Goal: Task Accomplishment & Management: Manage account settings

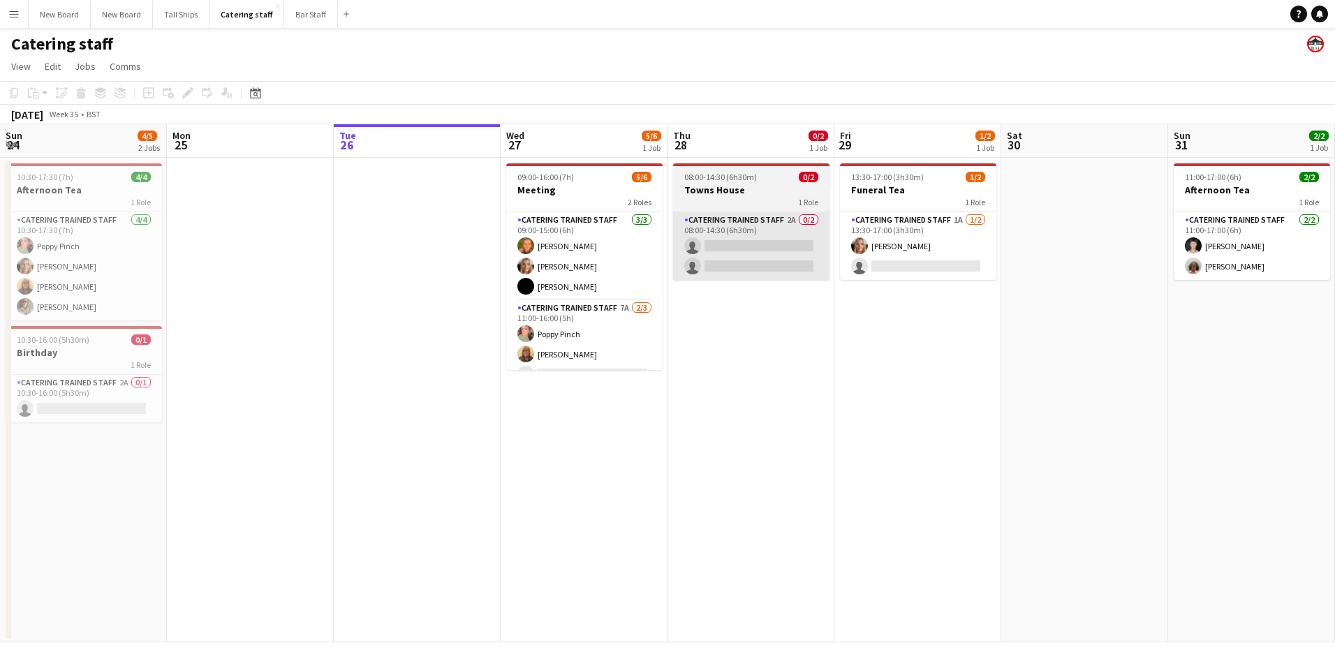
scroll to position [0, 310]
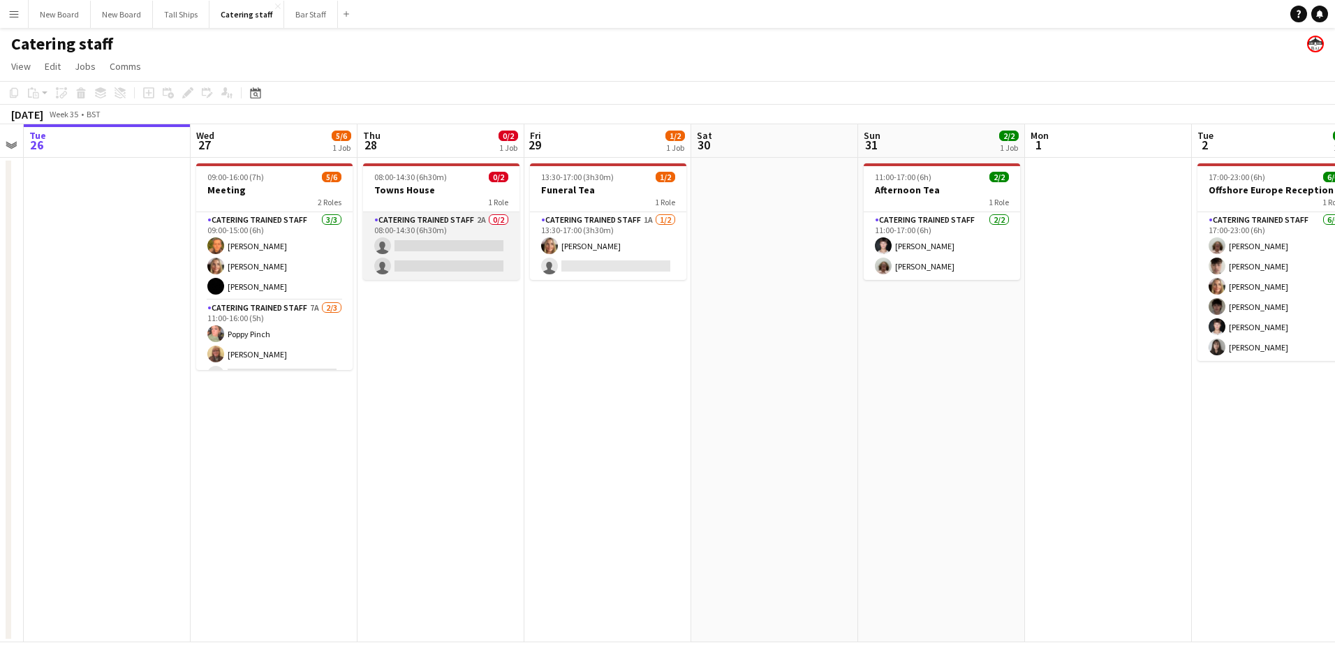
click at [464, 247] on app-card-role "Catering trained staff 2A 0/2 08:00-14:30 (6h30m) single-neutral-actions single…" at bounding box center [441, 246] width 156 height 68
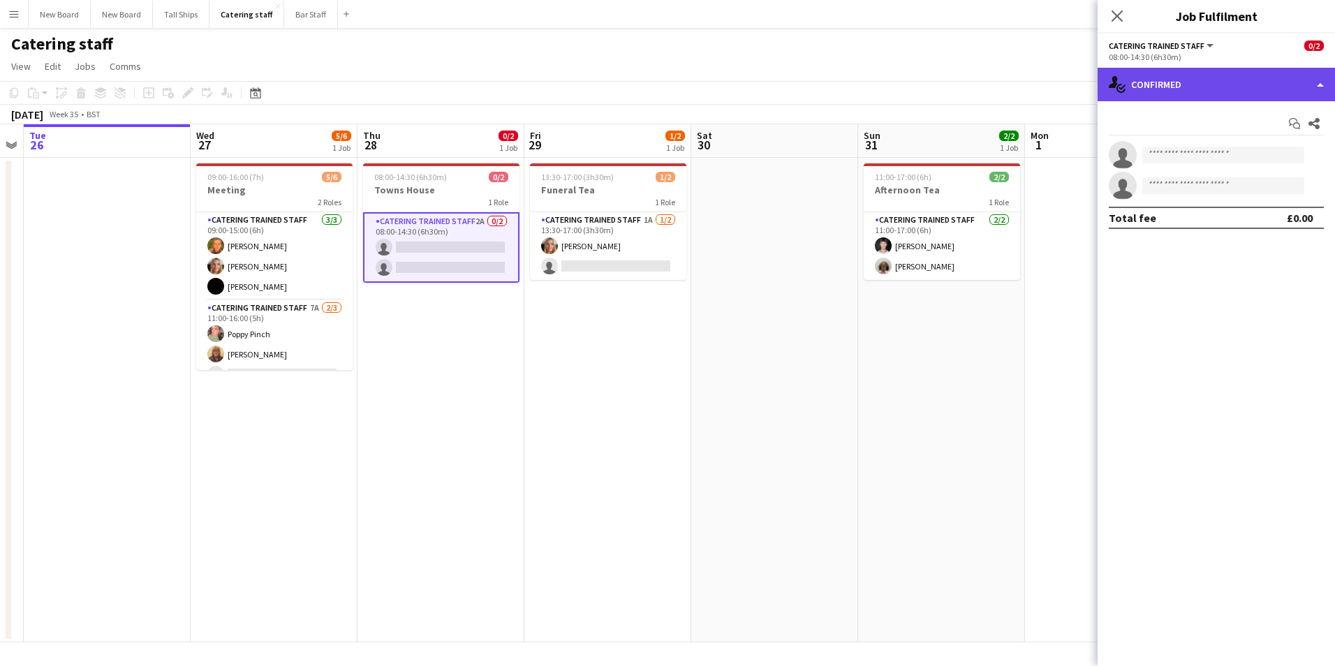
click at [1235, 84] on div "single-neutral-actions-check-2 Confirmed" at bounding box center [1216, 85] width 237 height 34
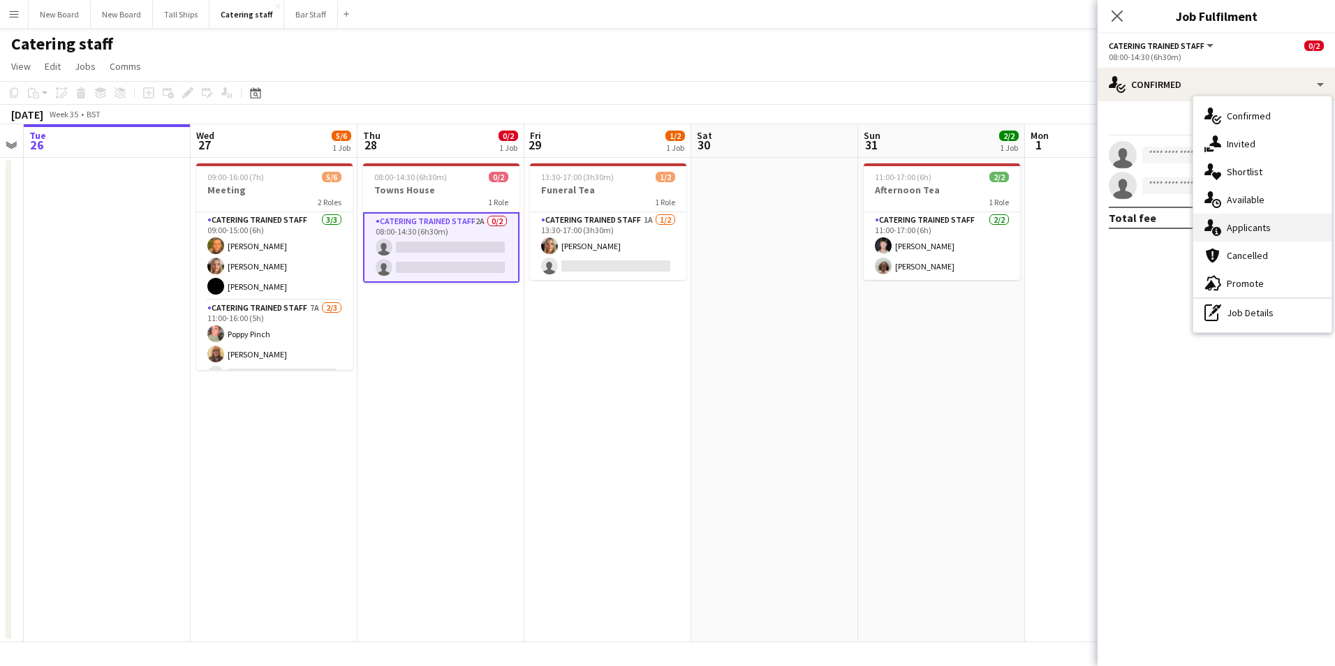
click at [1255, 226] on div "single-neutral-actions-information Applicants" at bounding box center [1262, 228] width 138 height 28
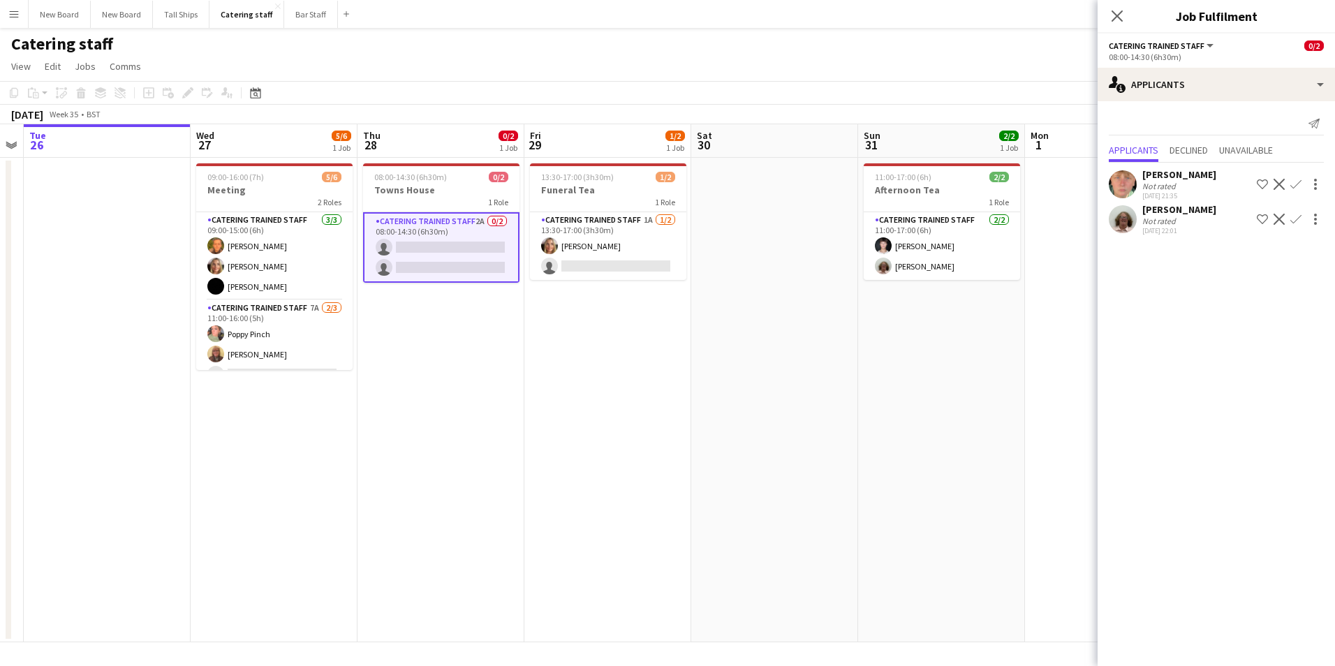
click at [1302, 216] on button "Confirm" at bounding box center [1296, 219] width 17 height 17
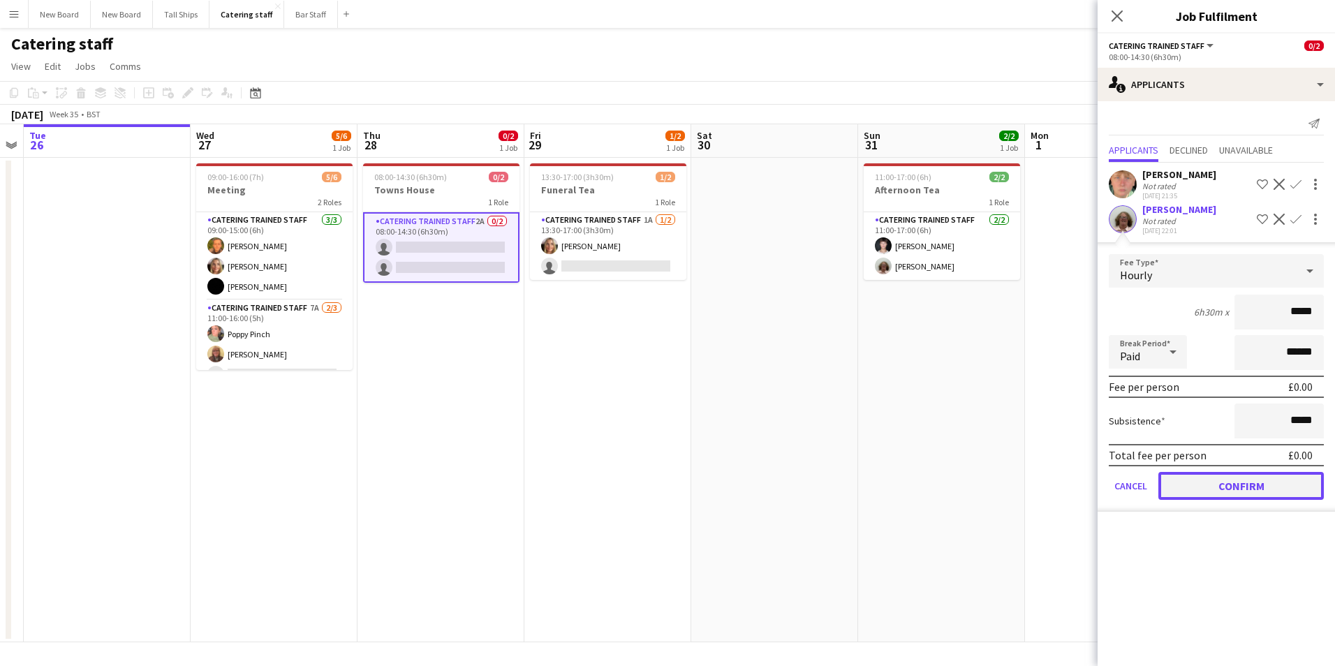
click at [1243, 485] on button "Confirm" at bounding box center [1242, 486] width 166 height 28
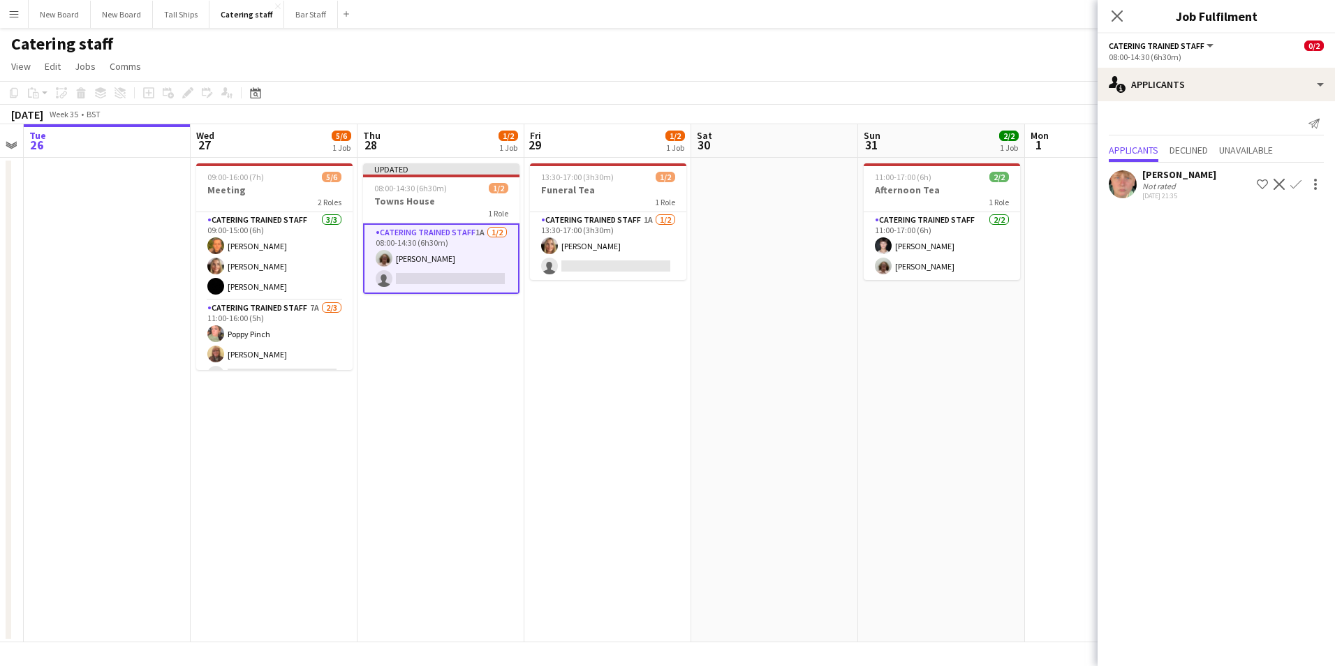
drag, startPoint x: 994, startPoint y: 448, endPoint x: 1003, endPoint y: 425, distance: 24.5
click at [995, 446] on app-date-cell "11:00-17:00 (6h) 2/2 Afternoon Tea 1 Role Catering trained staff [DATE] 11:00-1…" at bounding box center [941, 400] width 167 height 485
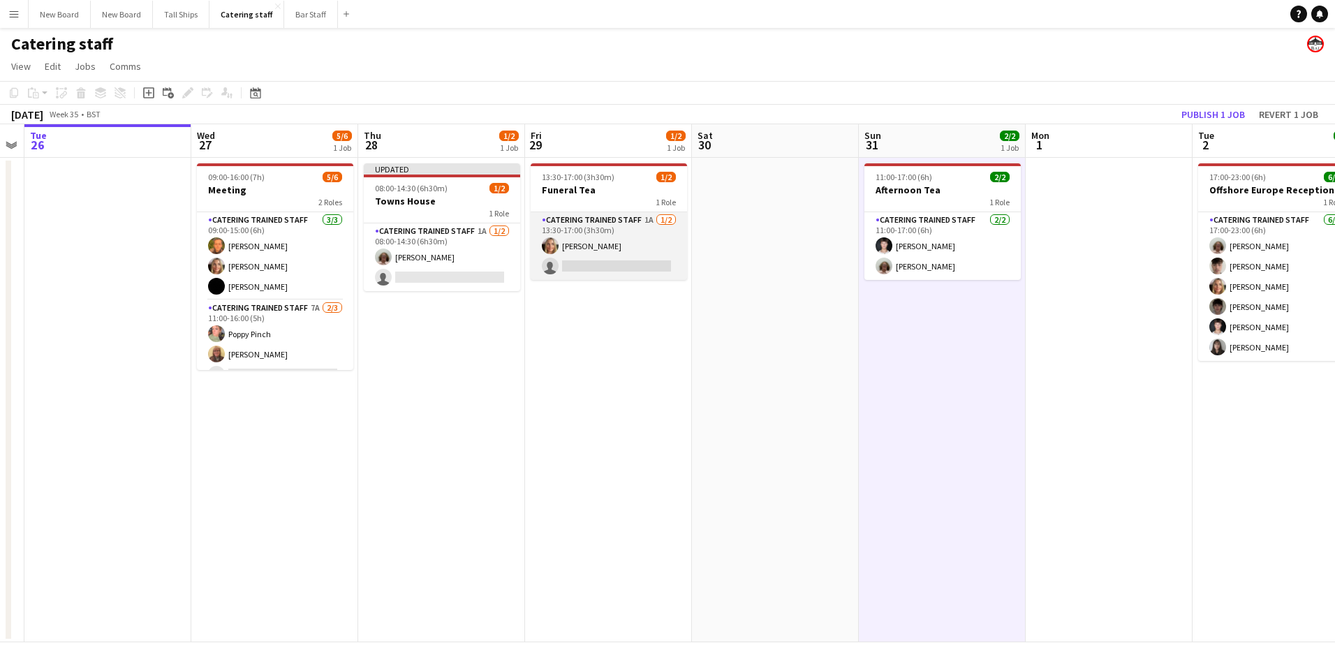
click at [617, 273] on app-card-role "Catering trained staff 1A [DATE] 13:30-17:00 (3h30m) [PERSON_NAME] single-neutr…" at bounding box center [609, 246] width 156 height 68
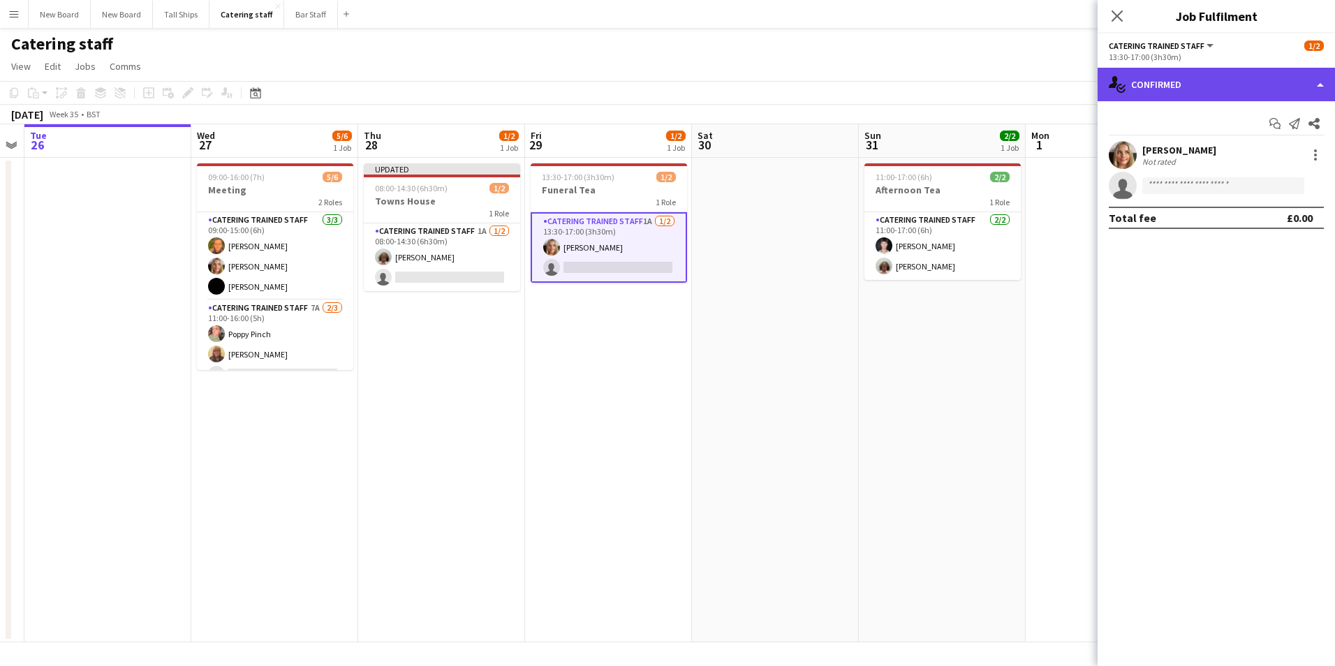
click at [1251, 75] on div "single-neutral-actions-check-2 Confirmed" at bounding box center [1216, 85] width 237 height 34
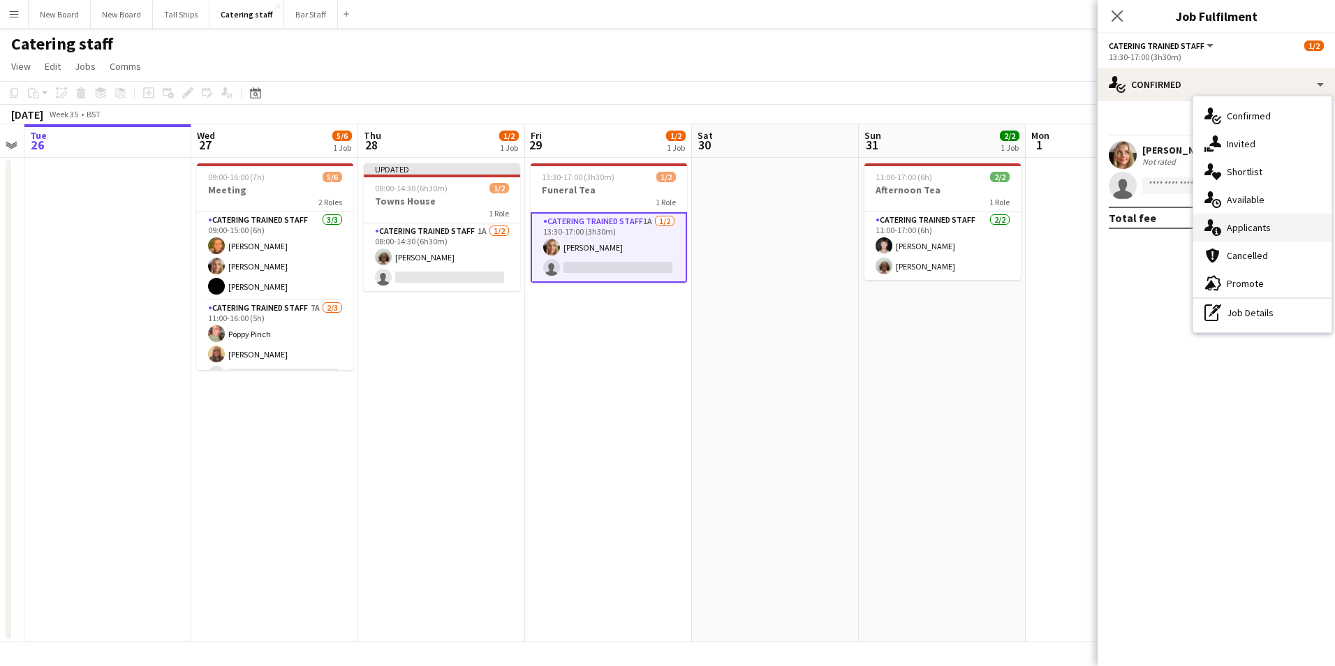
click at [1258, 235] on div "single-neutral-actions-information Applicants" at bounding box center [1262, 228] width 138 height 28
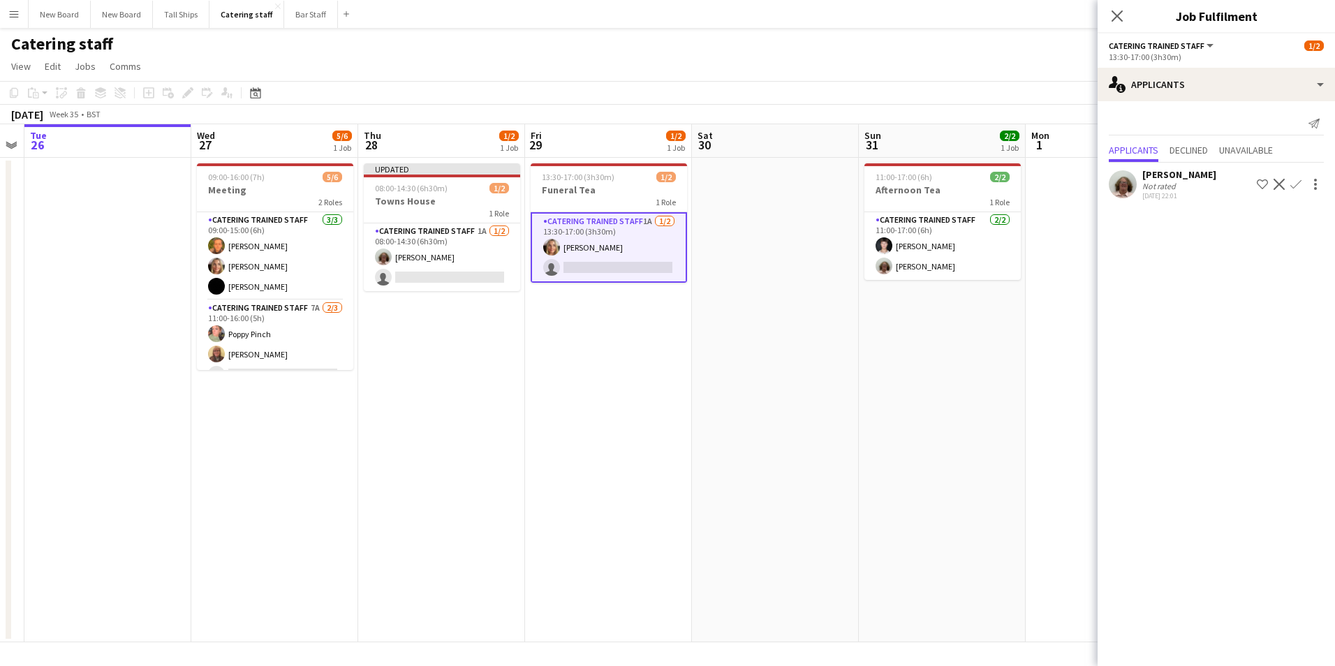
click at [1299, 185] on app-icon "Confirm" at bounding box center [1296, 184] width 11 height 11
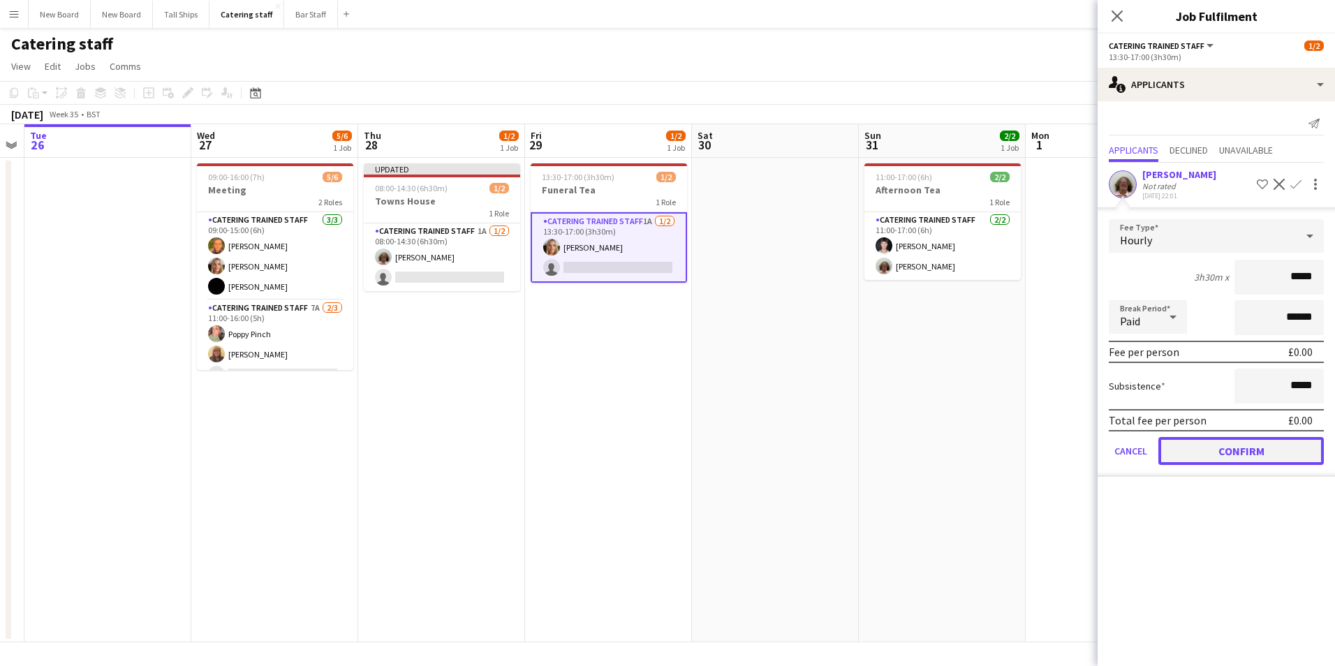
click at [1266, 441] on button "Confirm" at bounding box center [1242, 451] width 166 height 28
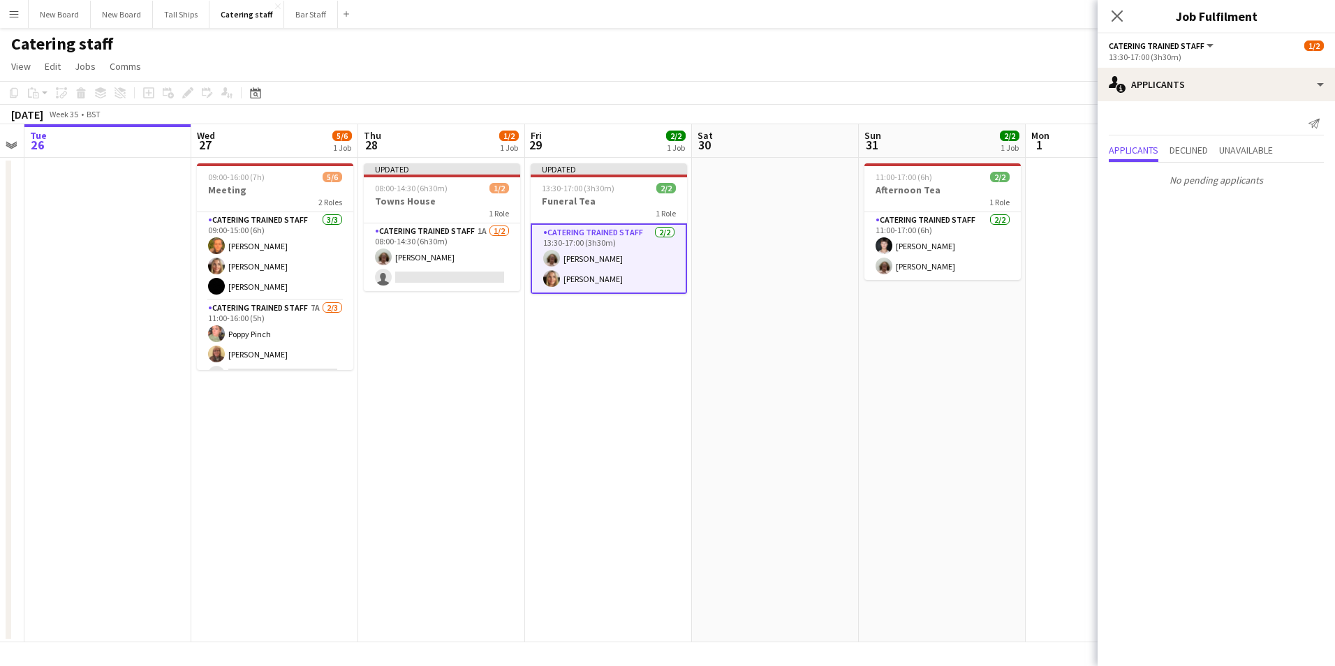
drag, startPoint x: 978, startPoint y: 394, endPoint x: 992, endPoint y: 390, distance: 13.7
click at [980, 393] on app-date-cell "11:00-17:00 (6h) 2/2 Afternoon Tea 1 Role Catering trained staff [DATE] 11:00-1…" at bounding box center [942, 400] width 167 height 485
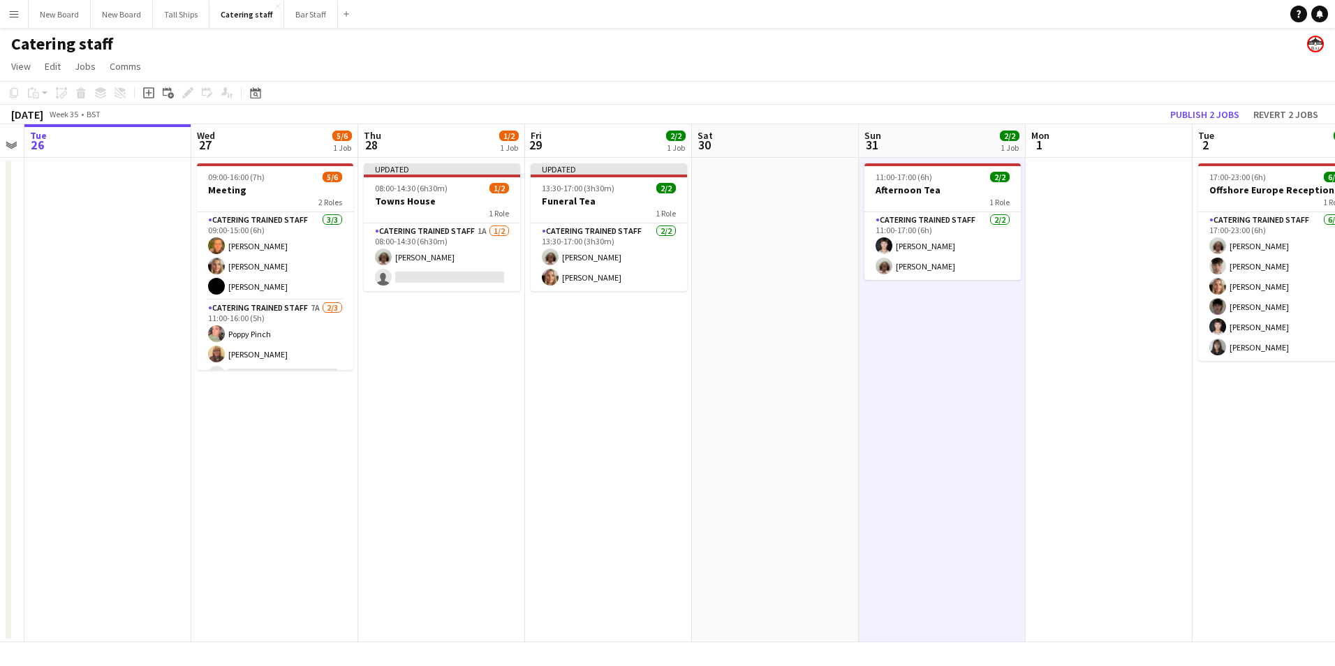
scroll to position [0, 308]
click at [1197, 117] on button "Publish 2 jobs" at bounding box center [1205, 114] width 80 height 18
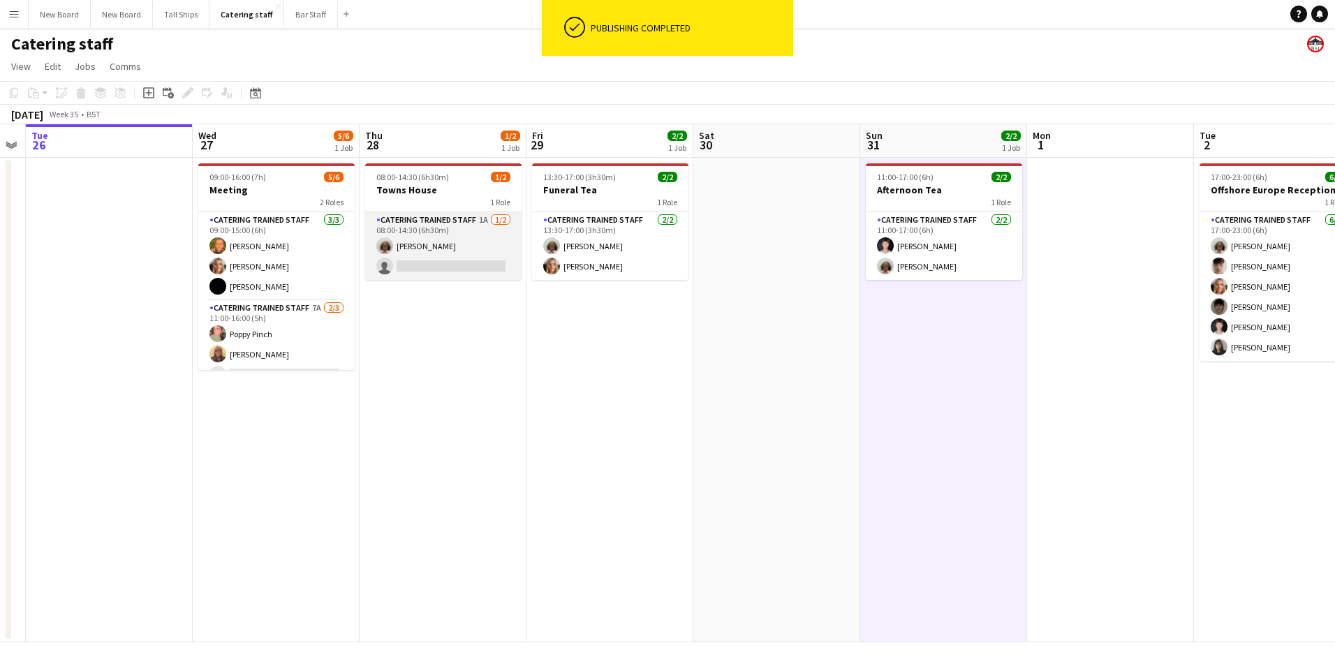
click at [465, 266] on app-card-role "Catering trained staff 1A [DATE] 08:00-14:30 (6h30m) [PERSON_NAME] single-neutr…" at bounding box center [443, 246] width 156 height 68
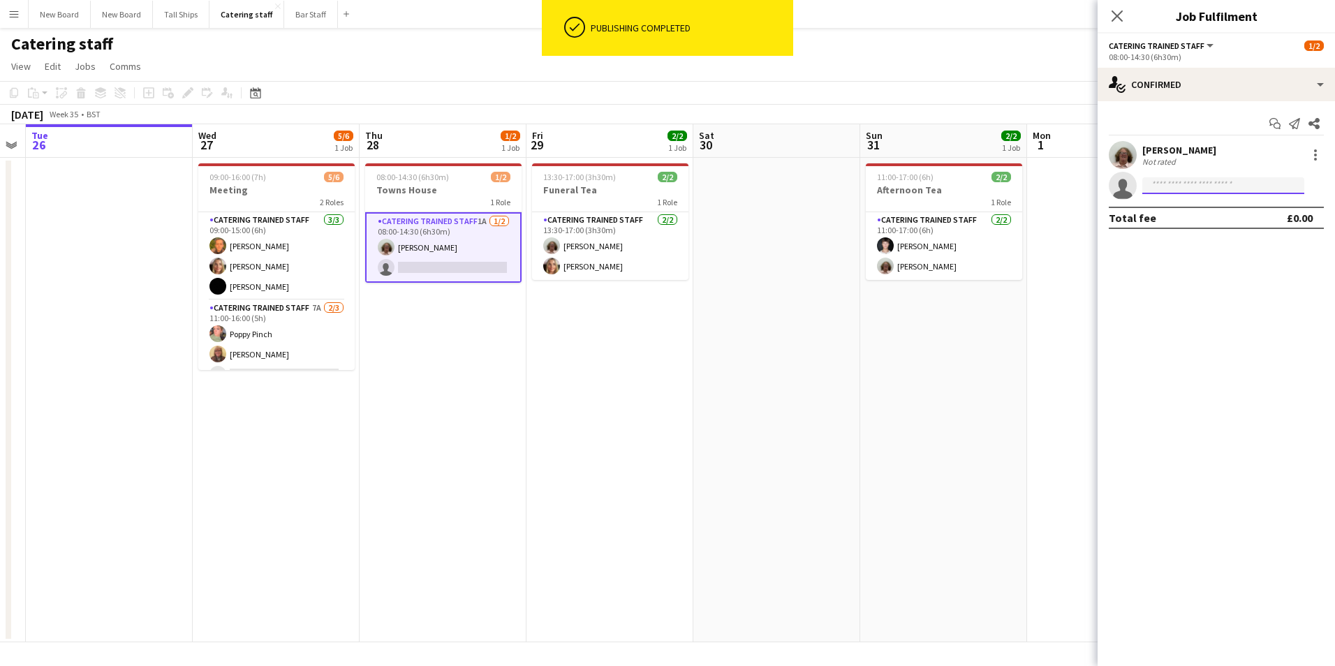
click at [1207, 188] on input at bounding box center [1223, 185] width 162 height 17
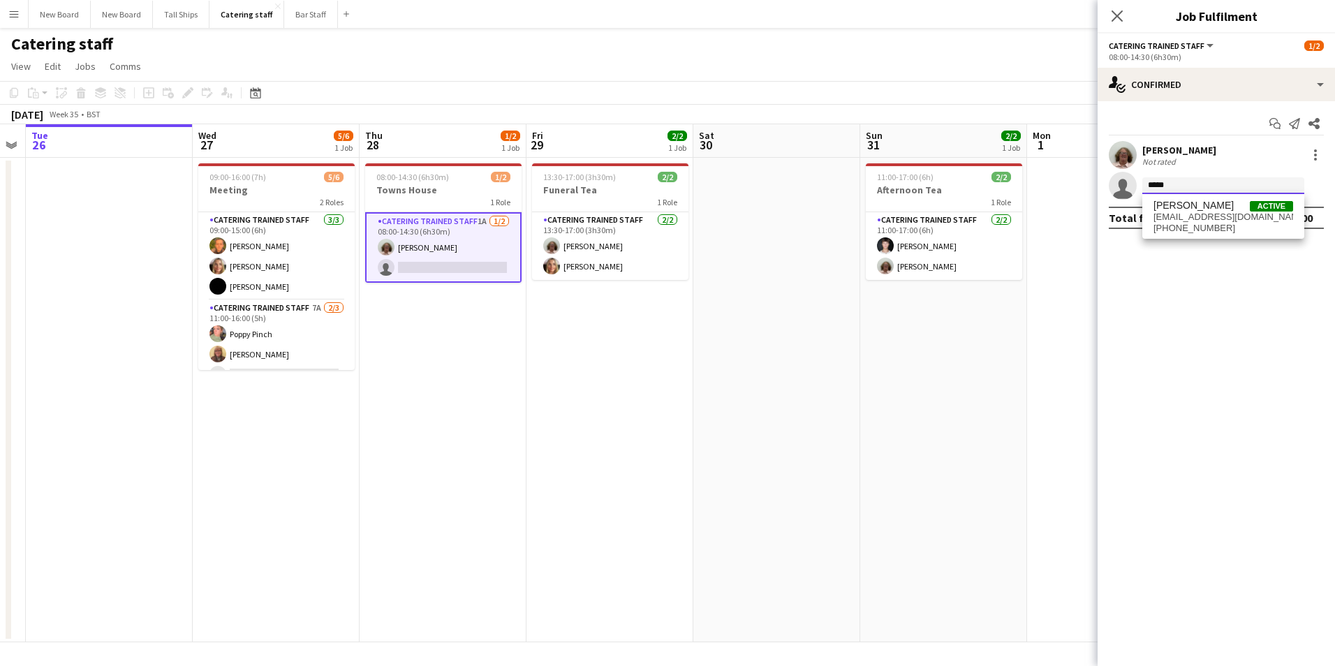
type input "*****"
click at [1185, 221] on span "[EMAIL_ADDRESS][DOMAIN_NAME]" at bounding box center [1224, 217] width 140 height 11
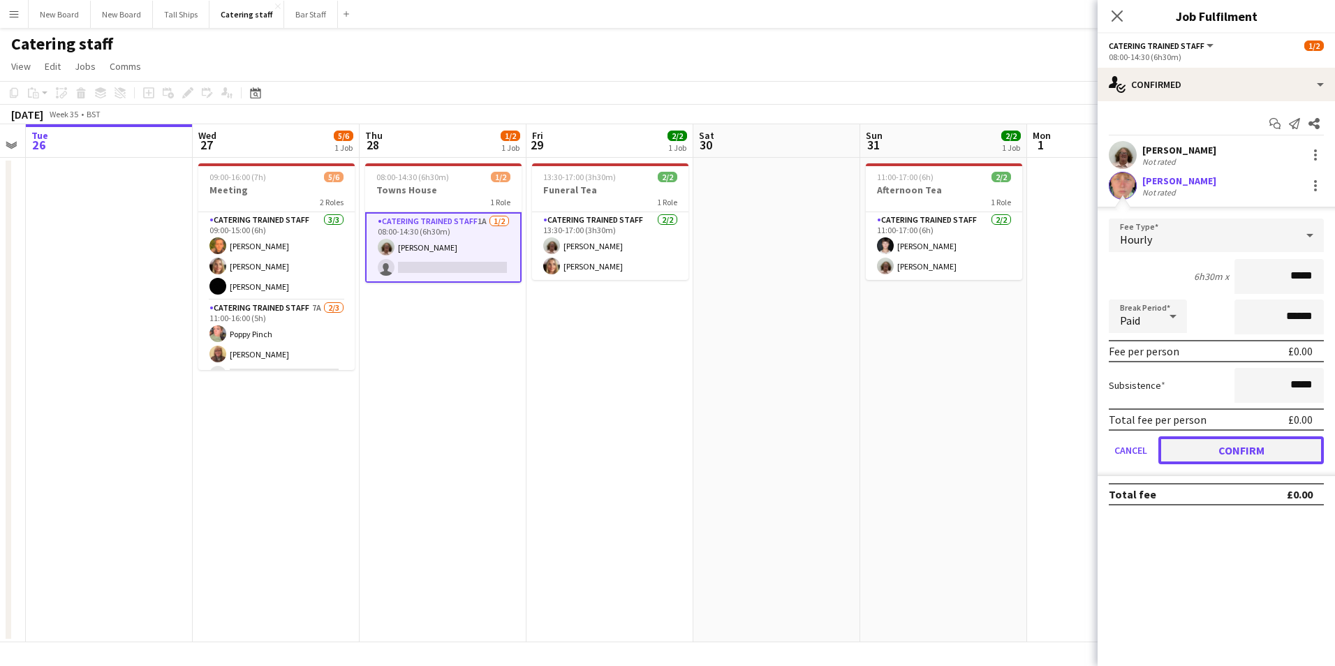
click at [1251, 450] on button "Confirm" at bounding box center [1242, 450] width 166 height 28
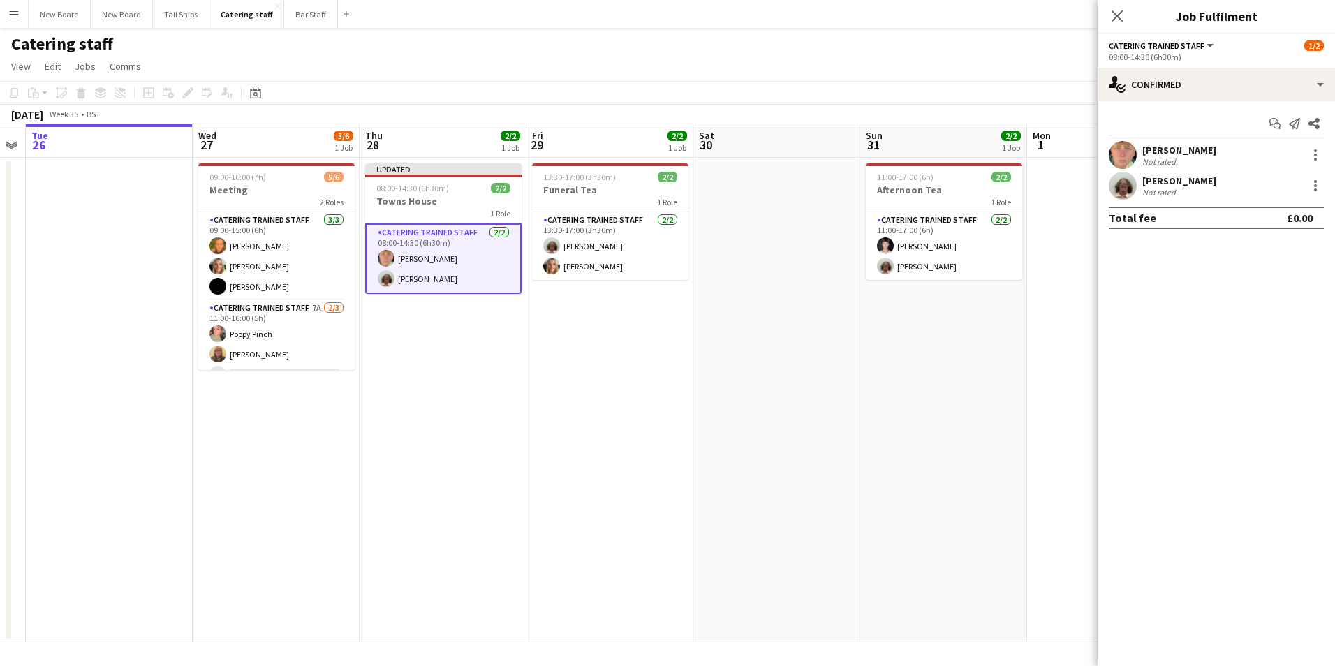
drag, startPoint x: 1012, startPoint y: 448, endPoint x: 1028, endPoint y: 435, distance: 20.8
click at [1016, 443] on app-calendar-viewport "Sun 24 4/5 2 Jobs Mon 25 Tue 26 Wed 27 5/6 1 Job Thu 28 2/2 1 Job Fri 29 2/2 1 …" at bounding box center [667, 383] width 1335 height 518
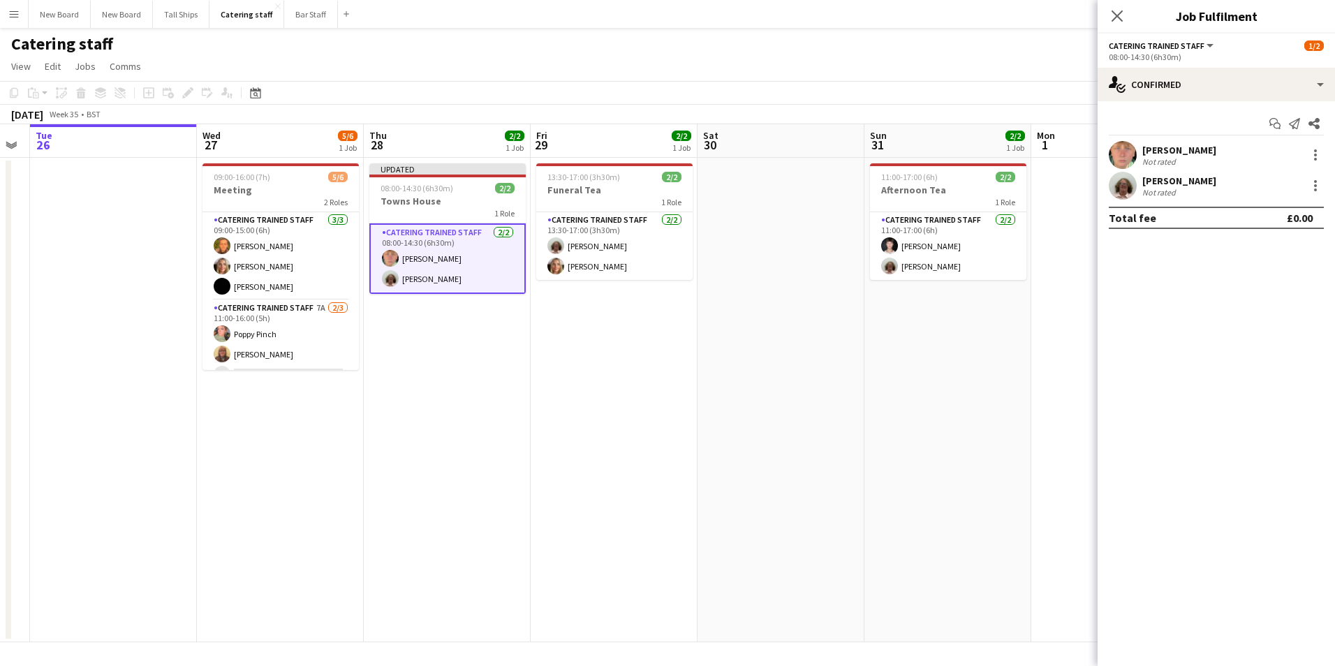
click at [998, 52] on div "Catering staff" at bounding box center [667, 41] width 1335 height 27
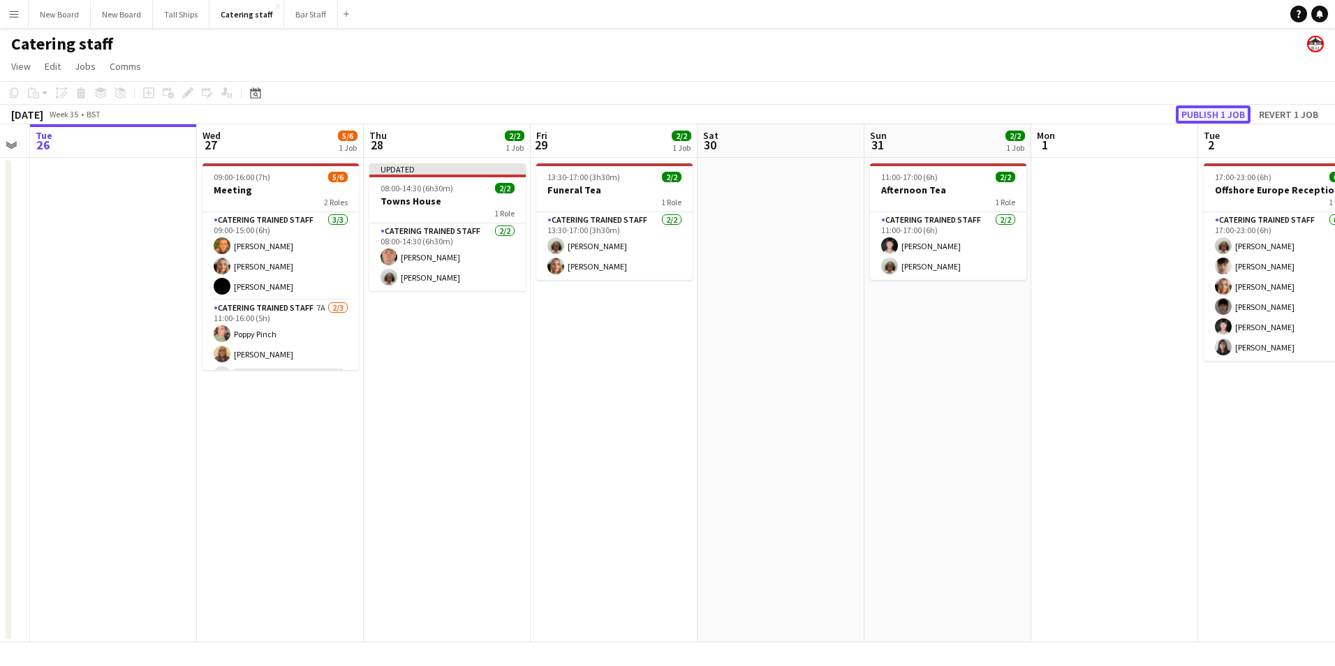
click at [1198, 115] on button "Publish 1 job" at bounding box center [1213, 114] width 75 height 18
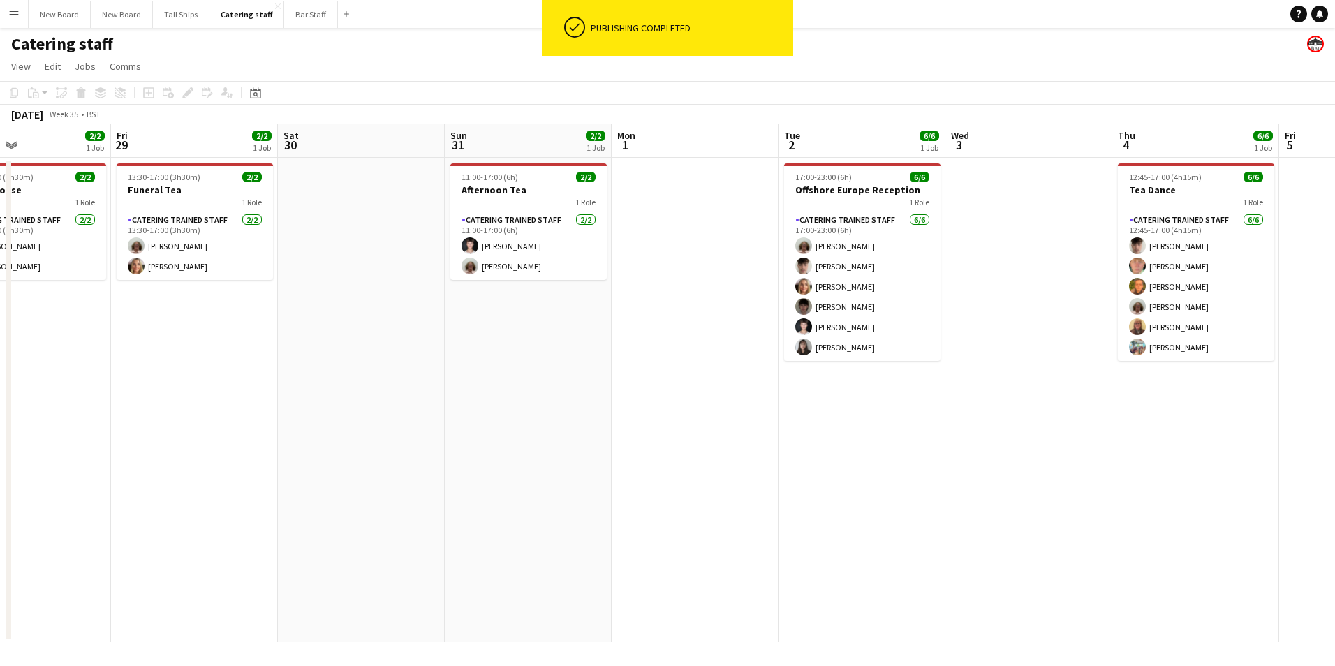
drag, startPoint x: 962, startPoint y: 467, endPoint x: 457, endPoint y: 523, distance: 508.7
click at [437, 526] on app-calendar-viewport "Mon 25 Tue 26 Wed 27 5/6 1 Job Thu 28 2/2 1 Job Fri 29 2/2 1 Job Sat 30 Sun 31 …" at bounding box center [667, 383] width 1335 height 518
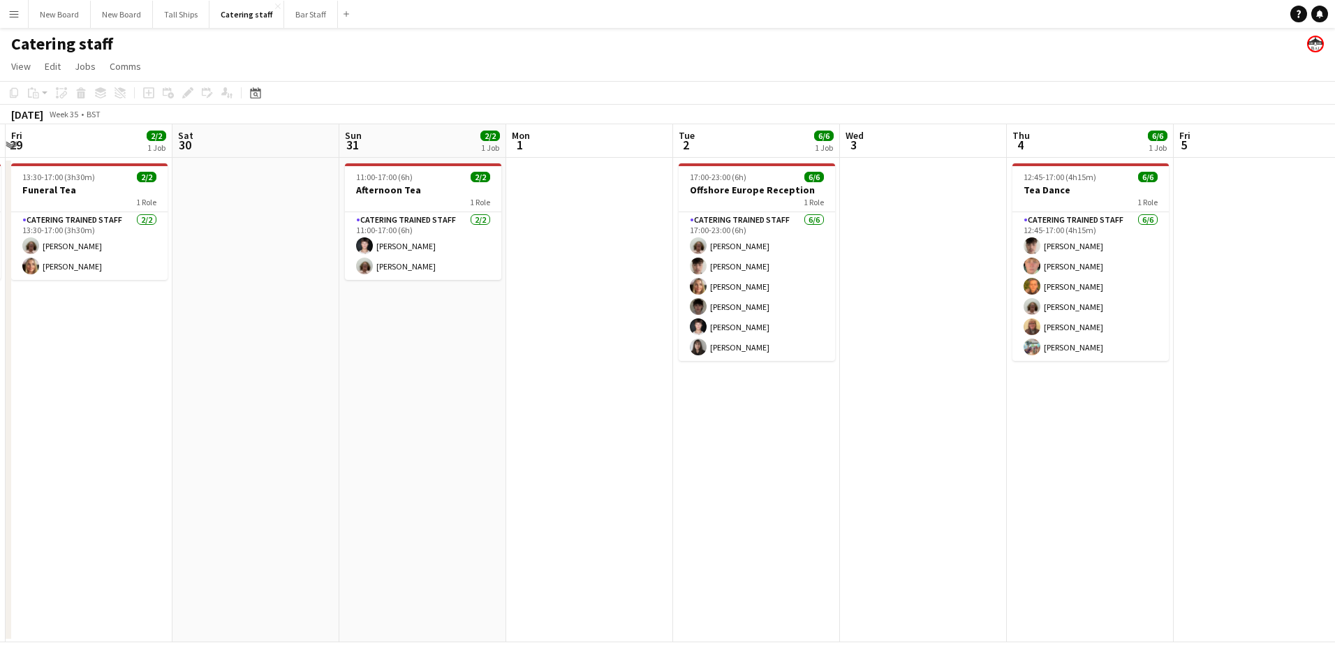
drag, startPoint x: 1123, startPoint y: 483, endPoint x: 561, endPoint y: 571, distance: 568.9
click at [1121, 484] on app-date-cell "12:45-17:00 (4h15m) 6/6 Tea Dance 1 Role Catering trained staff [DATE] 12:45-17…" at bounding box center [1090, 400] width 167 height 485
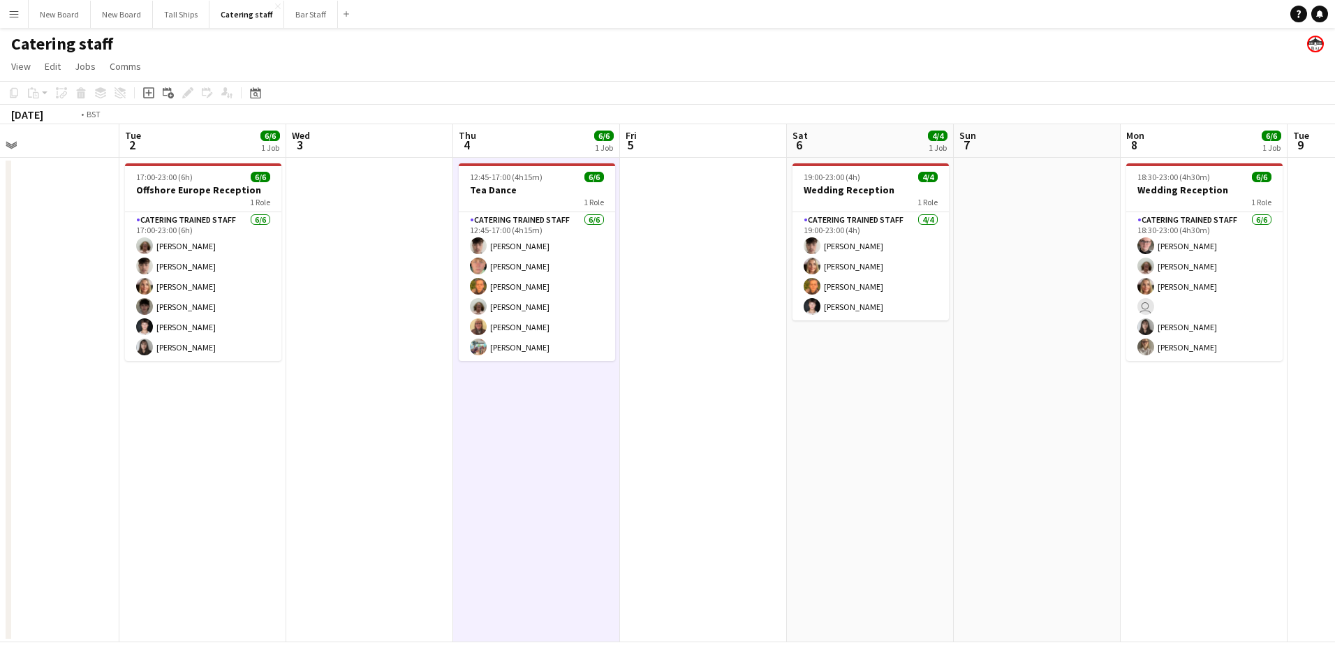
drag, startPoint x: 561, startPoint y: 571, endPoint x: 743, endPoint y: 518, distance: 189.6
click at [561, 570] on app-calendar-viewport "Fri 29 2/2 1 Job Sat 30 Sun 31 2/2 1 Job Mon 1 Tue 2 6/6 1 Job Wed 3 Thu 4 6/6 …" at bounding box center [667, 383] width 1335 height 518
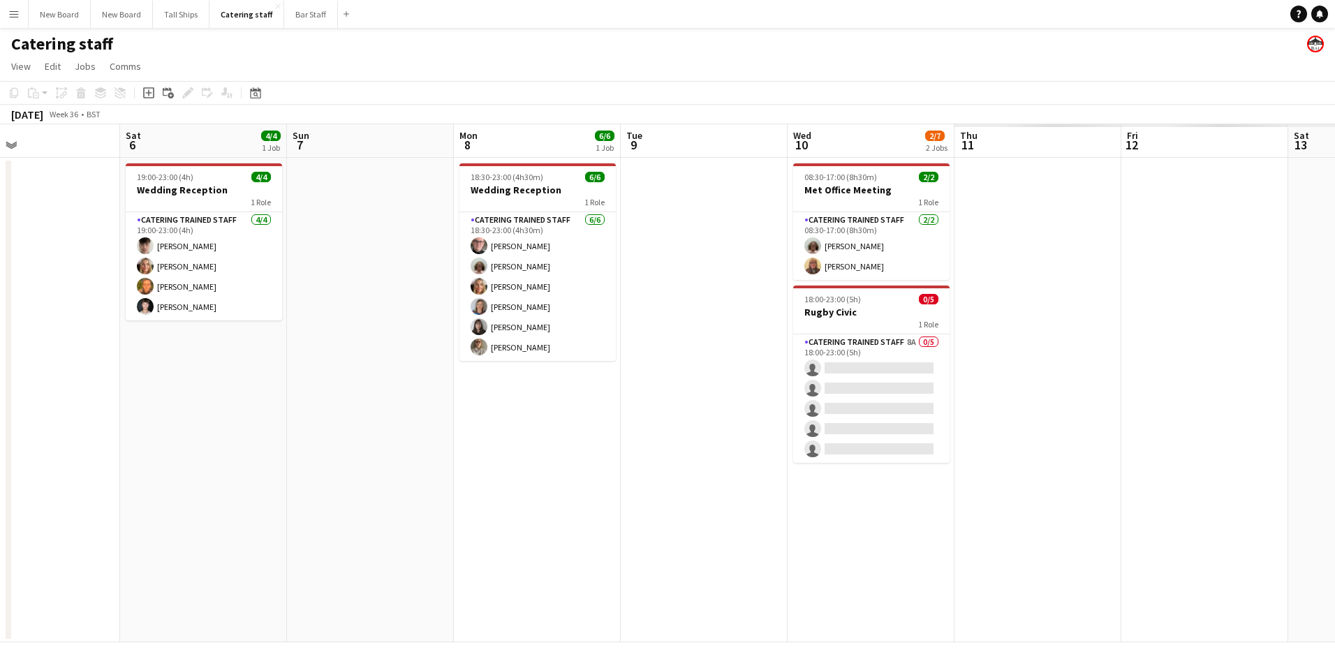
drag, startPoint x: 692, startPoint y: 506, endPoint x: 547, endPoint y: 499, distance: 145.4
click at [542, 501] on app-calendar-viewport "Tue 2 6/6 1 Job Wed 3 Thu 4 6/6 1 Job Fri 5 Sat 6 4/4 1 Job Sun 7 Mon 8 6/6 1 J…" at bounding box center [667, 383] width 1335 height 518
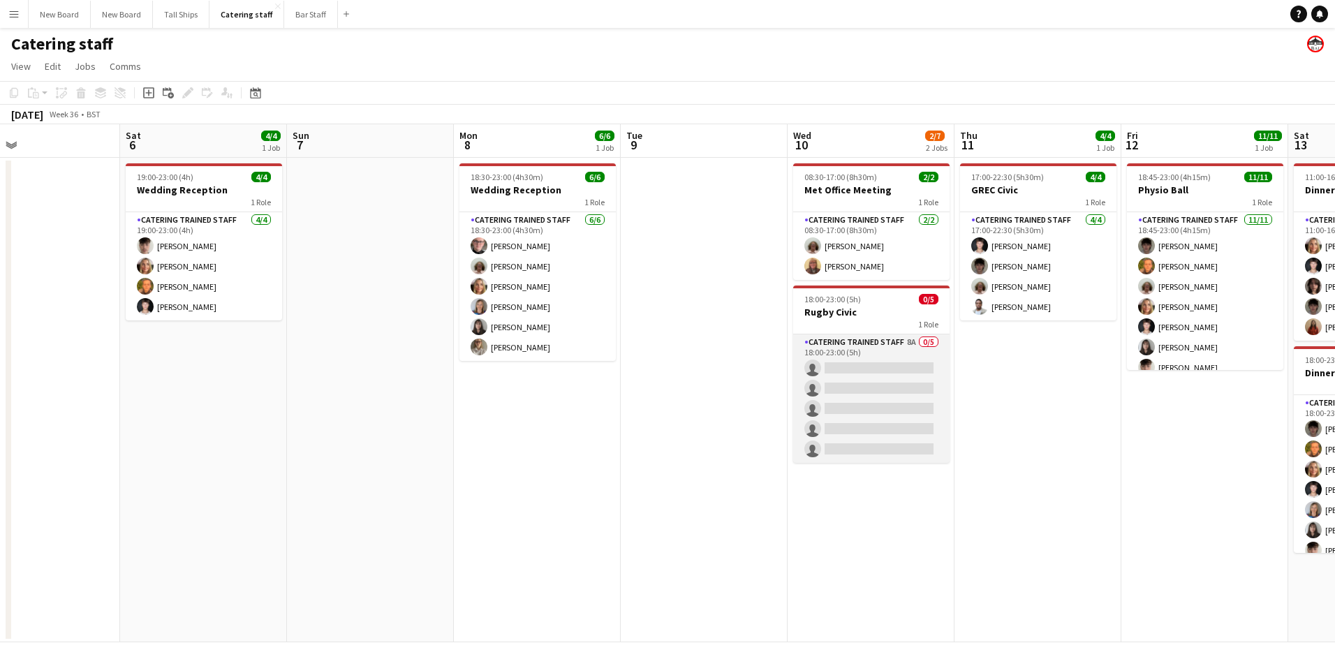
click at [872, 368] on app-card-role "Catering trained staff 8A 0/5 18:00-23:00 (5h) single-neutral-actions single-ne…" at bounding box center [871, 398] width 156 height 128
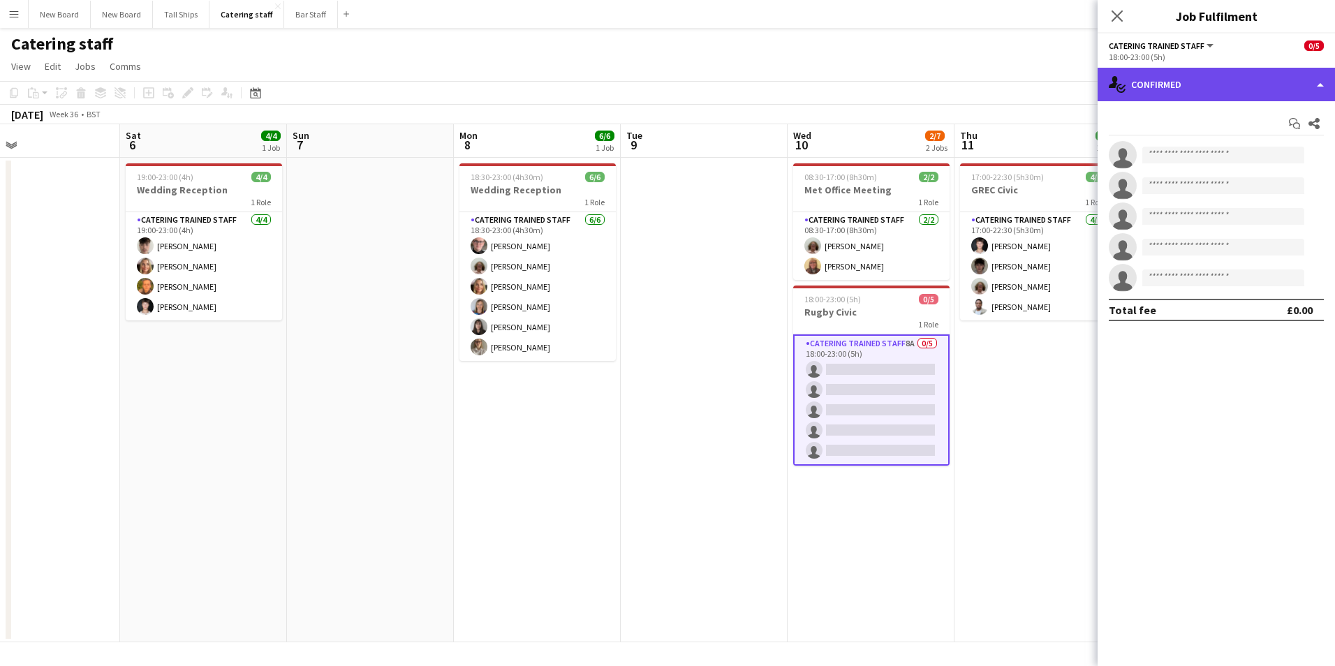
click at [1218, 83] on div "single-neutral-actions-check-2 Confirmed" at bounding box center [1216, 85] width 237 height 34
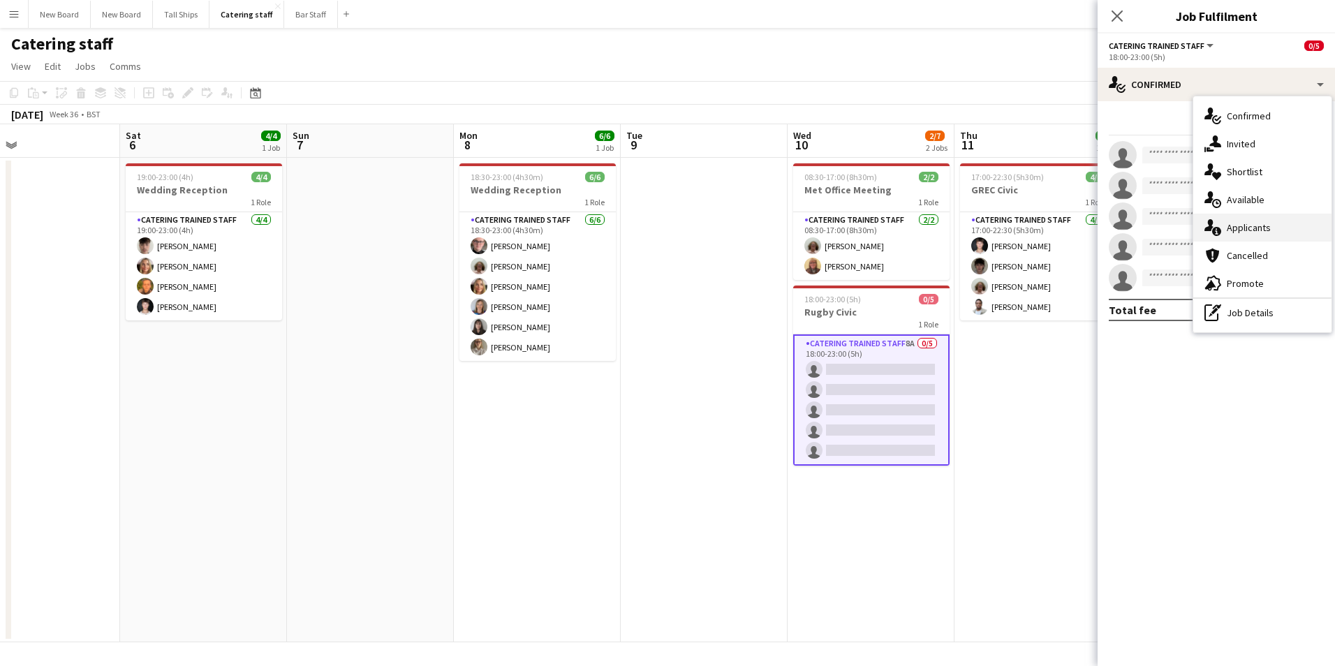
click at [1234, 233] on div "single-neutral-actions-information Applicants" at bounding box center [1262, 228] width 138 height 28
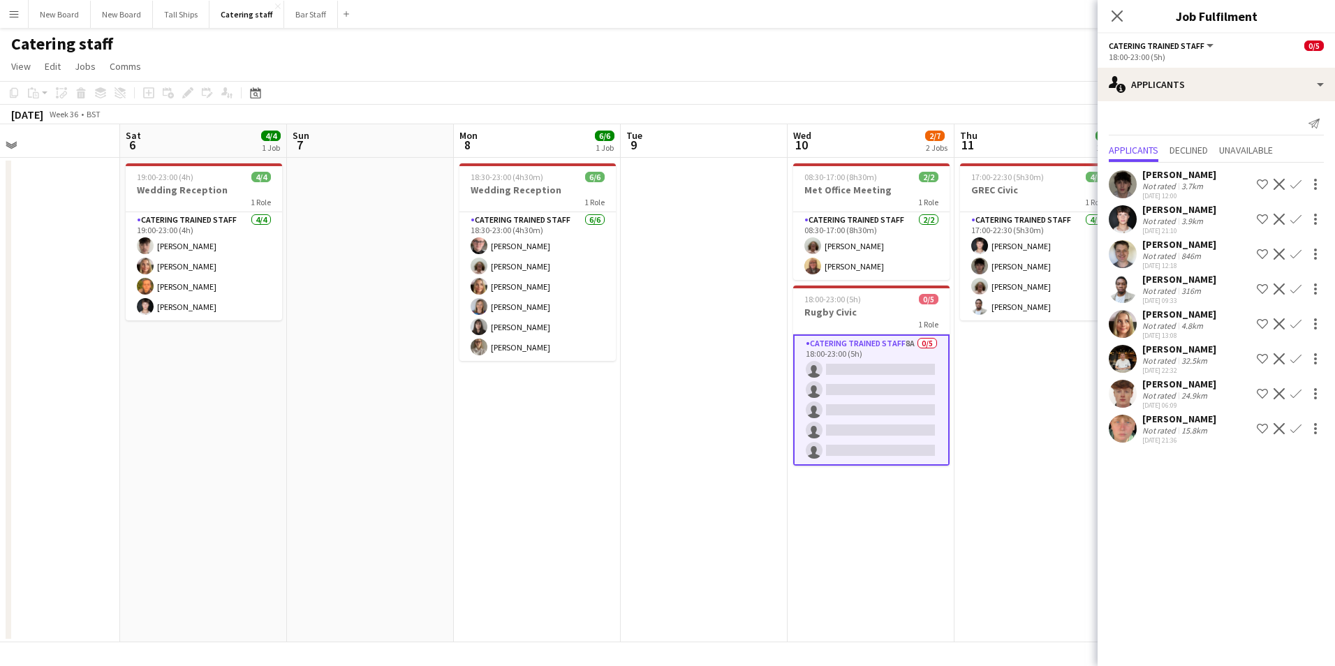
click at [1295, 429] on app-icon "Confirm" at bounding box center [1296, 428] width 11 height 11
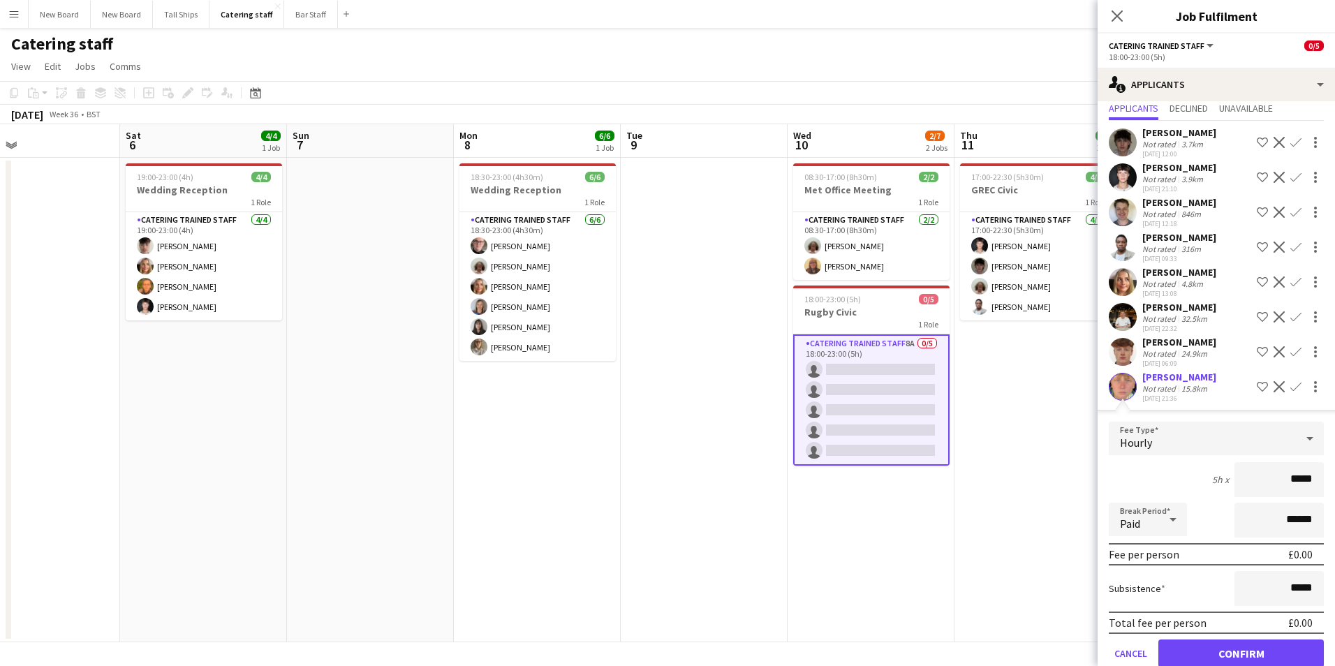
scroll to position [69, 0]
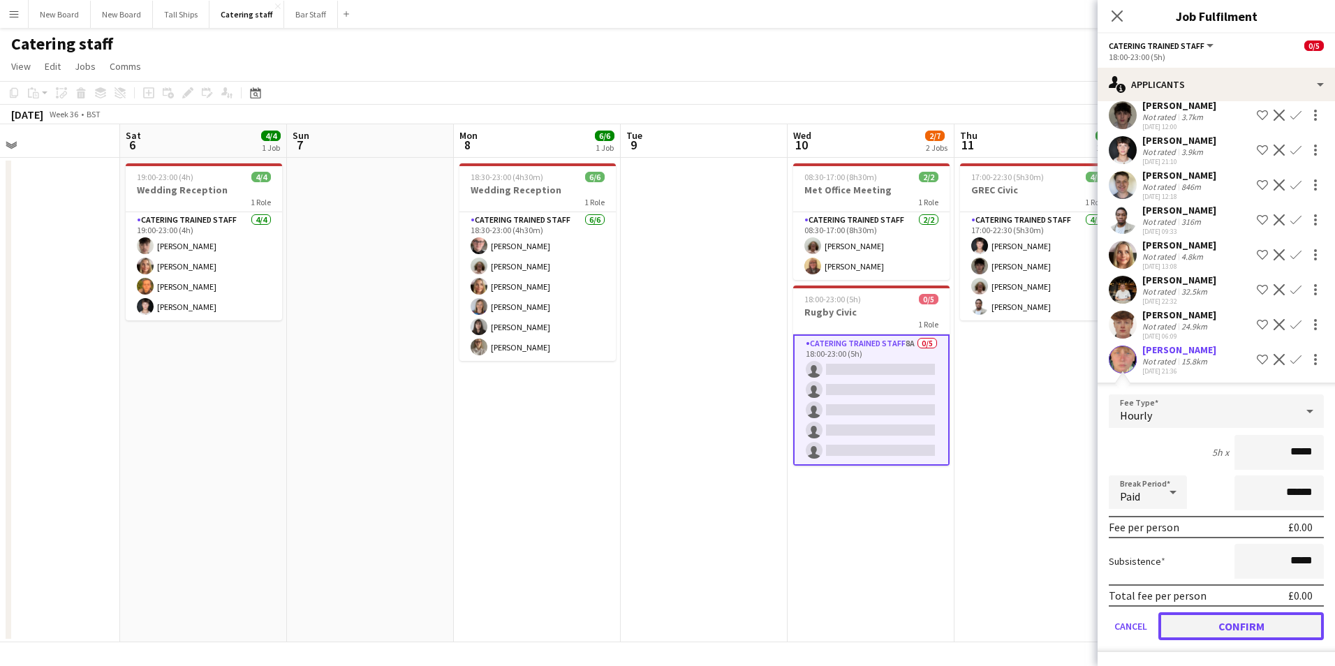
click at [1260, 628] on button "Confirm" at bounding box center [1242, 626] width 166 height 28
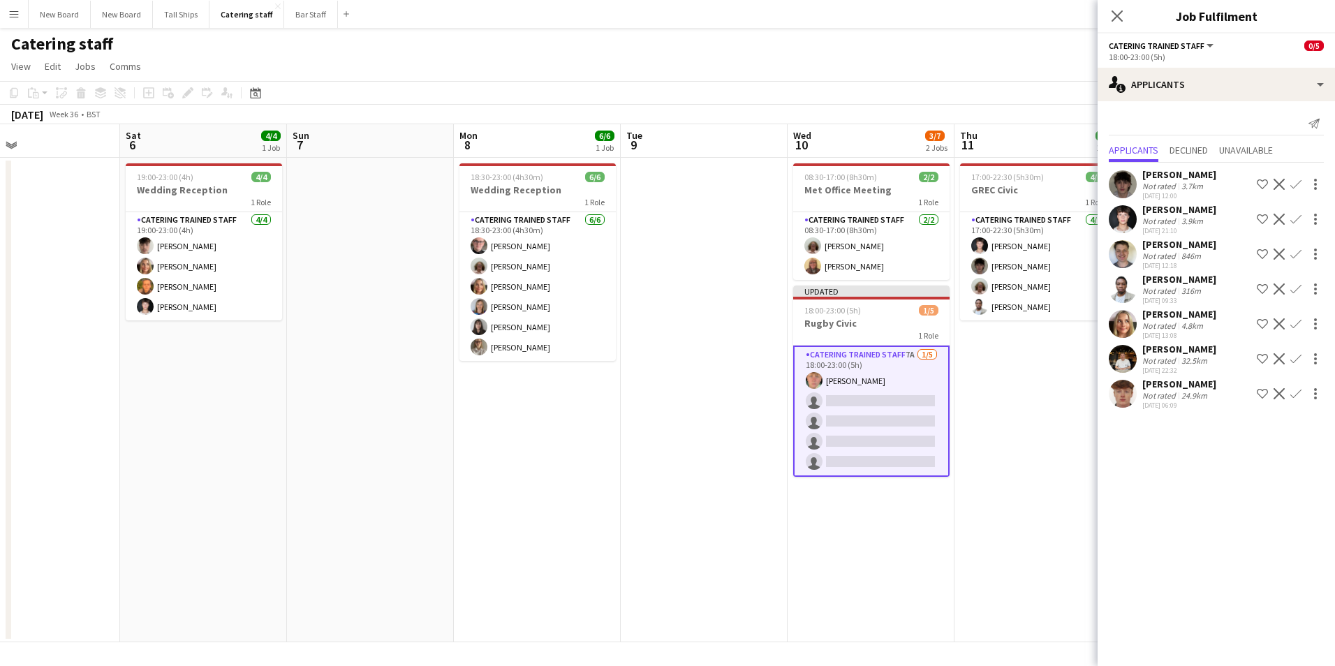
scroll to position [0, 0]
click at [1297, 325] on app-icon "Confirm" at bounding box center [1296, 323] width 11 height 11
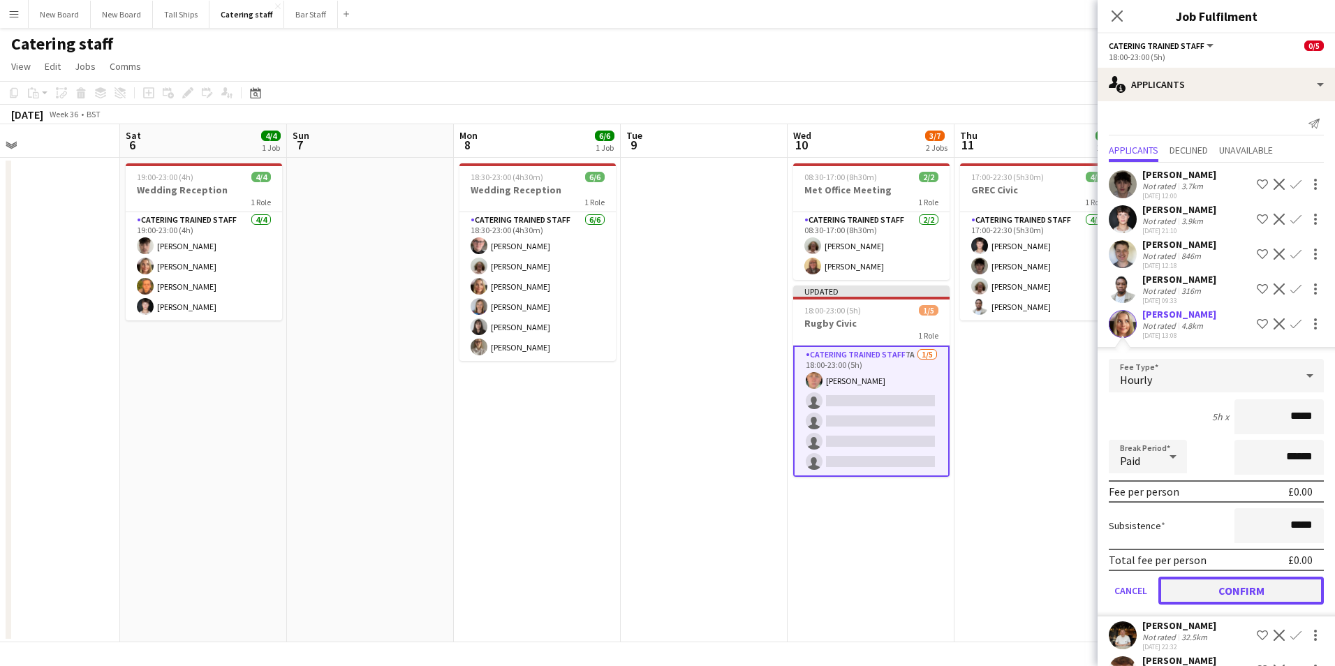
click at [1216, 589] on button "Confirm" at bounding box center [1242, 591] width 166 height 28
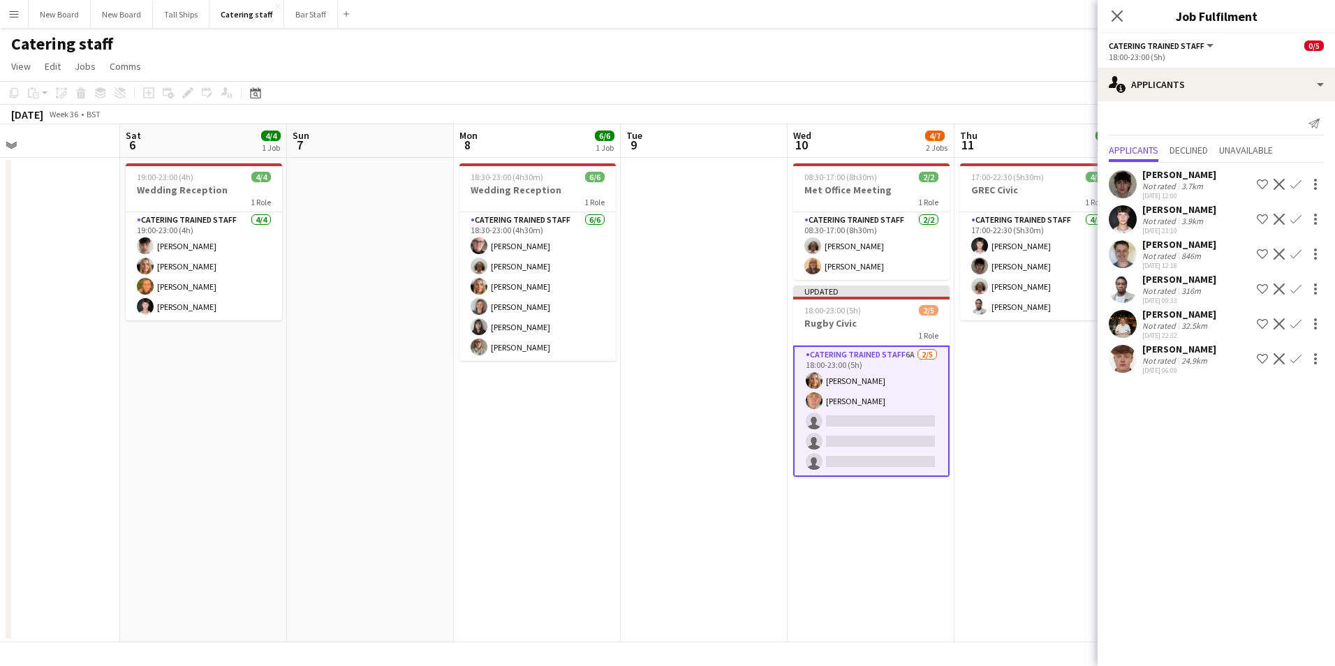
click at [1298, 182] on app-icon "Confirm" at bounding box center [1296, 184] width 11 height 11
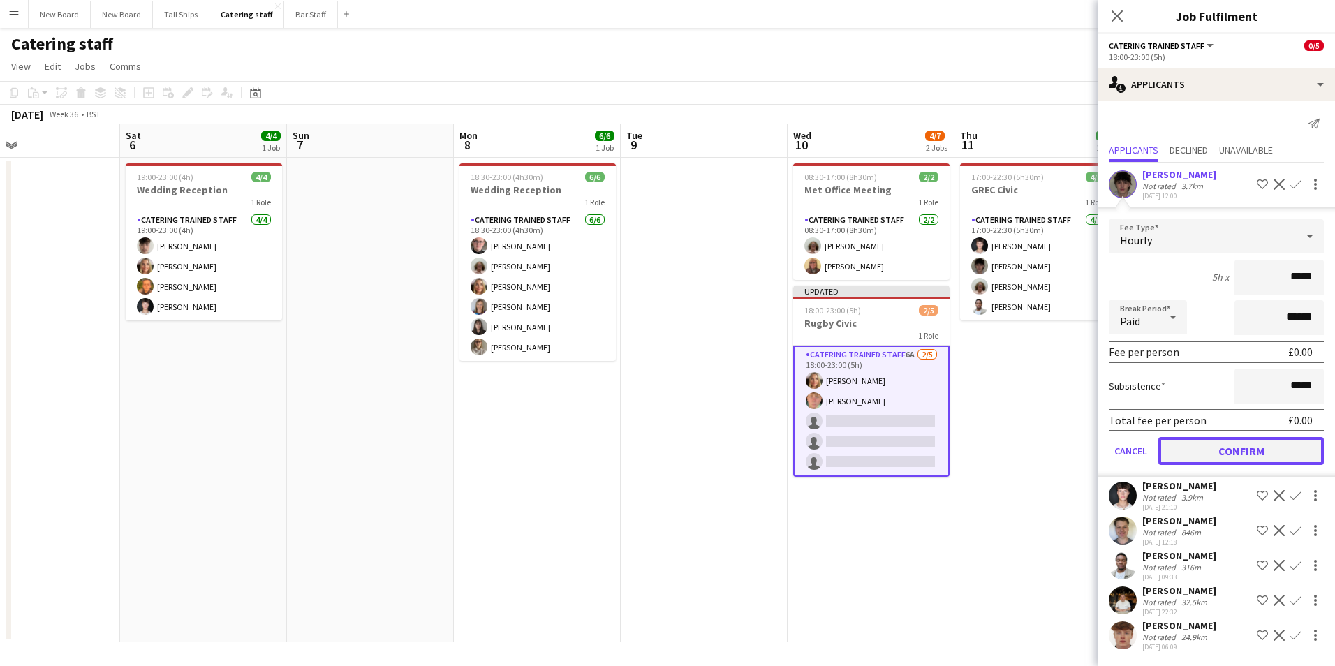
click at [1254, 453] on button "Confirm" at bounding box center [1242, 451] width 166 height 28
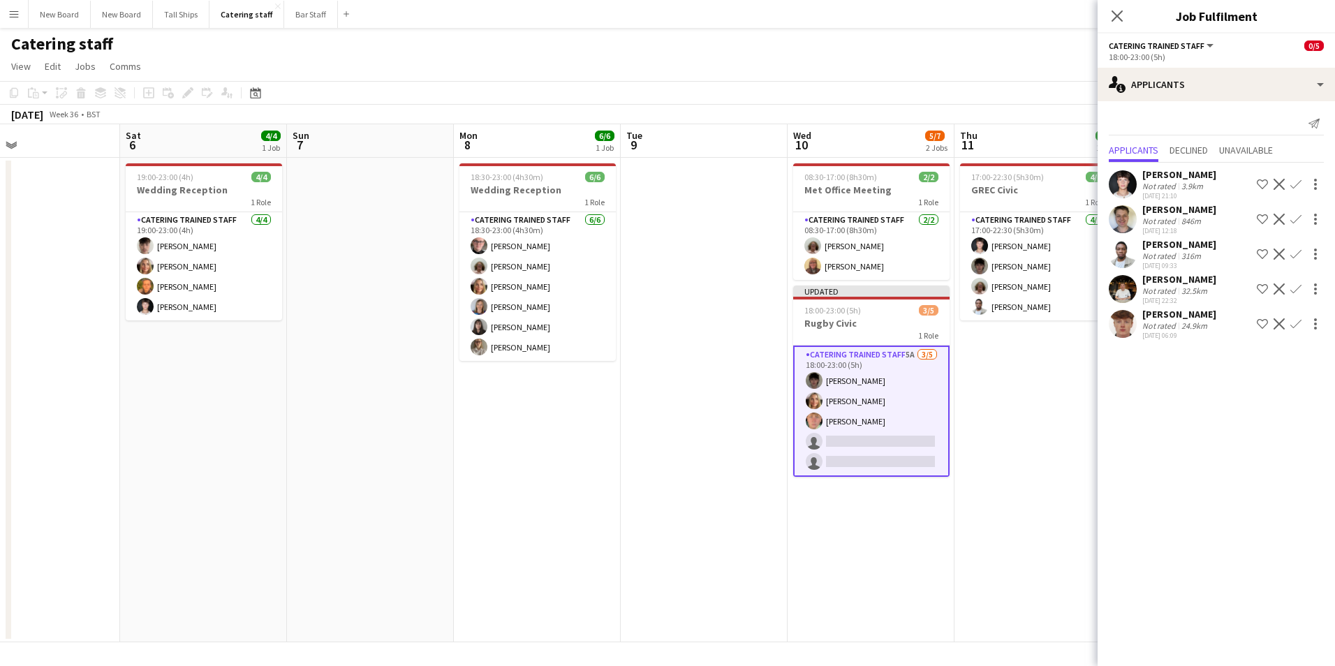
click at [1300, 185] on app-icon "Confirm" at bounding box center [1296, 184] width 11 height 11
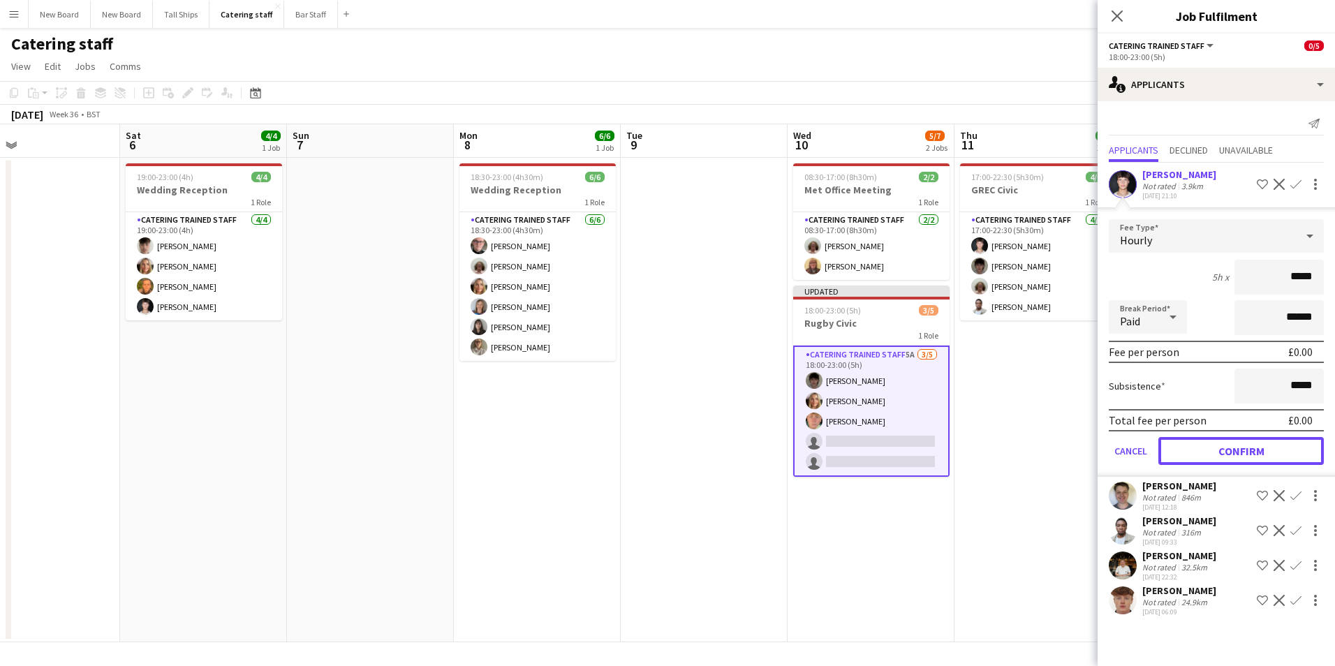
click at [1263, 448] on button "Confirm" at bounding box center [1242, 451] width 166 height 28
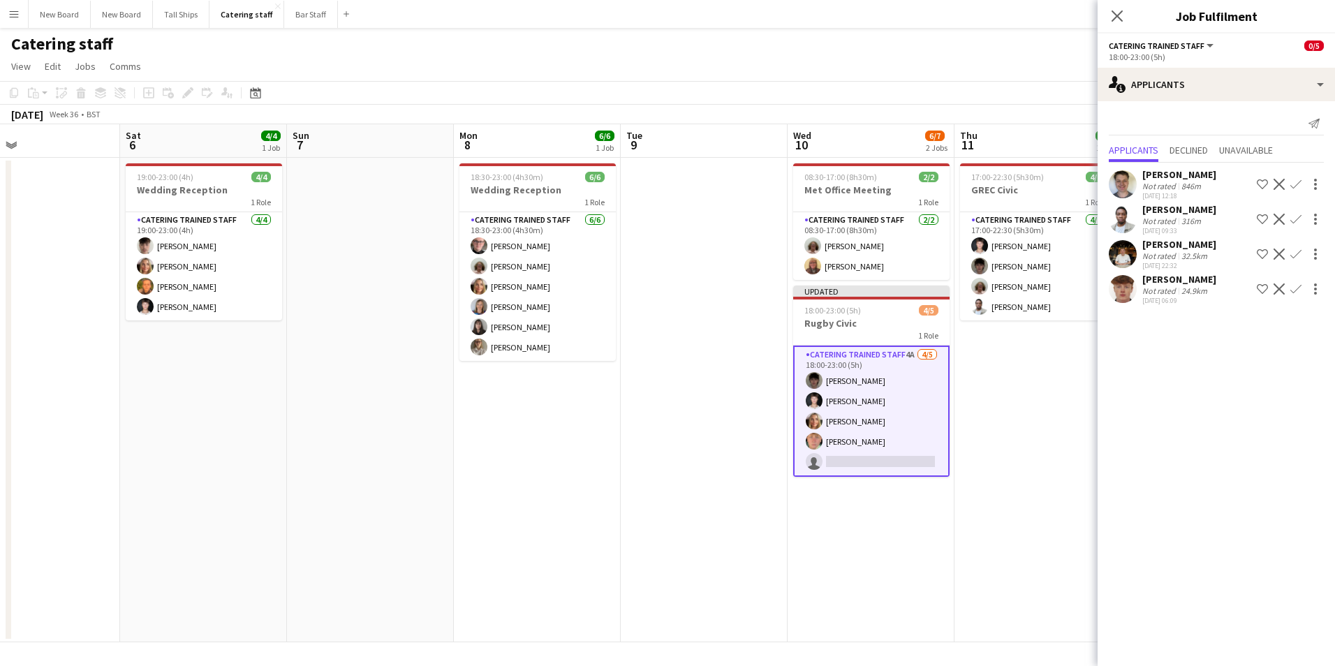
click at [1300, 218] on app-icon "Confirm" at bounding box center [1296, 219] width 11 height 11
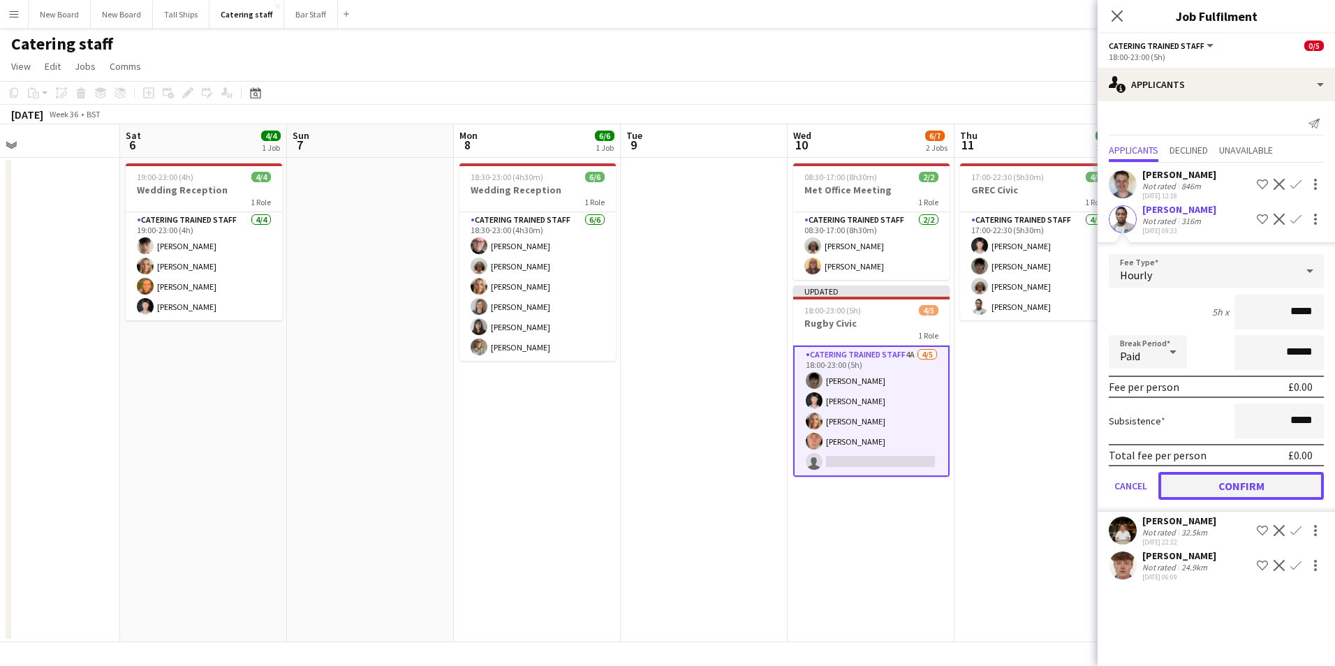
click at [1262, 483] on button "Confirm" at bounding box center [1242, 486] width 166 height 28
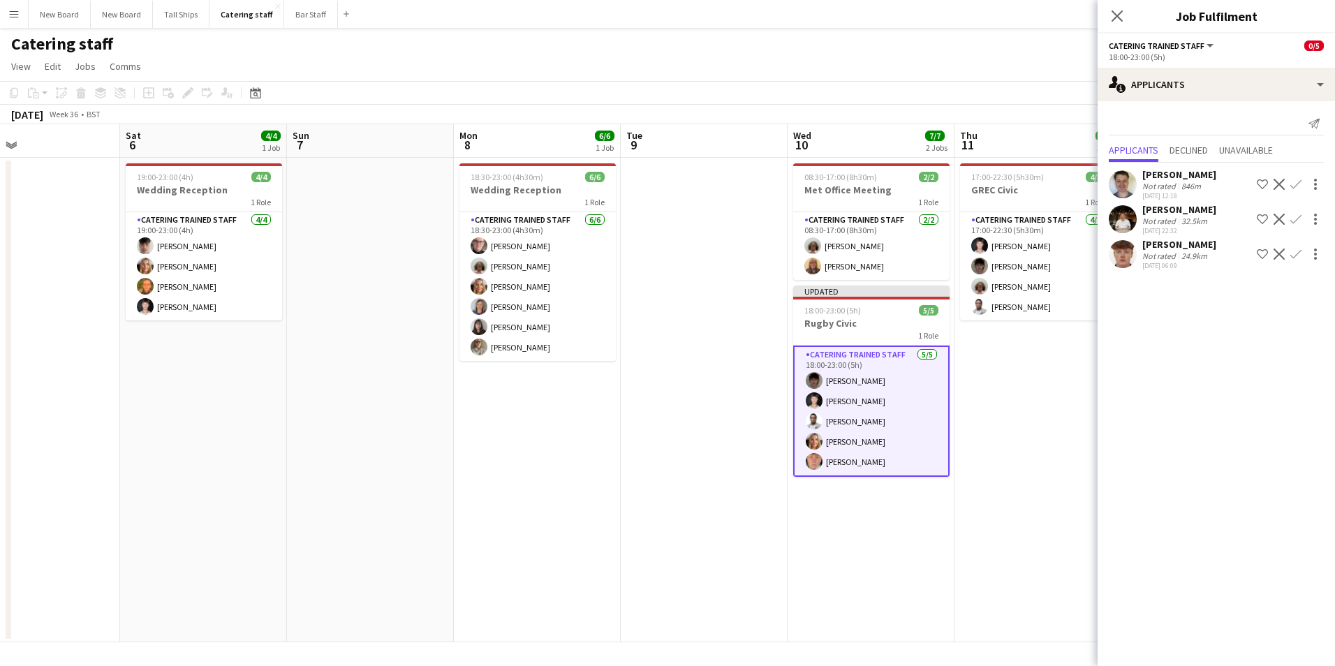
click at [985, 561] on app-date-cell "17:00-22:30 (5h30m) 4/4 GREC Civic 1 Role Catering trained staff [DATE] 17:00-2…" at bounding box center [1038, 400] width 167 height 485
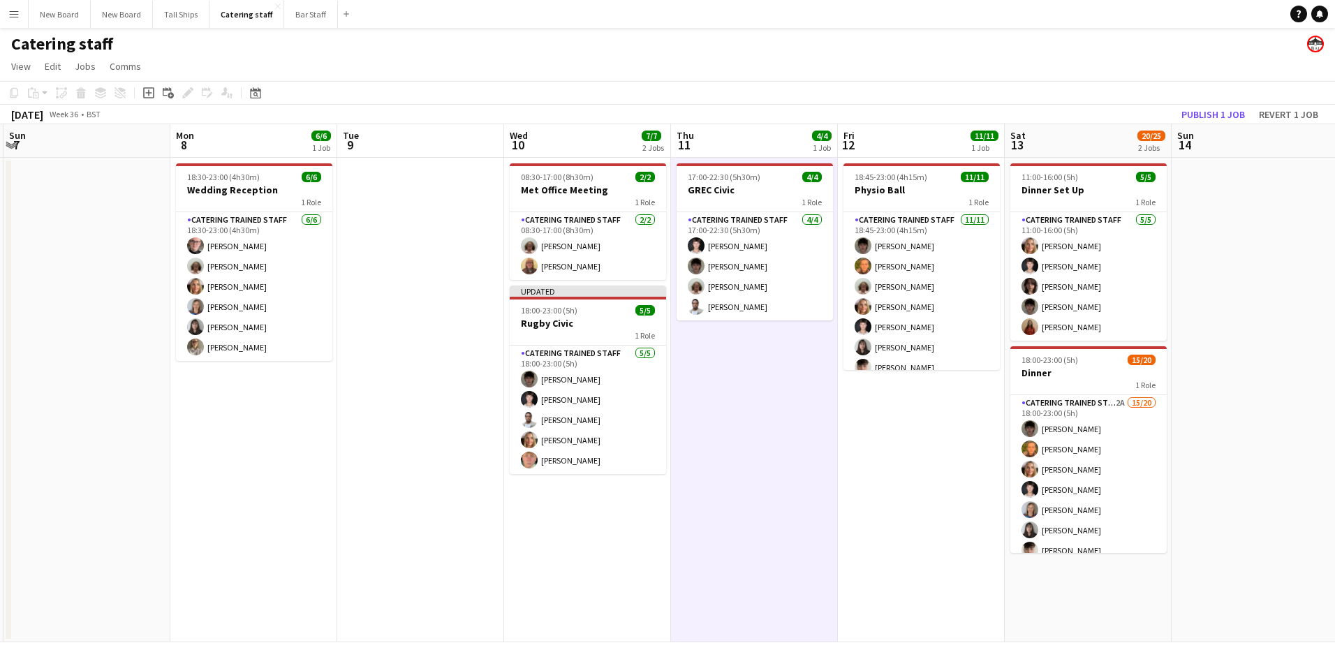
scroll to position [0, 521]
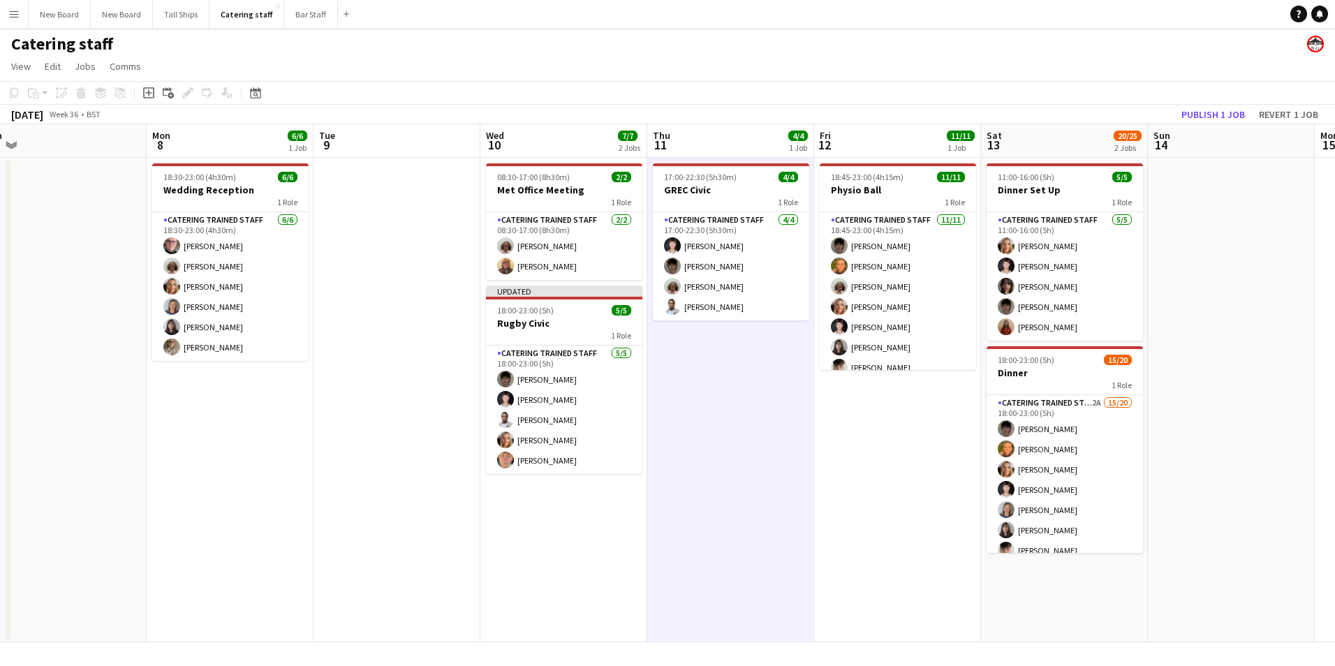
drag, startPoint x: 1015, startPoint y: 540, endPoint x: 708, endPoint y: 563, distance: 308.1
click at [708, 563] on app-calendar-viewport "Thu 4 6/6 1 Job Fri 5 Sat 6 4/4 1 Job Sun 7 Mon 8 6/6 1 Job Tue 9 Wed 10 7/7 2 …" at bounding box center [667, 383] width 1335 height 518
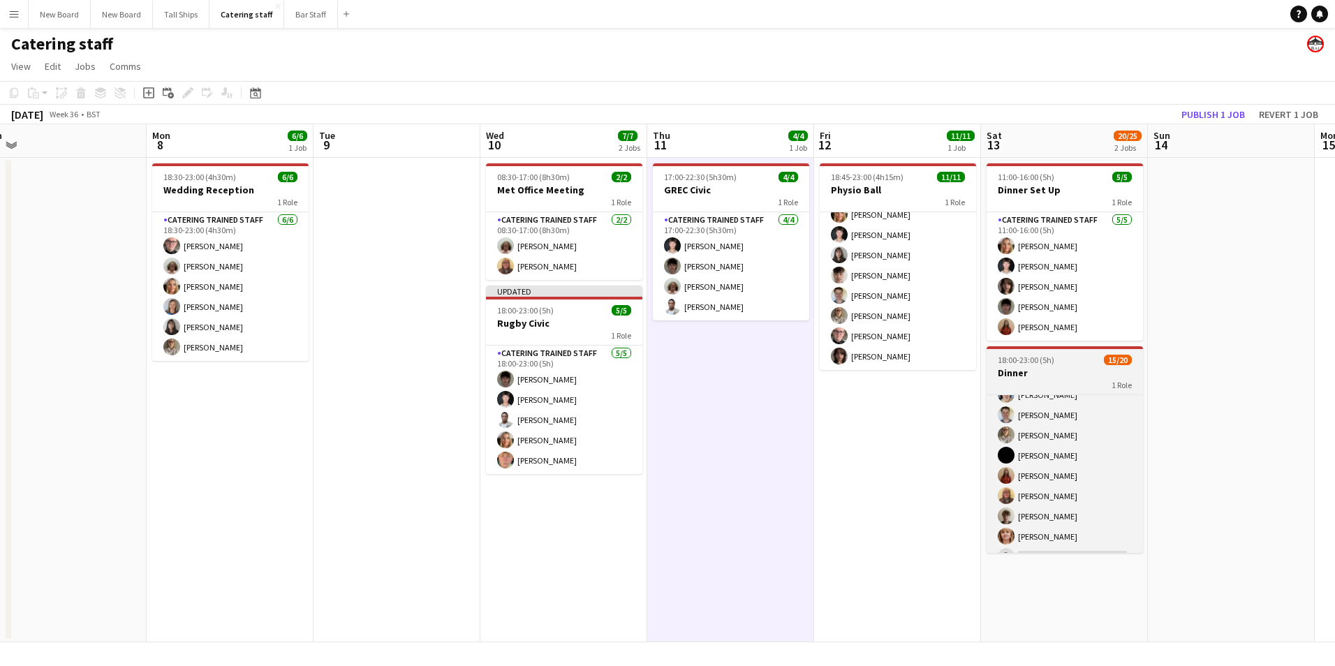
scroll to position [274, 0]
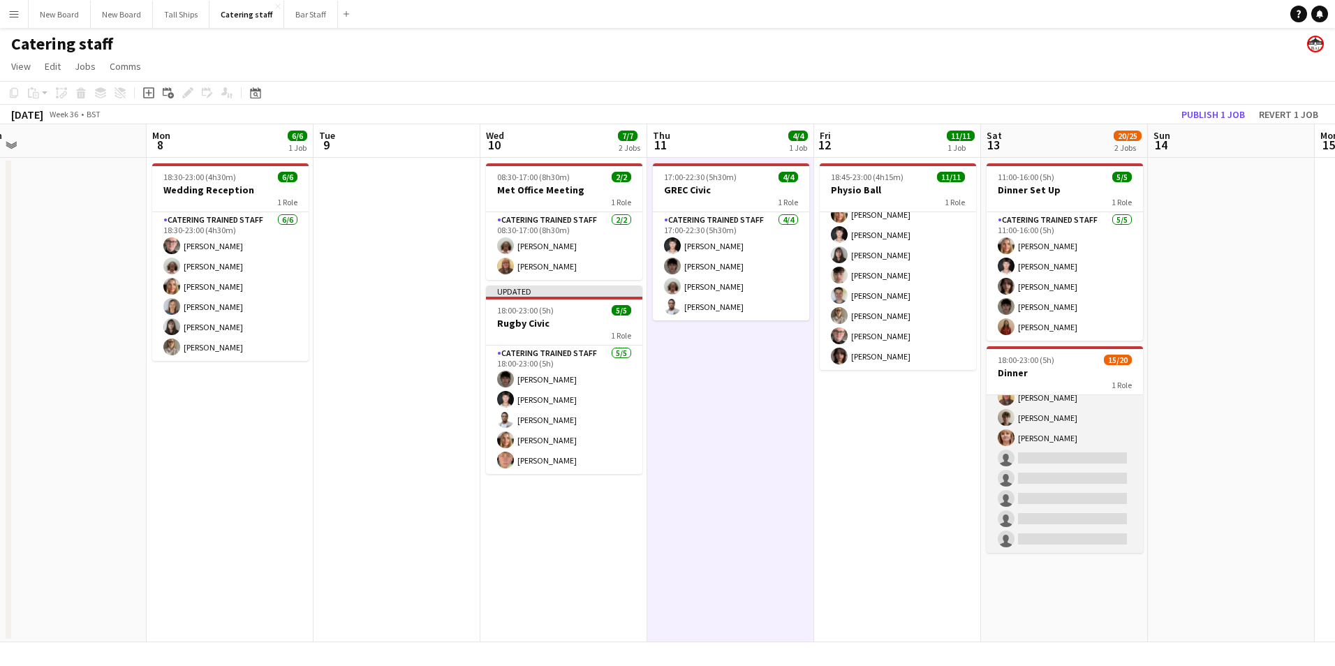
click at [1068, 454] on app-card-role "Catering trained staff 2A 15/20 18:00-23:00 (5h) [PERSON_NAME] [PERSON_NAME] Ch…" at bounding box center [1065, 337] width 156 height 432
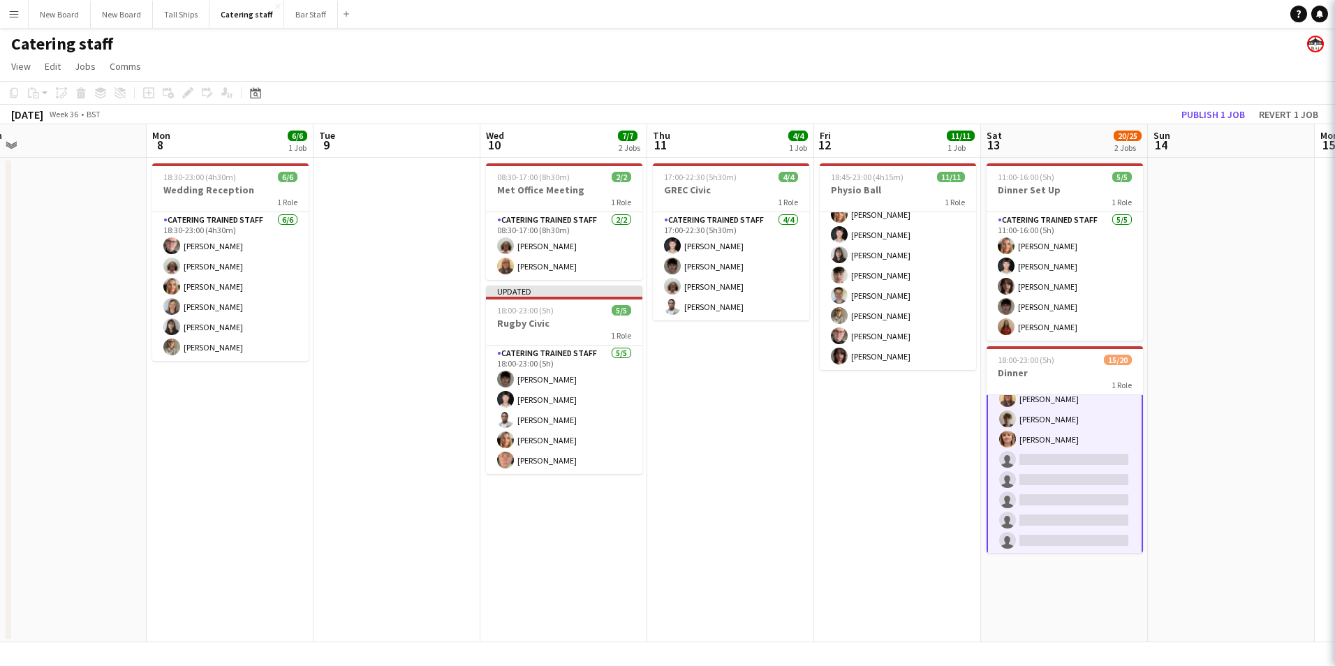
scroll to position [276, 0]
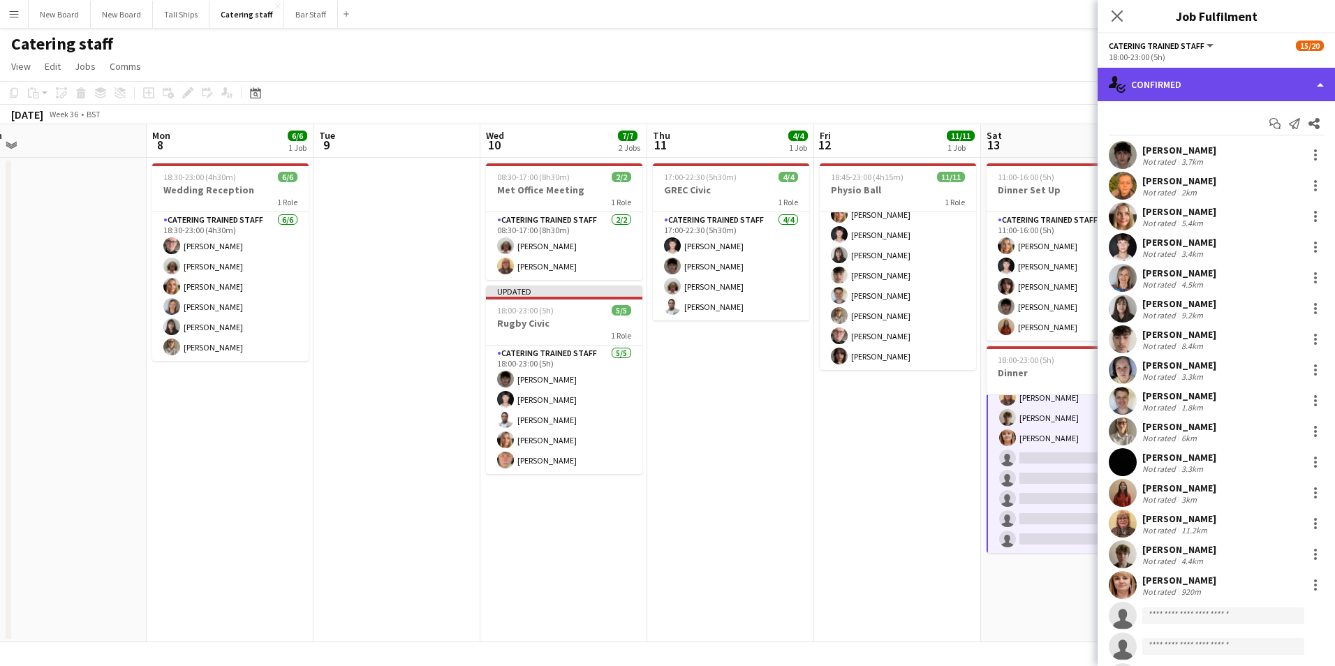
click at [1228, 82] on div "single-neutral-actions-check-2 Confirmed" at bounding box center [1216, 85] width 237 height 34
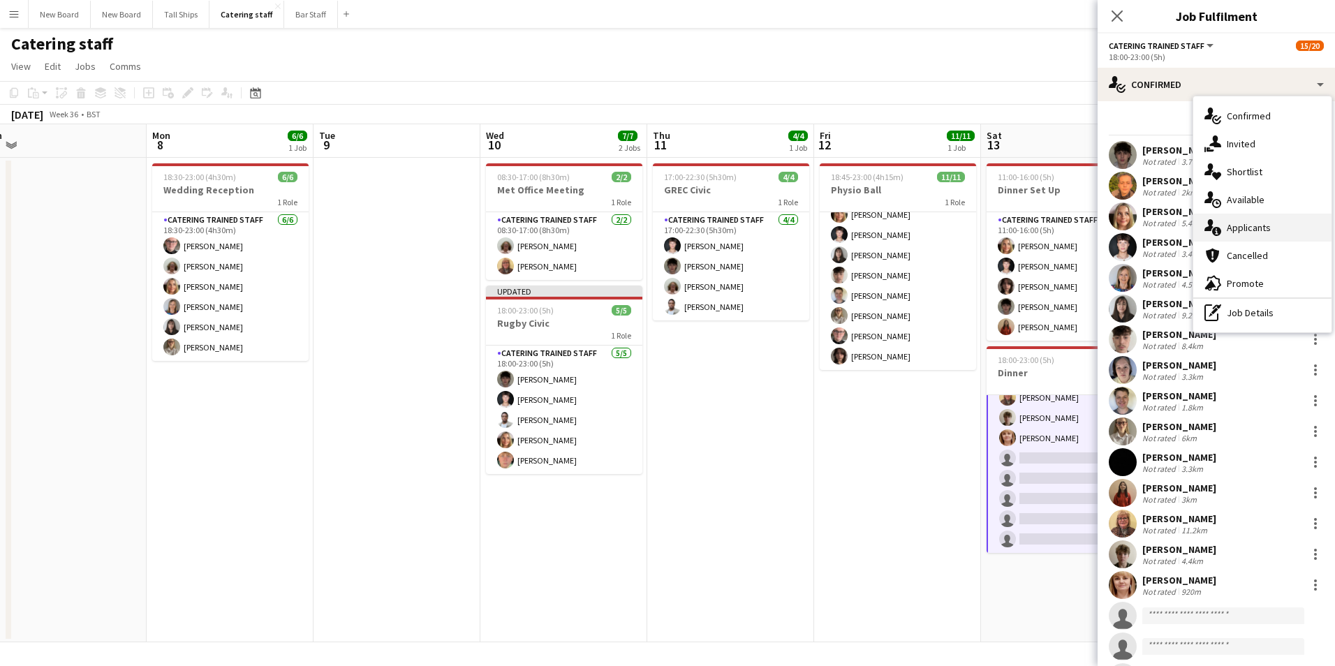
click at [1271, 226] on div "single-neutral-actions-information Applicants" at bounding box center [1262, 228] width 138 height 28
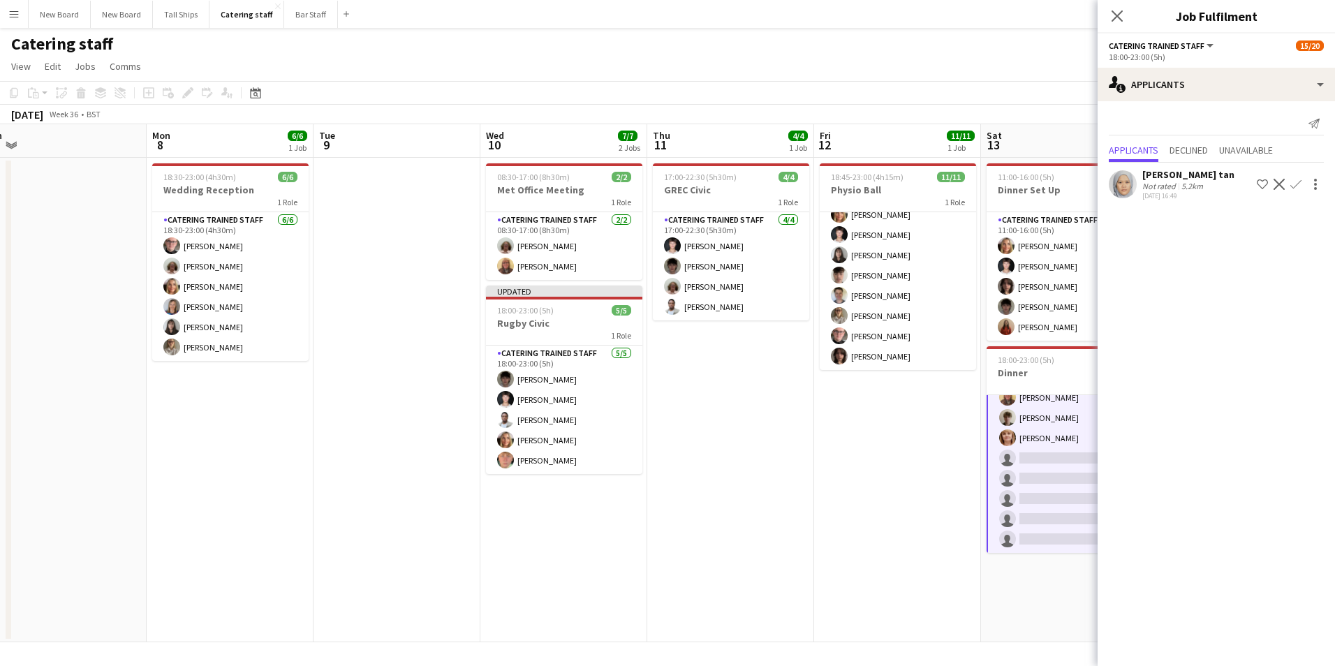
click at [936, 445] on app-date-cell "18:45-23:00 (4h15m) 11/11 Physio Ball 1 Role Catering trained staff [DATE] 18:4…" at bounding box center [897, 400] width 167 height 485
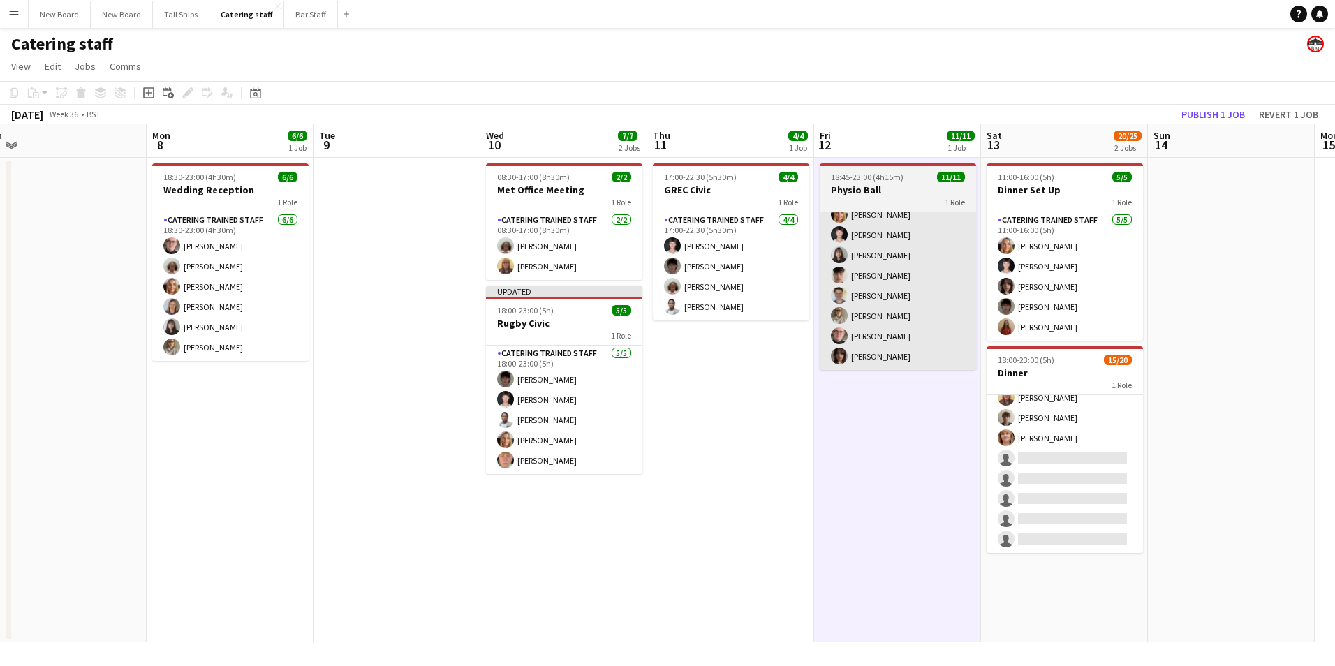
scroll to position [274, 0]
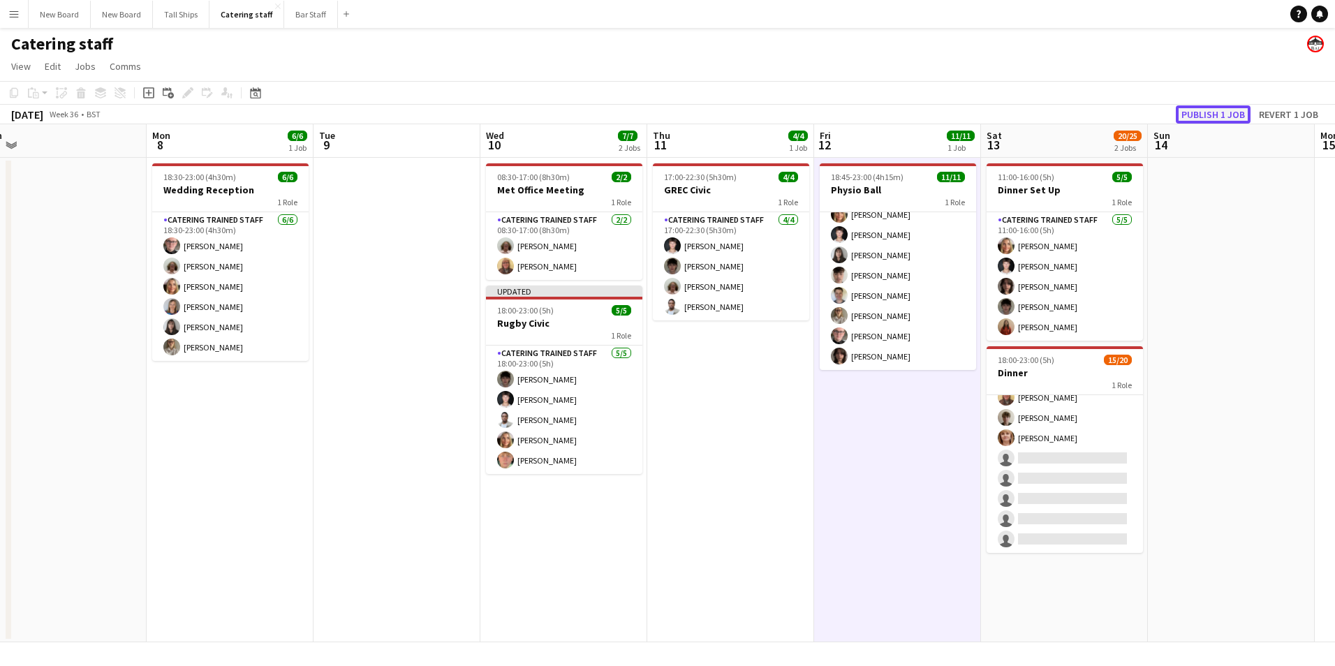
click at [1210, 112] on button "Publish 1 job" at bounding box center [1213, 114] width 75 height 18
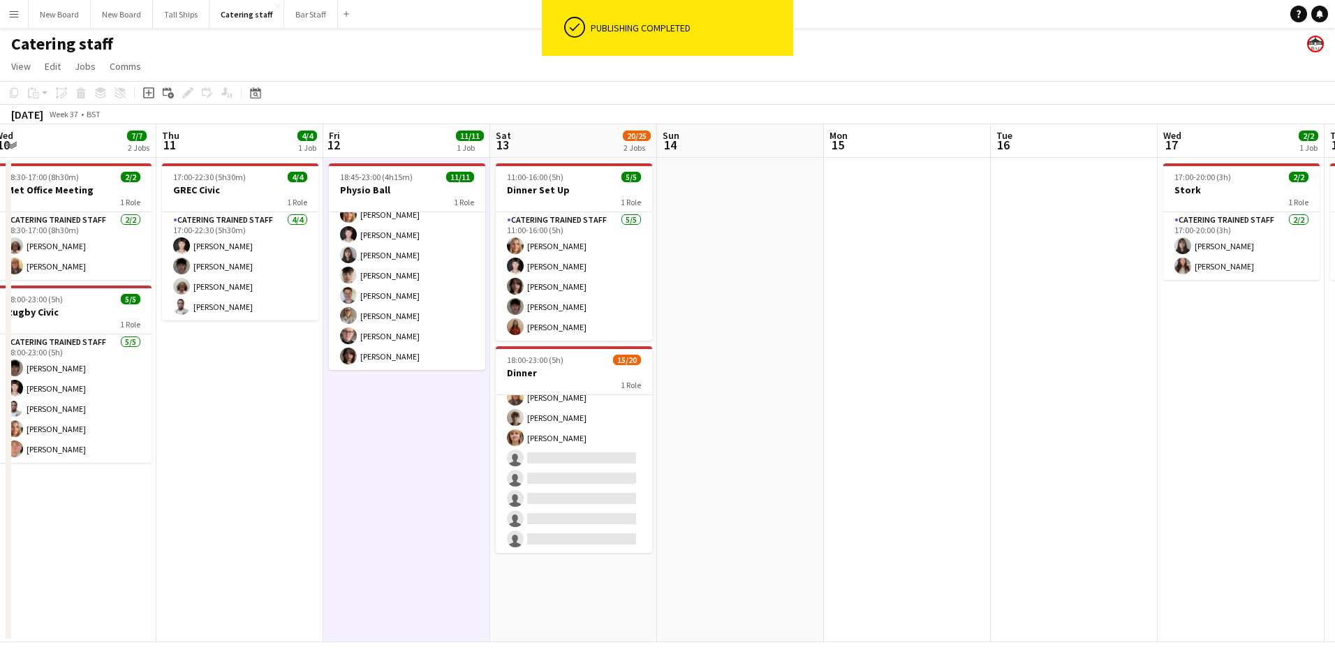
drag, startPoint x: 957, startPoint y: 469, endPoint x: 743, endPoint y: 487, distance: 214.4
click at [738, 487] on app-calendar-viewport "Sun 7 Mon 8 6/6 1 Job Tue 9 Wed 10 7/7 2 Jobs Thu 11 4/4 1 Job Fri 12 11/11 1 J…" at bounding box center [667, 383] width 1335 height 518
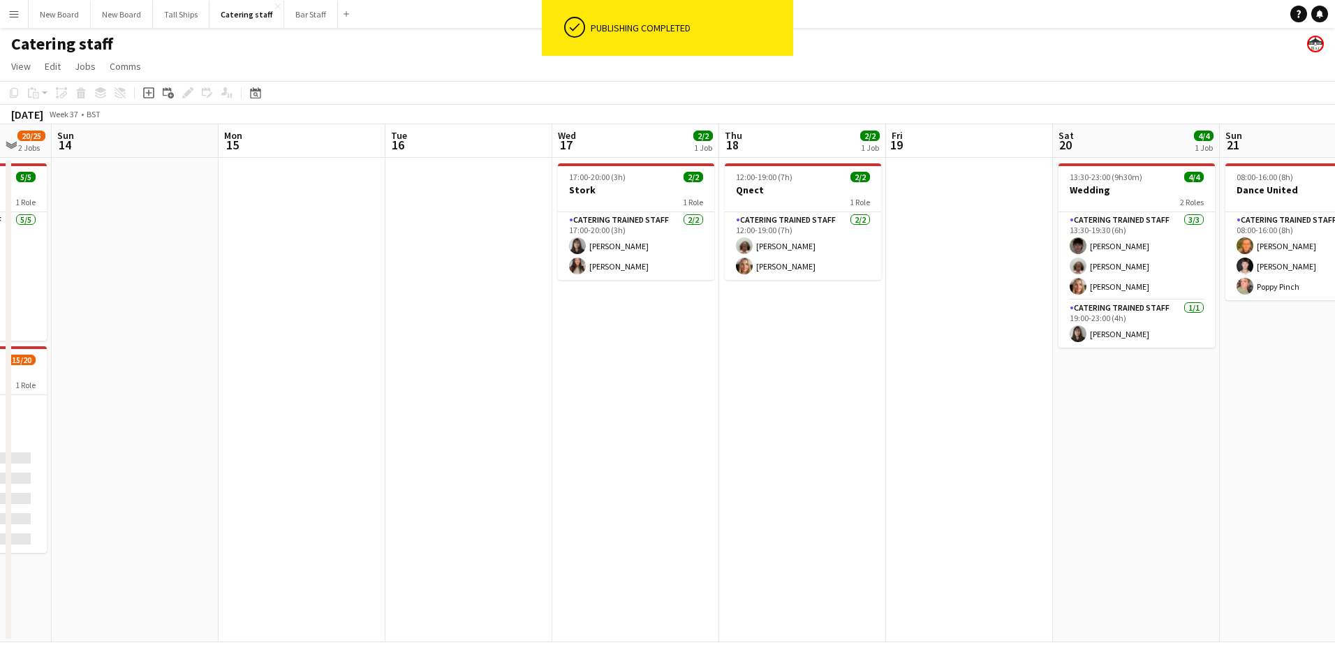
drag, startPoint x: 1224, startPoint y: 476, endPoint x: 760, endPoint y: 409, distance: 468.4
click at [624, 424] on app-calendar-viewport "Thu 11 4/4 1 Job Fri 12 11/11 1 Job Sat 13 20/25 2 Jobs Sun 14 Mon 15 Tue 16 We…" at bounding box center [667, 383] width 1335 height 518
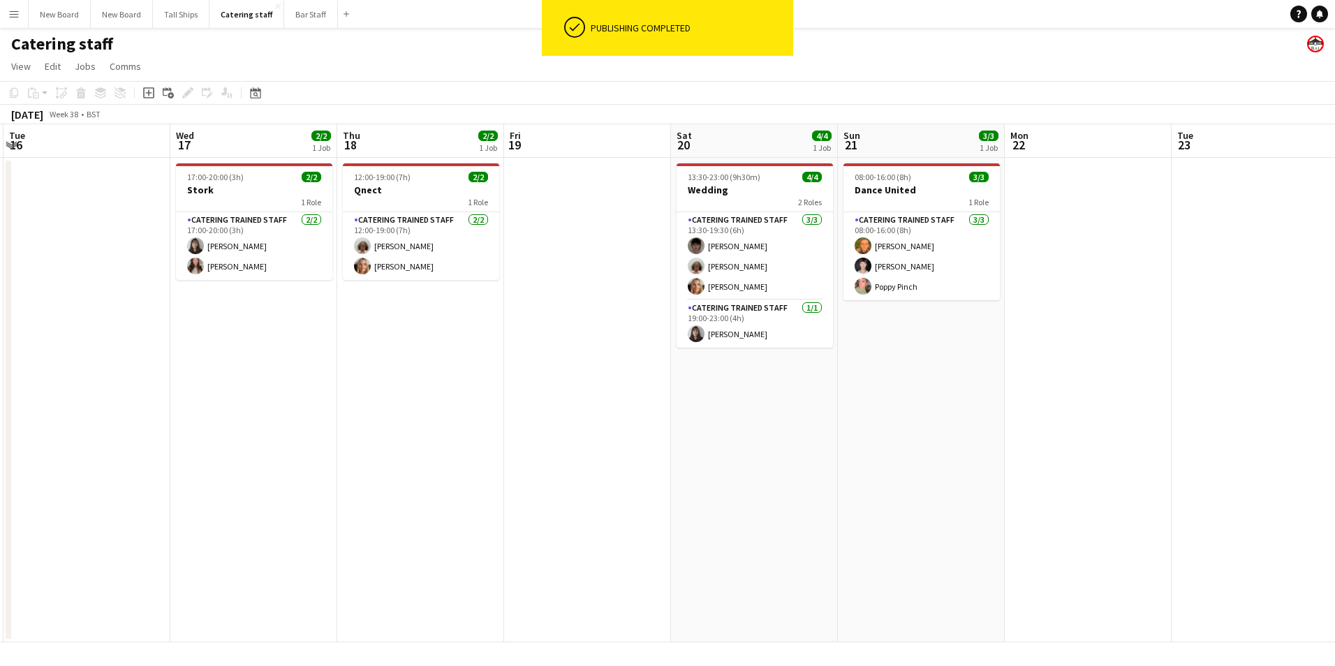
drag, startPoint x: 984, startPoint y: 399, endPoint x: 863, endPoint y: 383, distance: 121.9
click at [663, 384] on app-calendar-viewport "Sat 13 20/25 2 Jobs Sun 14 Mon 15 Tue 16 Wed 17 2/2 1 Job Thu 18 2/2 1 Job Fri …" at bounding box center [667, 383] width 1335 height 518
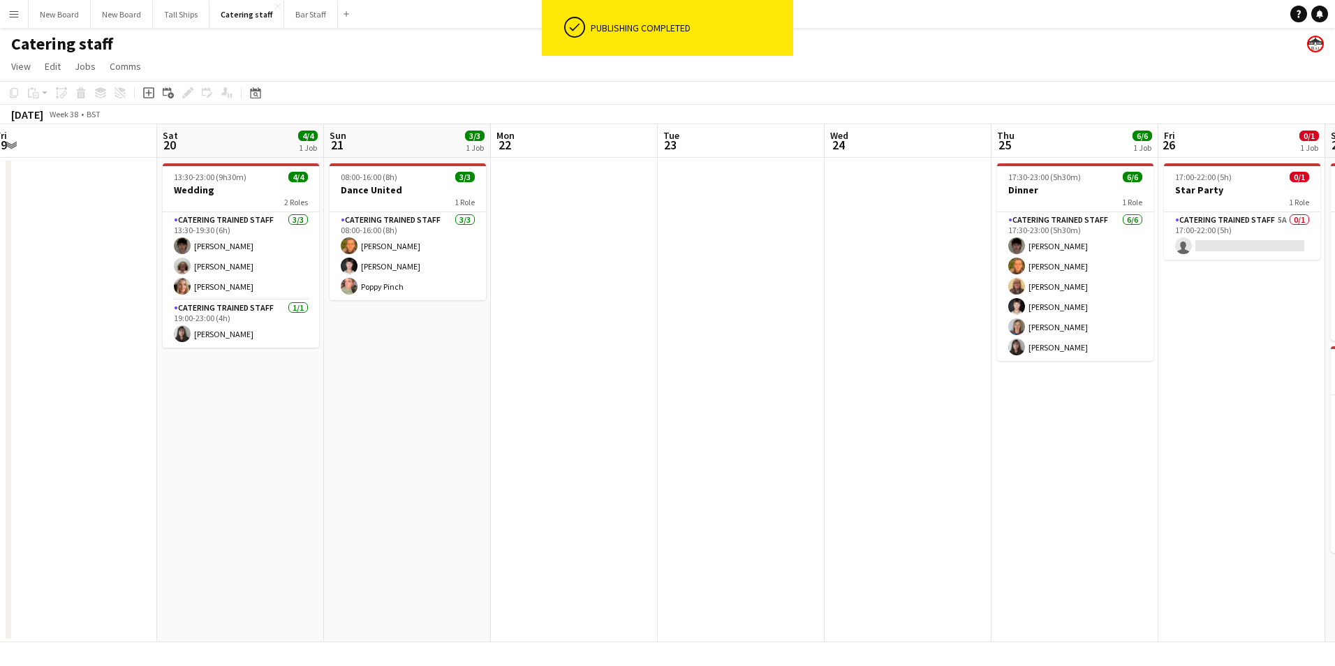
drag, startPoint x: 859, startPoint y: 391, endPoint x: 654, endPoint y: 380, distance: 205.6
click at [648, 381] on app-calendar-viewport "Tue 16 Wed 17 2/2 1 Job Thu 18 2/2 1 Job Fri 19 Sat 20 4/4 1 Job Sun 21 3/3 1 J…" at bounding box center [667, 383] width 1335 height 518
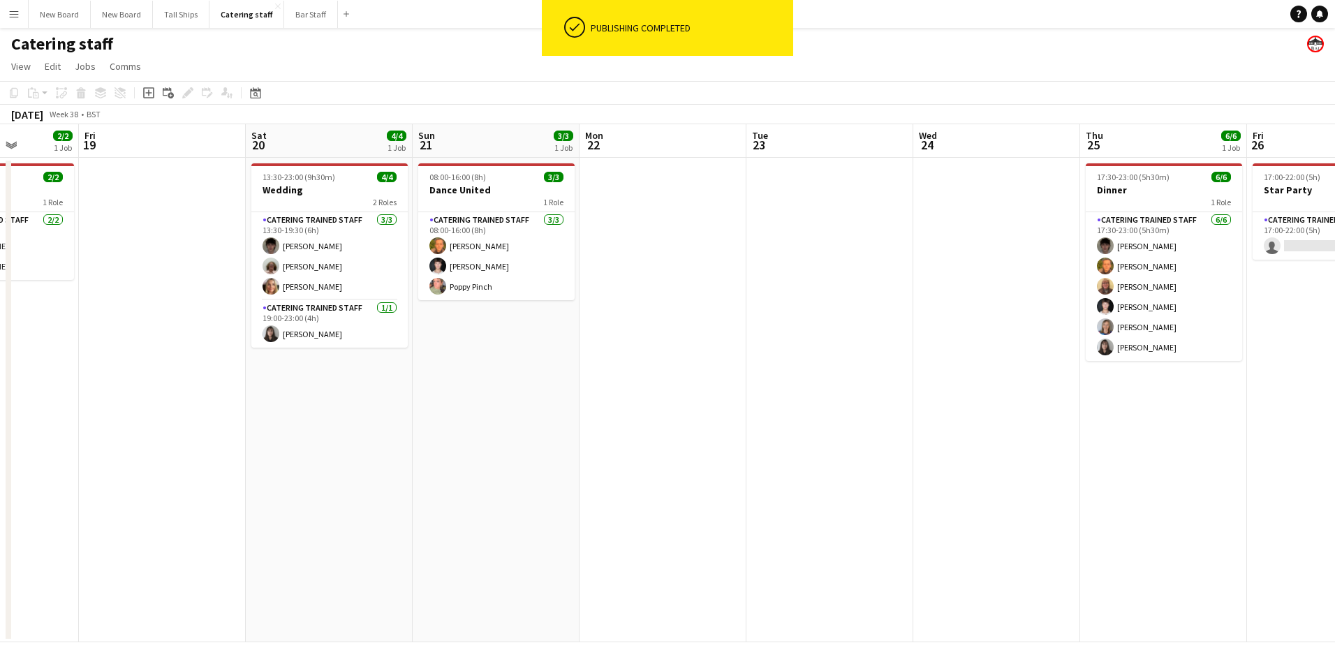
scroll to position [0, 508]
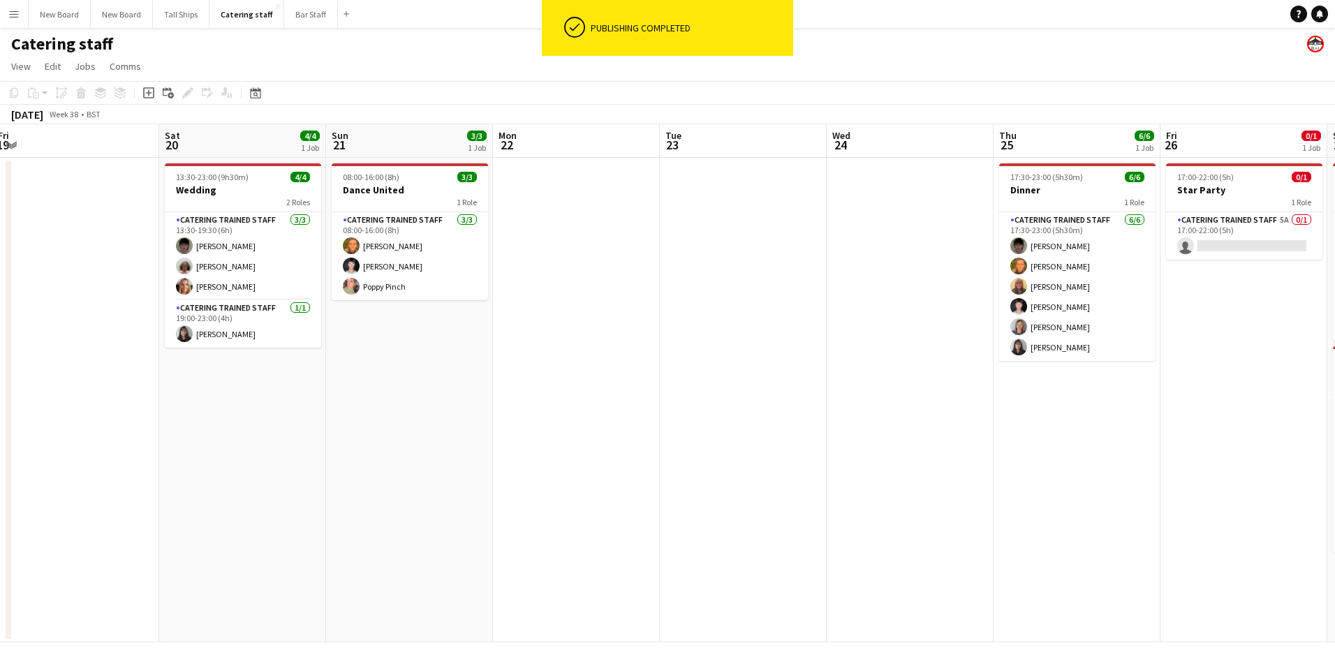
drag, startPoint x: 1120, startPoint y: 404, endPoint x: 709, endPoint y: 418, distance: 410.9
click at [709, 418] on app-calendar-viewport "Tue 16 Wed 17 2/2 1 Job Thu 18 2/2 1 Job Fri 19 Sat 20 4/4 1 Job Sun 21 3/3 1 J…" at bounding box center [667, 383] width 1335 height 518
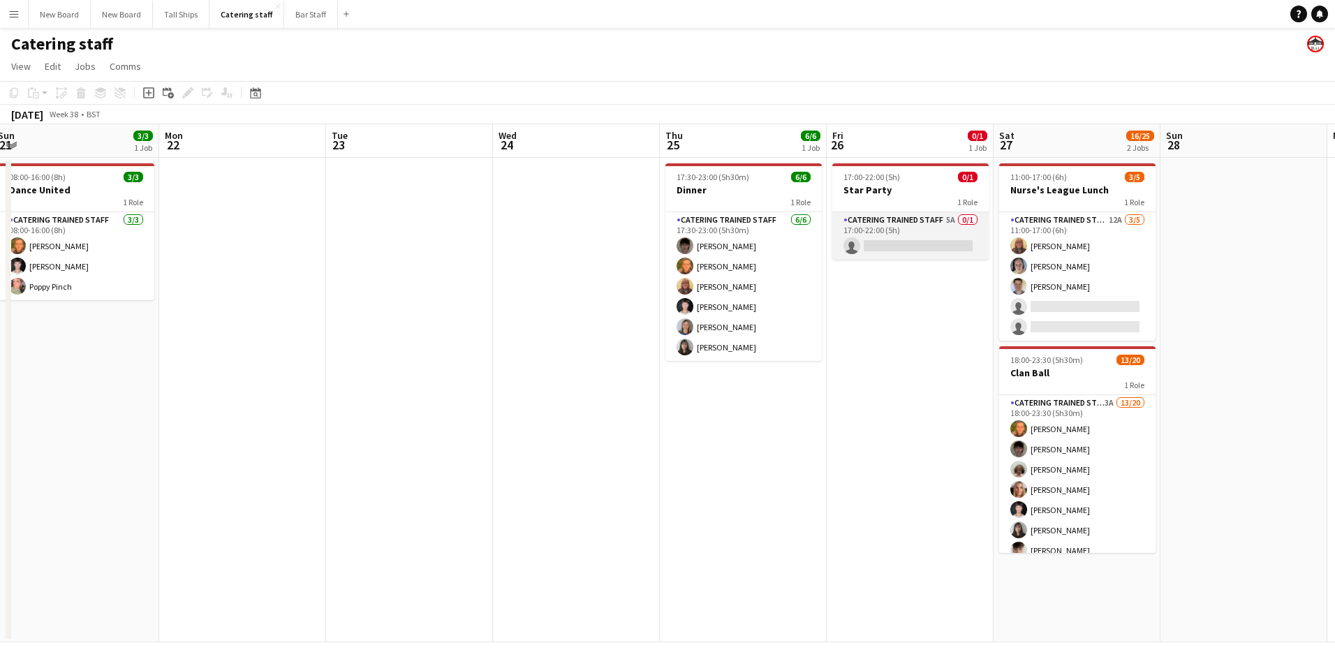
click at [908, 246] on app-card-role "Catering trained staff 5A 0/1 17:00-22:00 (5h) single-neutral-actions" at bounding box center [910, 235] width 156 height 47
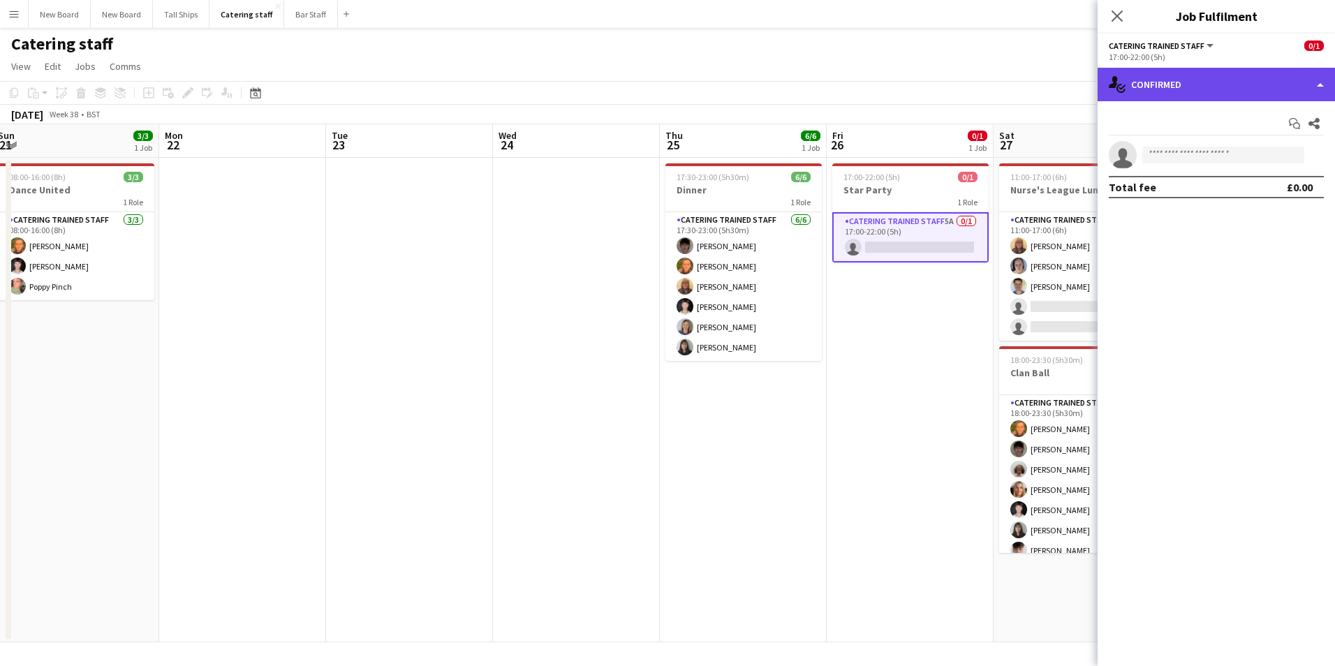
click at [1228, 82] on div "single-neutral-actions-check-2 Confirmed" at bounding box center [1216, 85] width 237 height 34
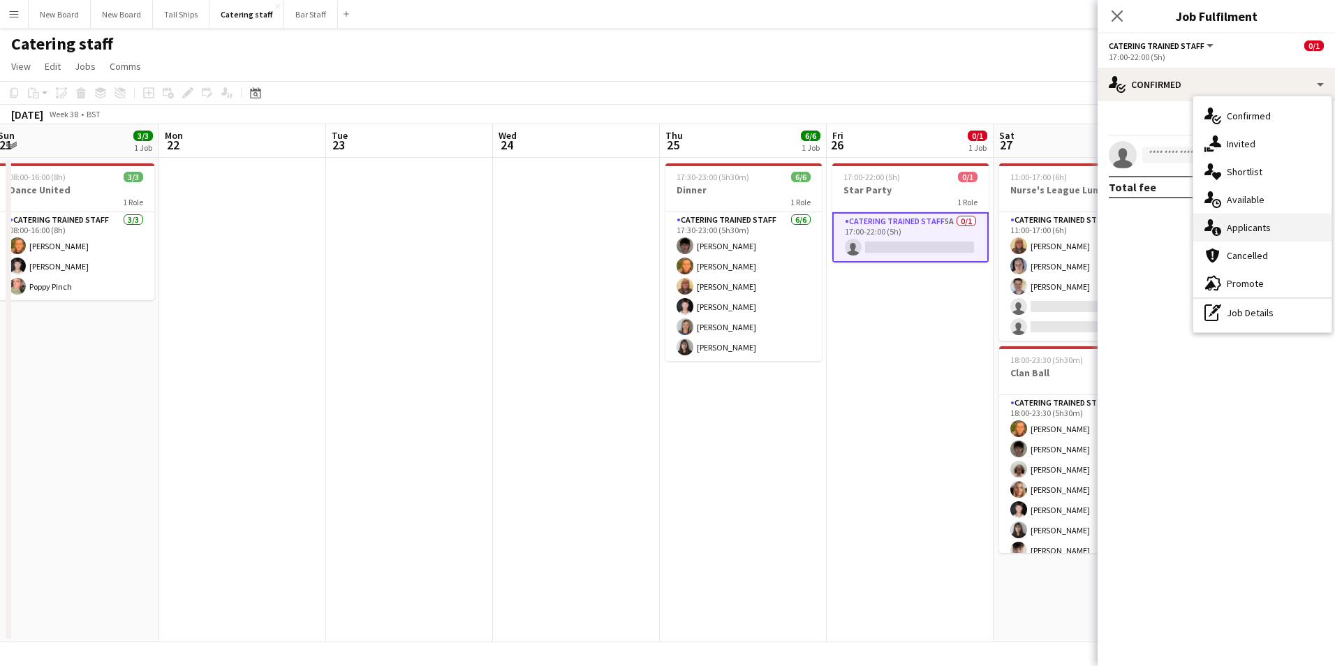
click at [1256, 221] on div "single-neutral-actions-information Applicants" at bounding box center [1262, 228] width 138 height 28
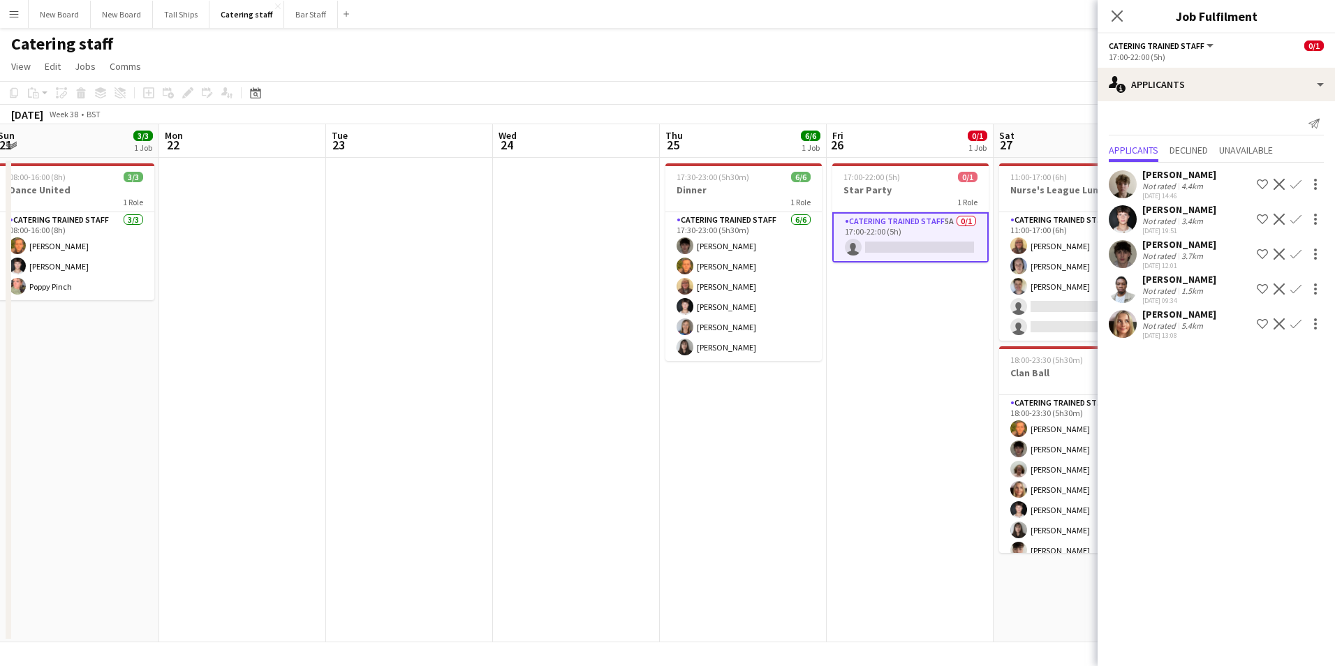
click at [808, 495] on app-date-cell "17:30-23:00 (5h30m) 6/6 Dinner 1 Role Catering trained staff [DATE] 17:30-23:00…" at bounding box center [743, 400] width 167 height 485
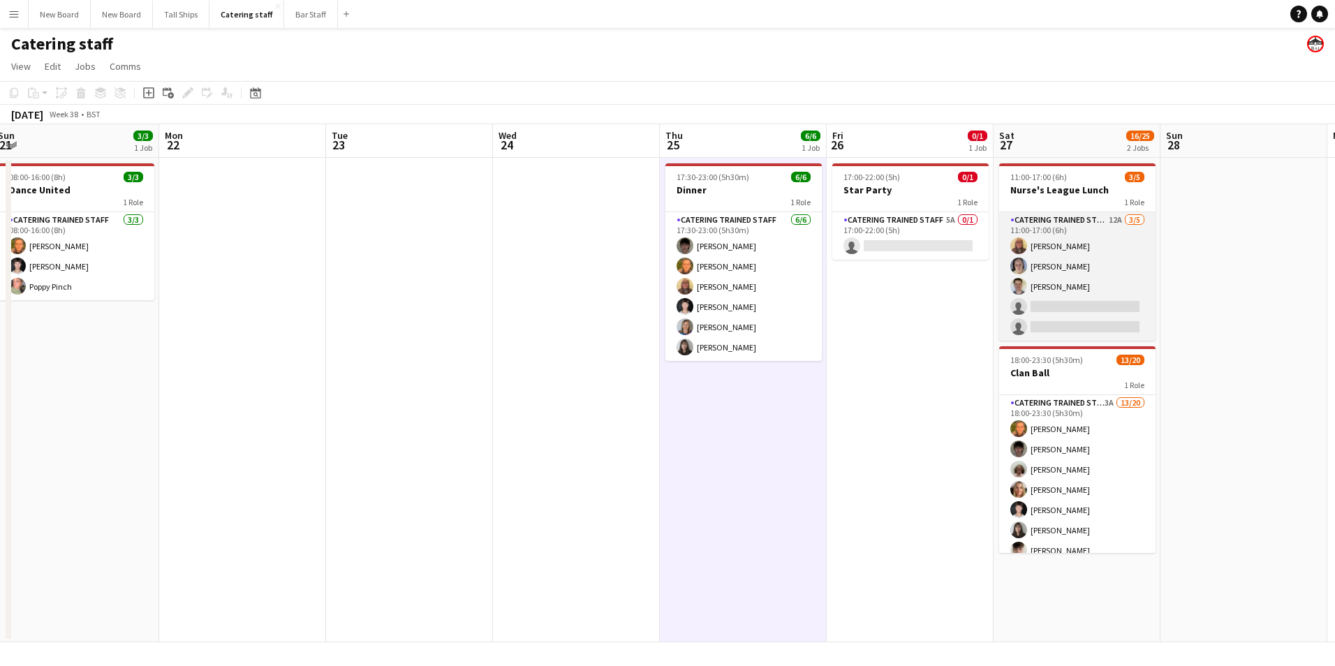
click at [1085, 309] on app-card-role "Catering trained staff 12A [DATE] 11:00-17:00 (6h) [PERSON_NAME] [PERSON_NAME] …" at bounding box center [1077, 276] width 156 height 128
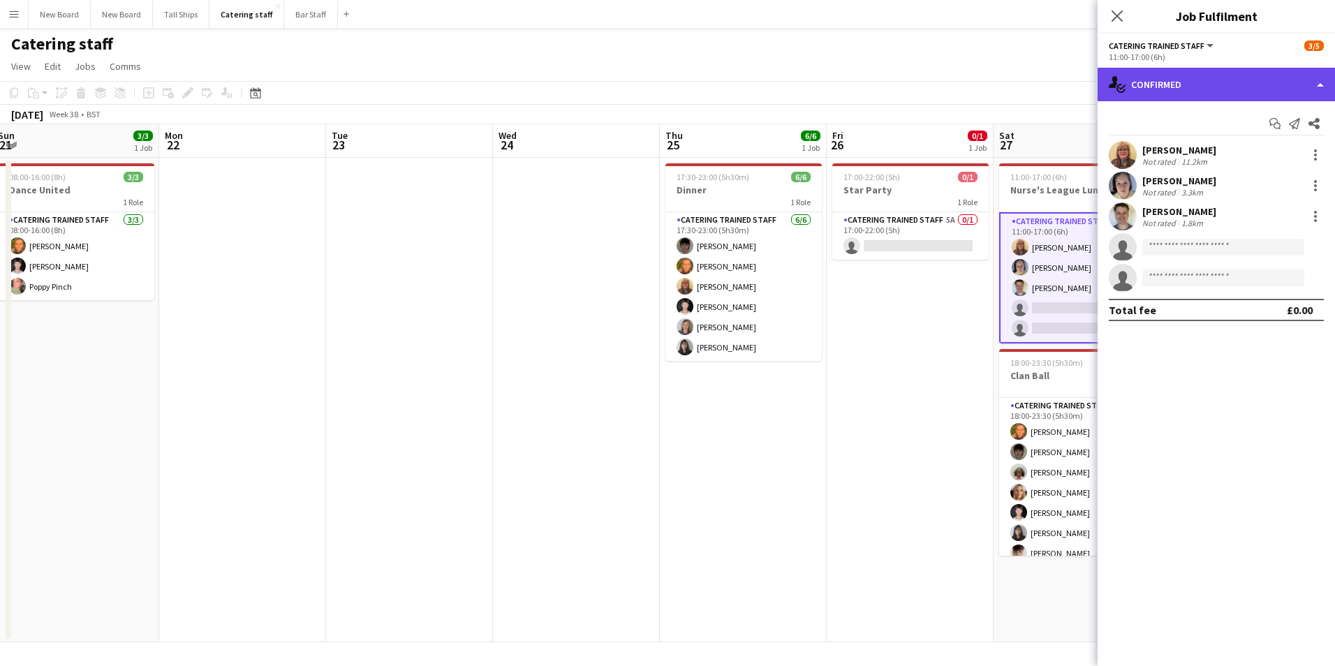
click at [1219, 75] on div "single-neutral-actions-check-2 Confirmed" at bounding box center [1216, 85] width 237 height 34
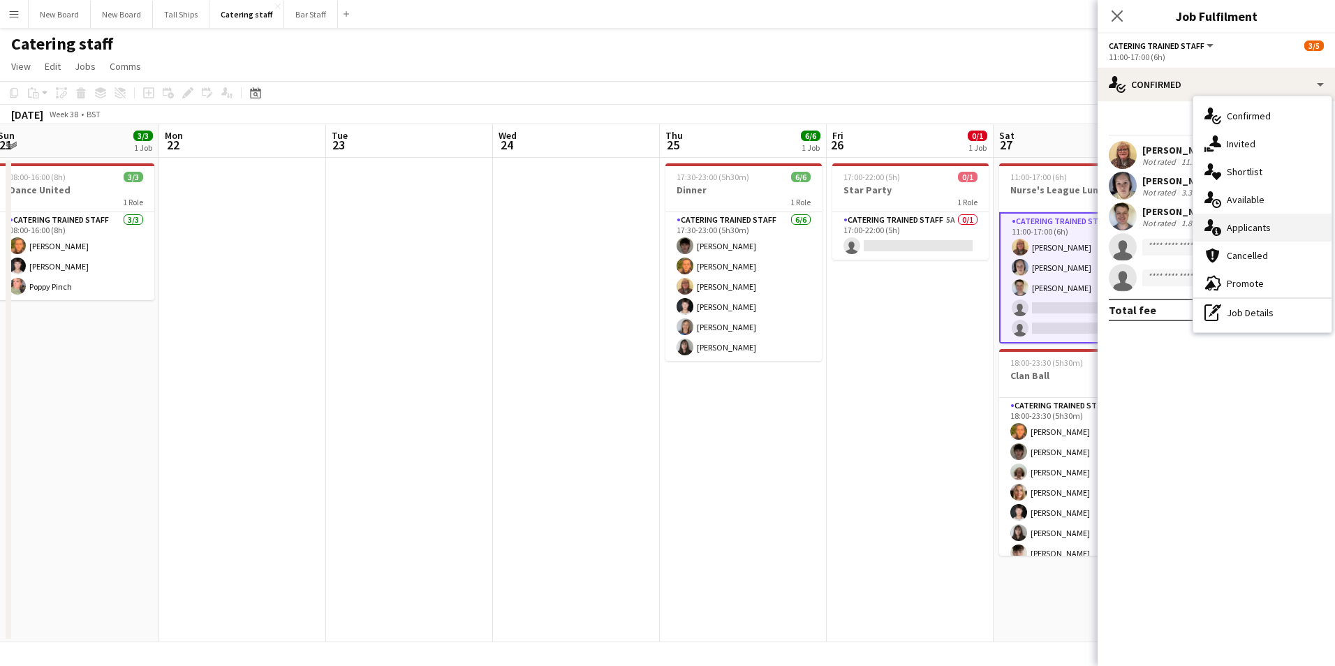
click at [1270, 227] on div "single-neutral-actions-information Applicants" at bounding box center [1262, 228] width 138 height 28
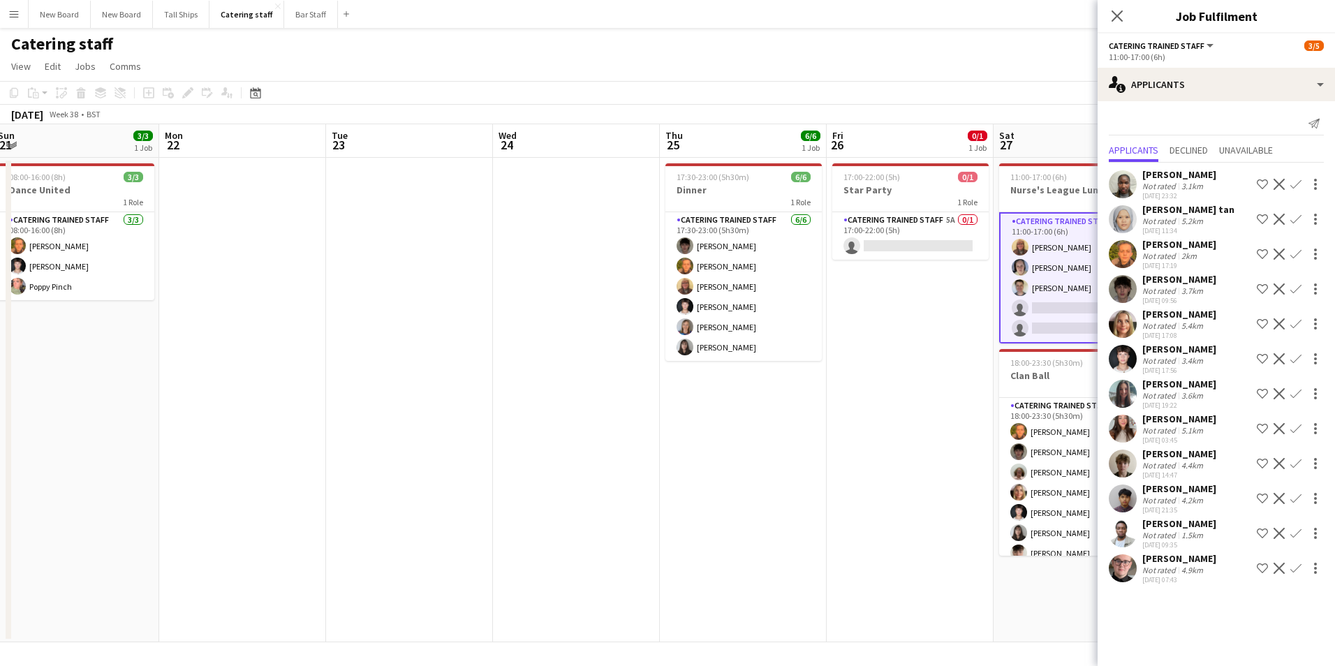
drag, startPoint x: 895, startPoint y: 568, endPoint x: 934, endPoint y: 566, distance: 39.2
click at [897, 568] on app-date-cell "17:00-22:00 (5h) 0/1 Star Party 1 Role Catering trained staff 5A 0/1 17:00-22:0…" at bounding box center [910, 400] width 167 height 485
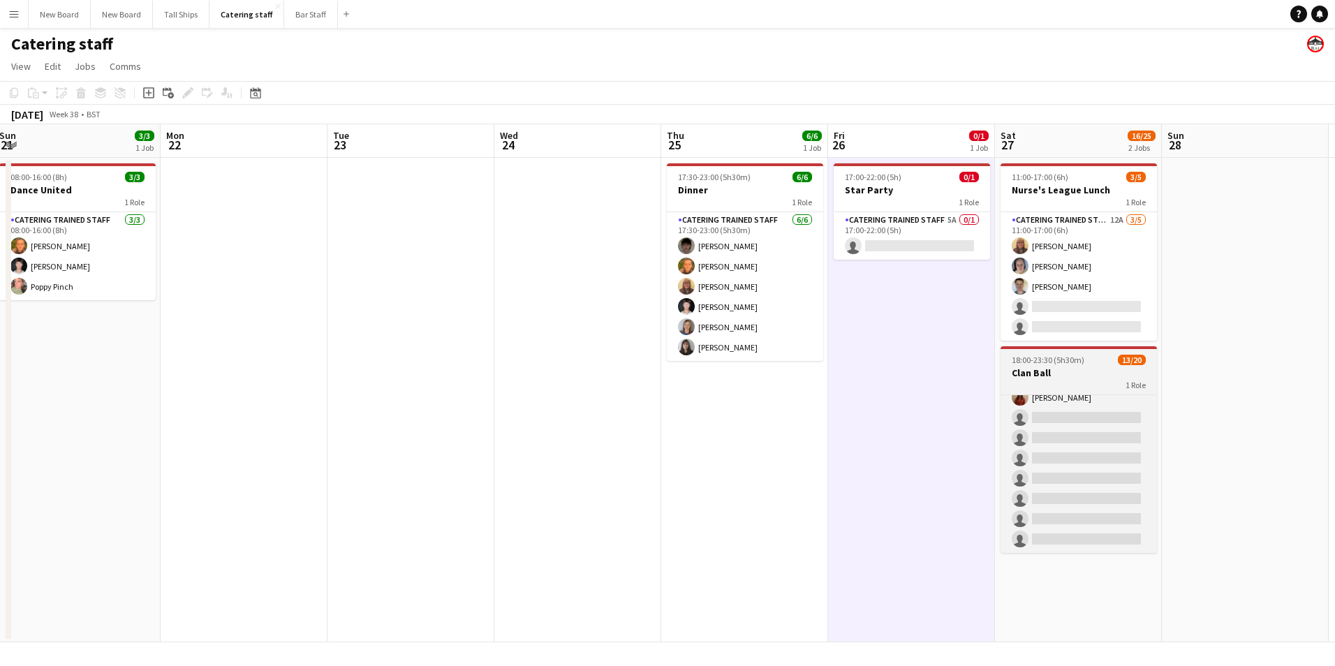
scroll to position [216, 0]
click at [1094, 469] on app-card-role "Catering trained staff 3A 13/20 18:00-23:30 (5h30m) [PERSON_NAME] [PERSON_NAME]…" at bounding box center [1079, 395] width 156 height 432
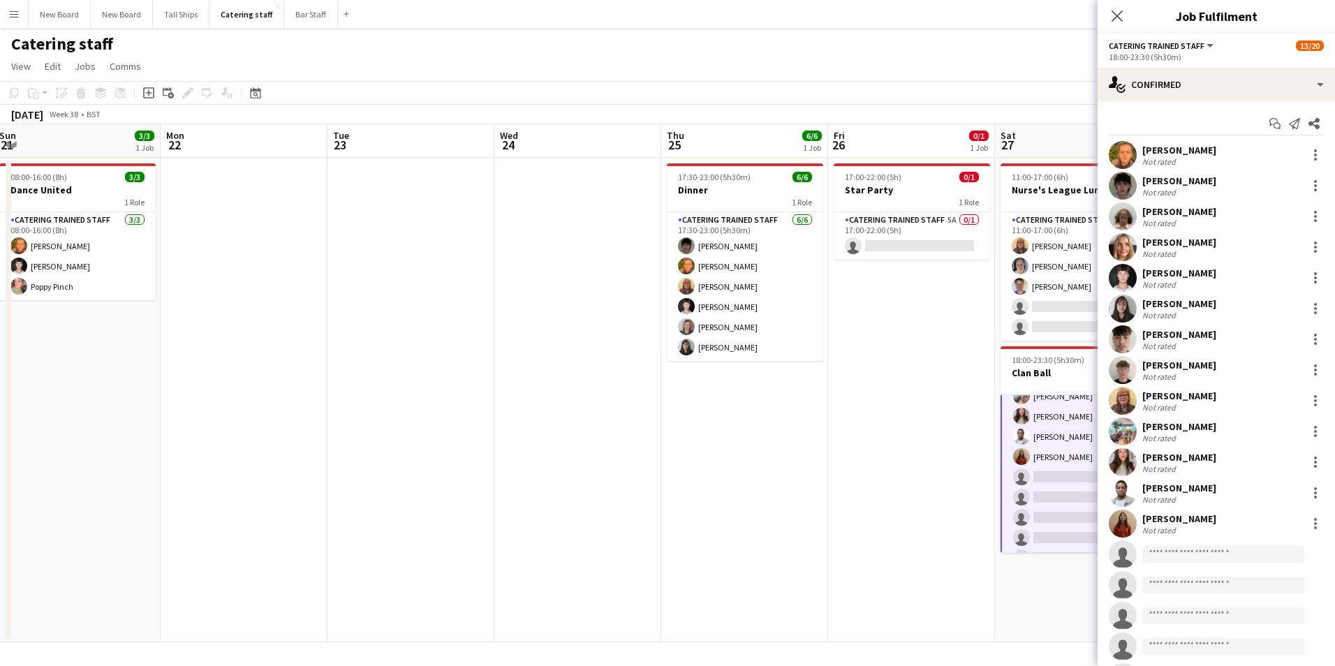
scroll to position [218, 0]
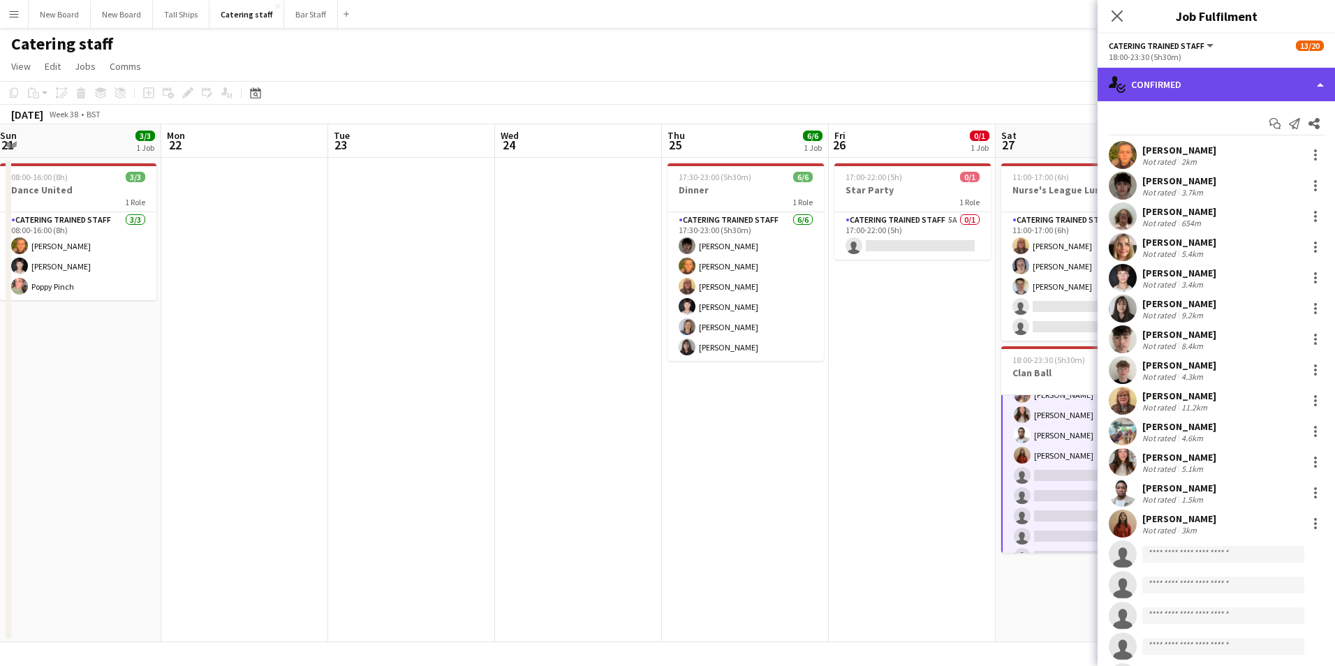
click at [1211, 84] on div "single-neutral-actions-check-2 Confirmed" at bounding box center [1216, 85] width 237 height 34
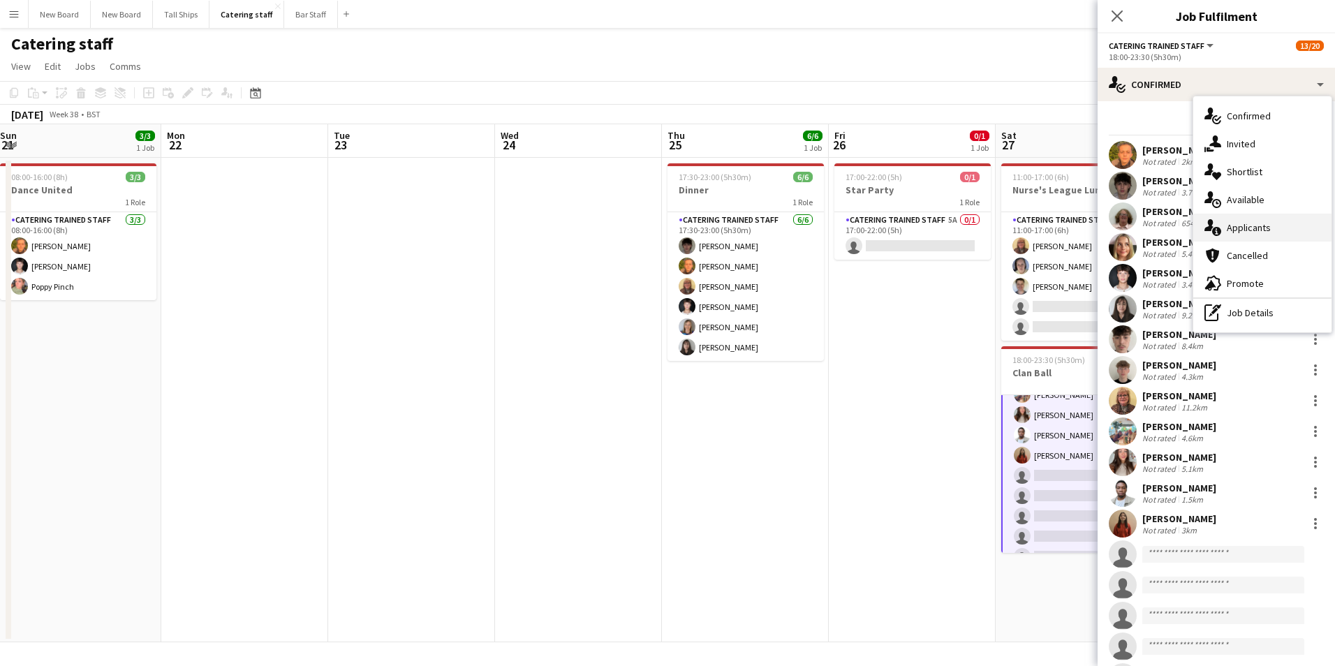
click at [1255, 226] on div "single-neutral-actions-information Applicants" at bounding box center [1262, 228] width 138 height 28
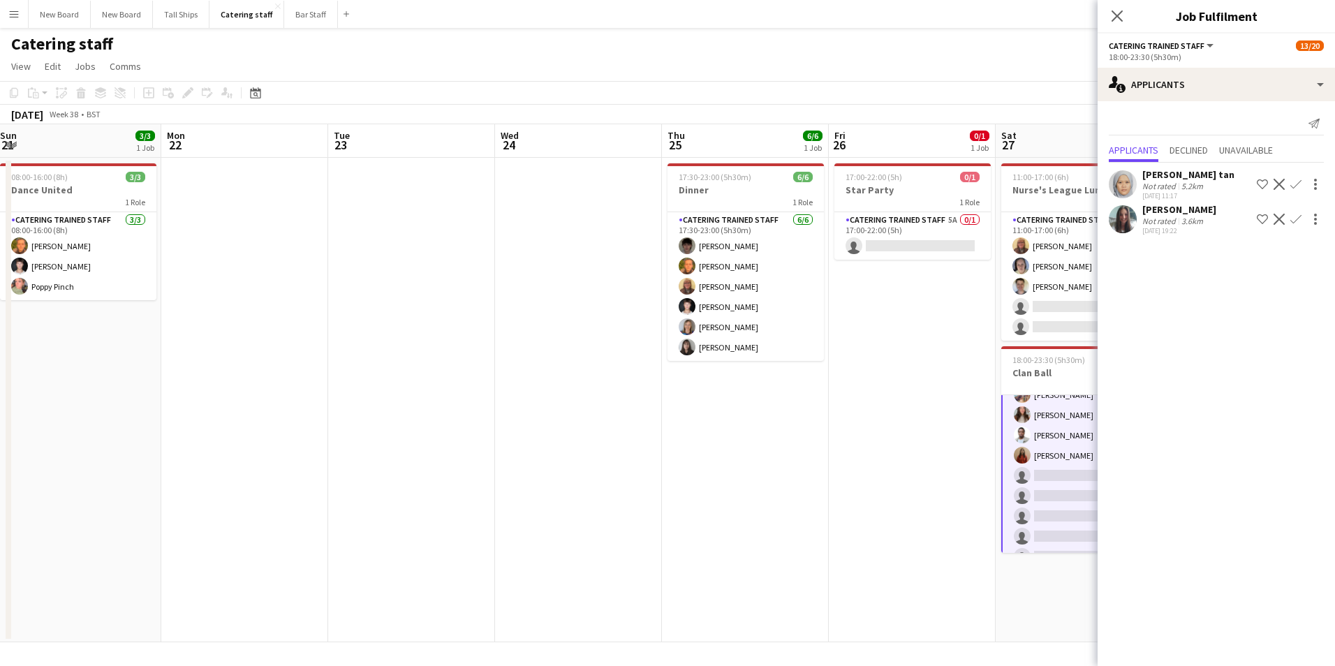
click at [904, 431] on app-date-cell "17:00-22:00 (5h) 0/1 Star Party 1 Role Catering trained staff 5A 0/1 17:00-22:0…" at bounding box center [912, 400] width 167 height 485
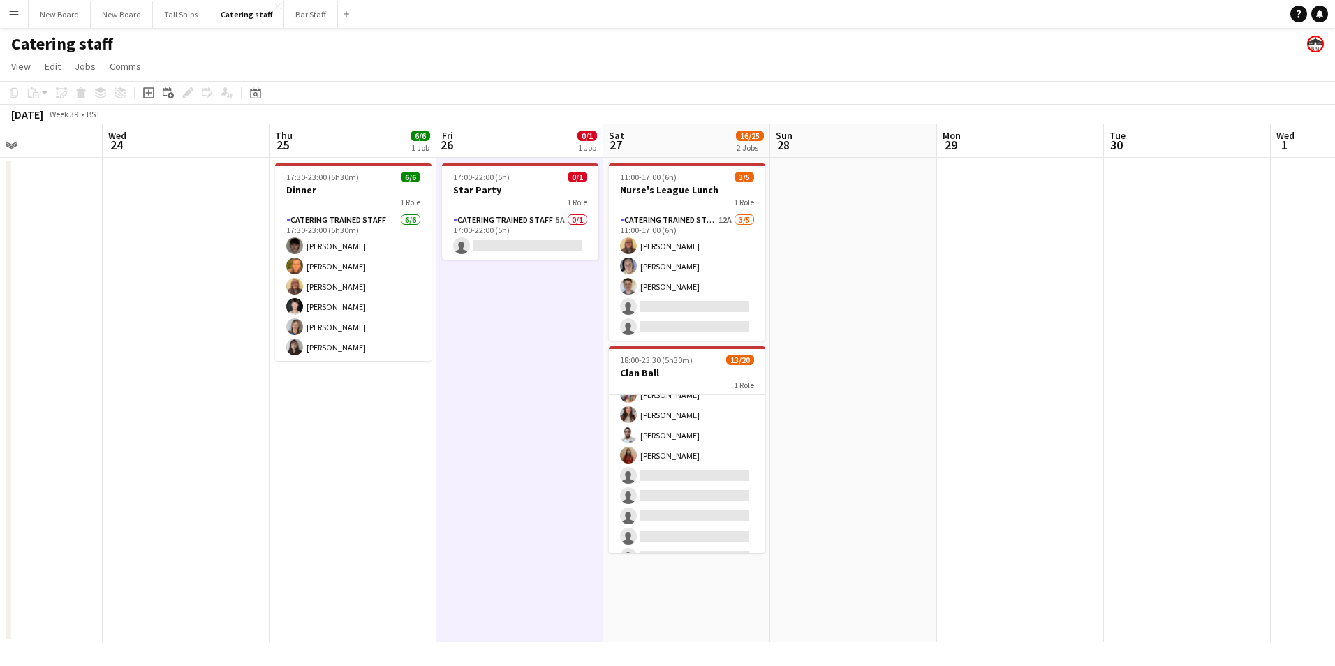
drag, startPoint x: 1252, startPoint y: 418, endPoint x: 862, endPoint y: 433, distance: 390.7
click at [862, 433] on app-calendar-viewport "Sat 20 4/4 1 Job Sun 21 3/3 1 Job Mon 22 Tue 23 Wed 24 Thu 25 6/6 1 Job Fri 26 …" at bounding box center [667, 383] width 1335 height 518
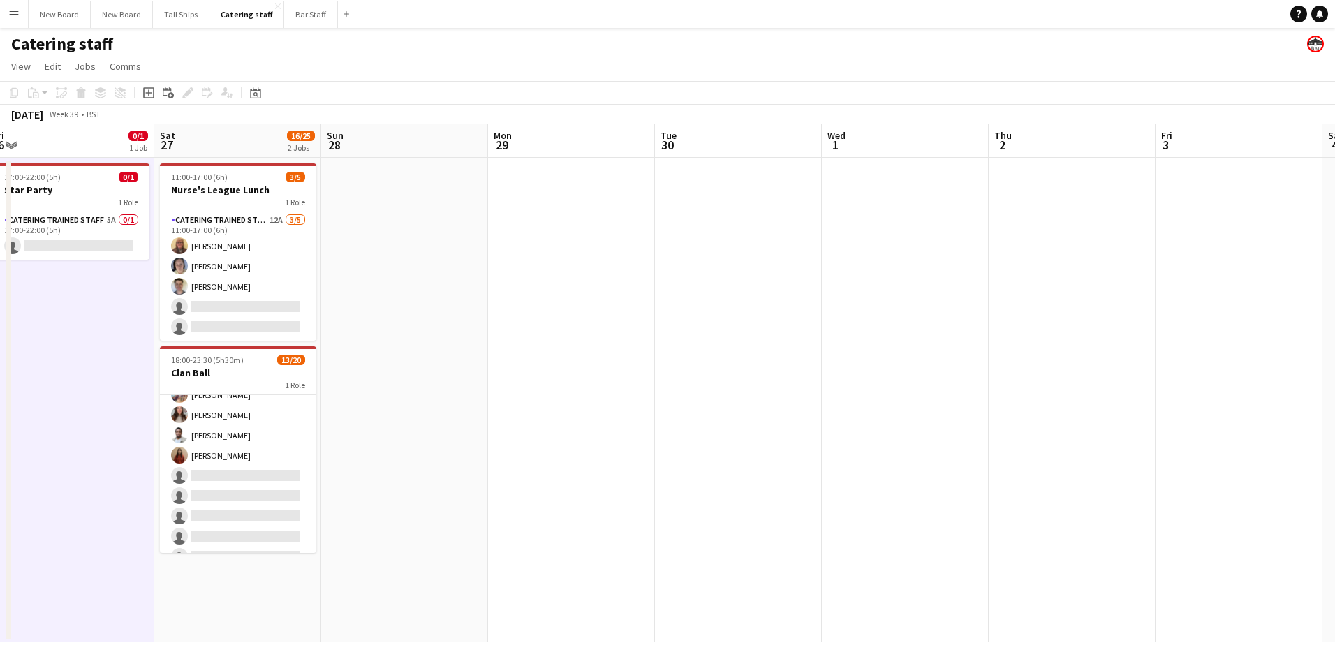
drag, startPoint x: 1203, startPoint y: 365, endPoint x: 755, endPoint y: 386, distance: 448.8
click at [755, 386] on app-calendar-viewport "Tue 23 Wed 24 Thu 25 6/6 1 Job Fri 26 0/1 1 Job Sat 27 16/25 2 Jobs Sun 28 Mon …" at bounding box center [667, 383] width 1335 height 518
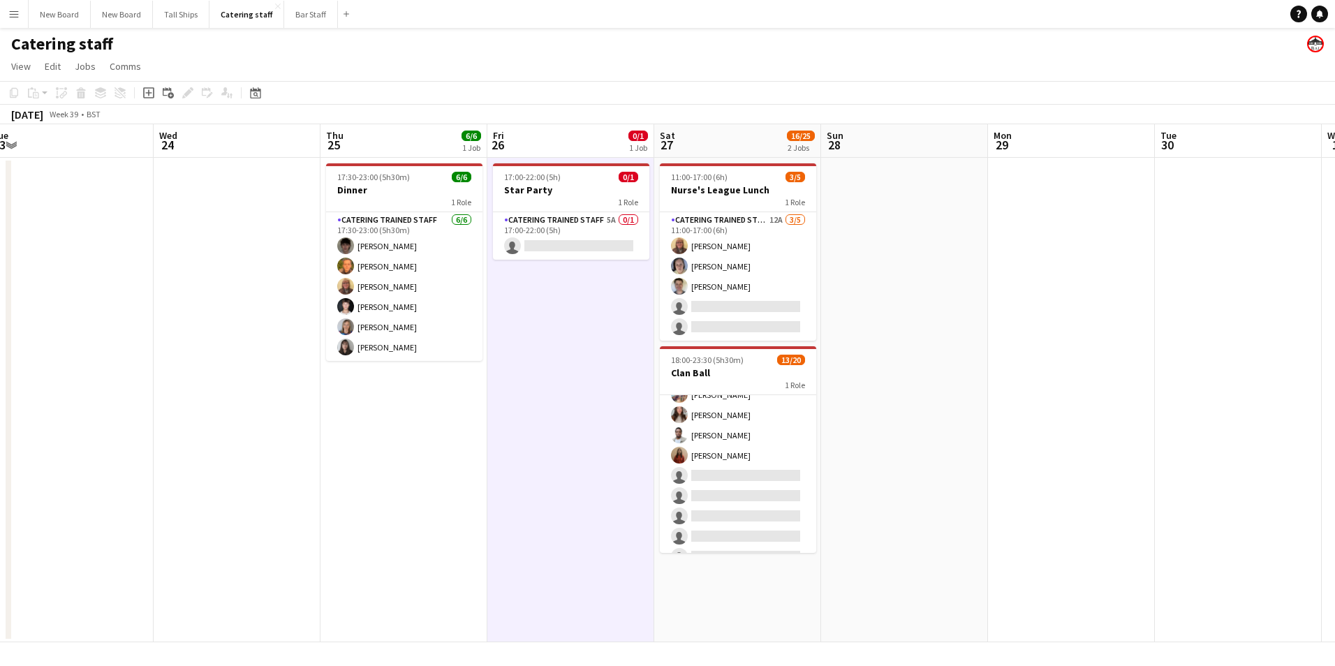
drag, startPoint x: 793, startPoint y: 389, endPoint x: 1147, endPoint y: 439, distance: 357.6
click at [1308, 408] on app-calendar-viewport "Sun 21 3/3 1 Job Mon 22 Tue 23 Wed 24 Thu 25 6/6 1 Job Fri 26 0/1 1 Job Sat 27 …" at bounding box center [667, 383] width 1335 height 518
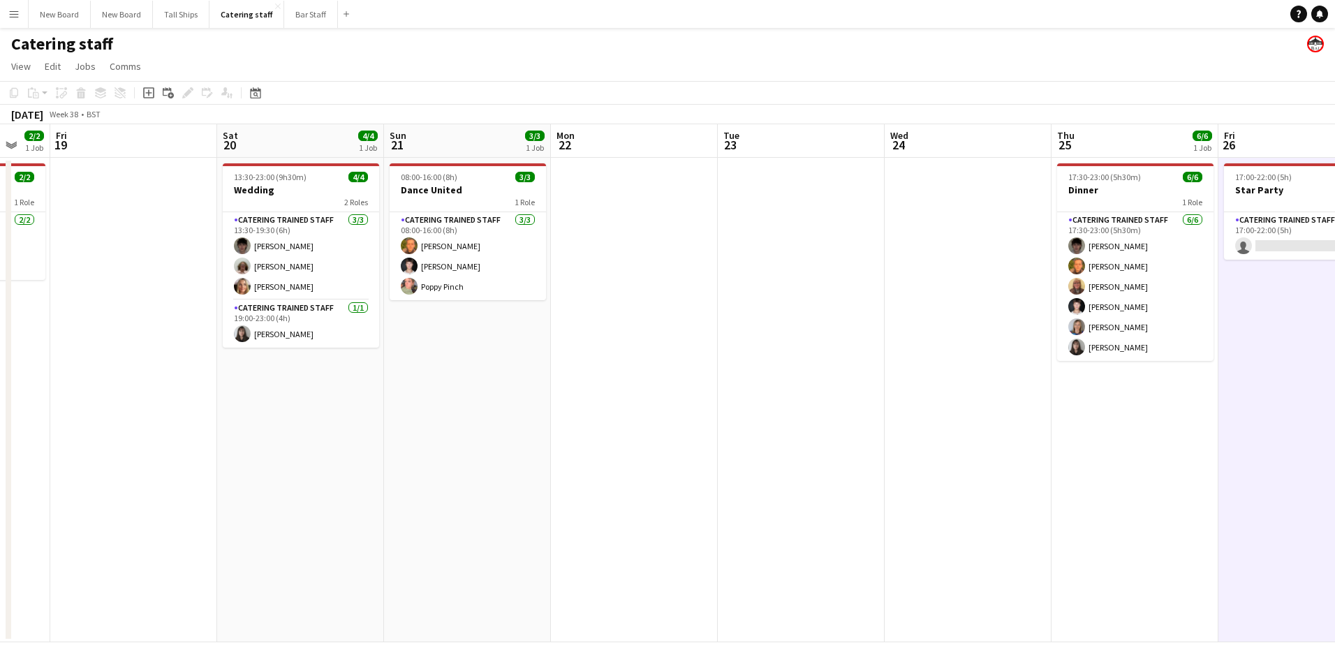
drag, startPoint x: 390, startPoint y: 476, endPoint x: 1098, endPoint y: 476, distance: 708.1
click at [1098, 476] on app-calendar-viewport "Wed 17 2/2 1 Job Thu 18 2/2 1 Job Fri 19 Sat 20 4/4 1 Job Sun 21 3/3 1 Job Mon …" at bounding box center [667, 383] width 1335 height 518
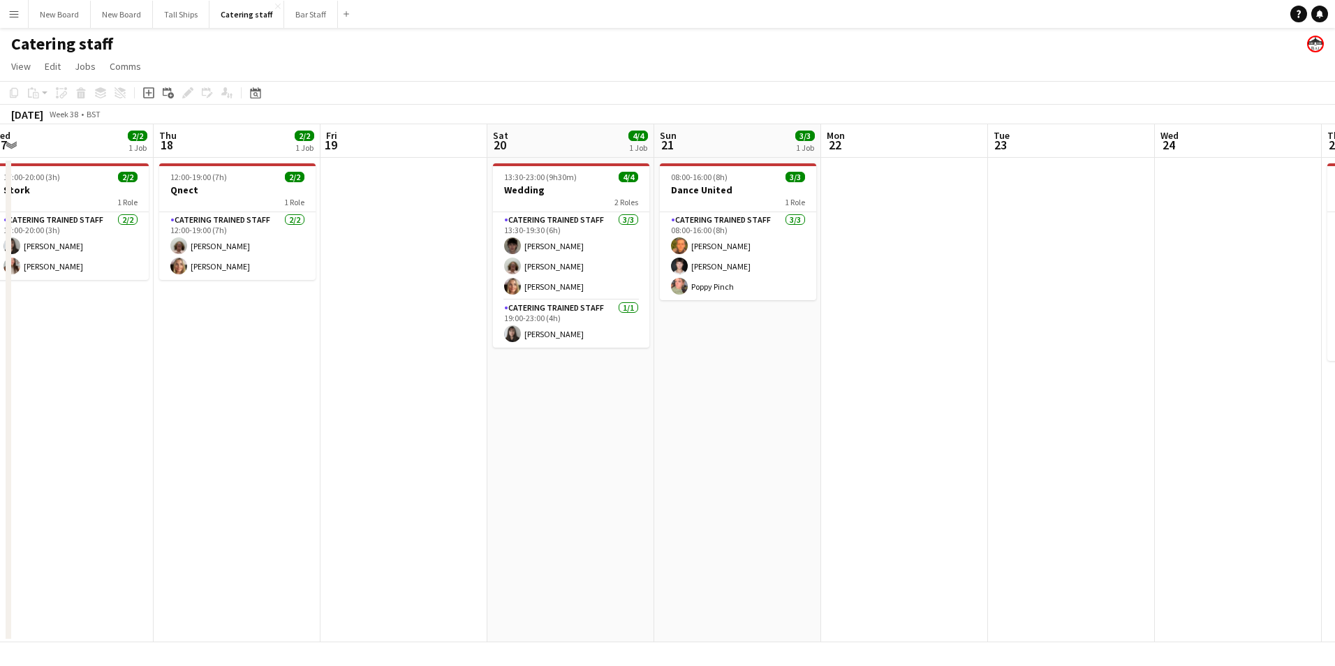
drag, startPoint x: 641, startPoint y: 471, endPoint x: 755, endPoint y: 471, distance: 113.8
click at [755, 471] on app-calendar-viewport "Mon 15 Tue 16 Wed 17 2/2 1 Job Thu 18 2/2 1 Job Fri 19 Sat 20 4/4 1 Job Sun 21 …" at bounding box center [667, 383] width 1335 height 518
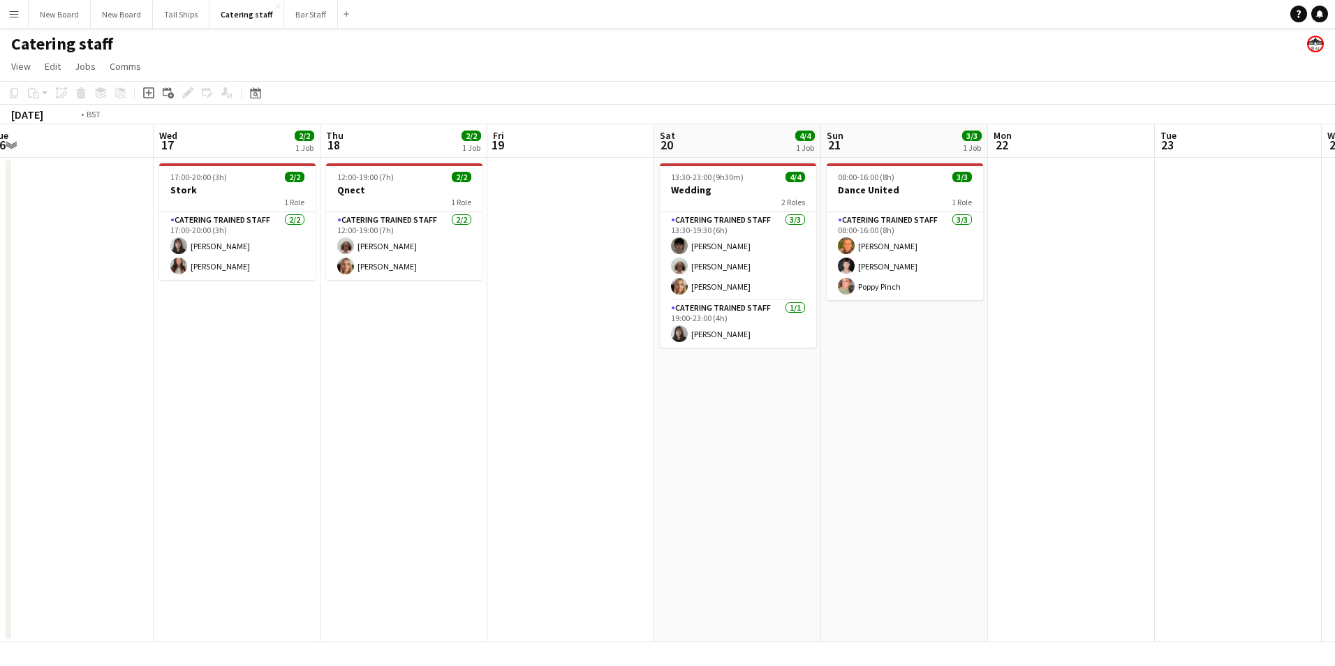
drag, startPoint x: 362, startPoint y: 447, endPoint x: 853, endPoint y: 477, distance: 491.1
click at [844, 477] on app-calendar-viewport "Sun 14 Mon 15 Tue 16 Wed 17 2/2 1 Job Thu 18 2/2 1 Job Fri 19 Sat 20 4/4 1 Job …" at bounding box center [667, 383] width 1335 height 518
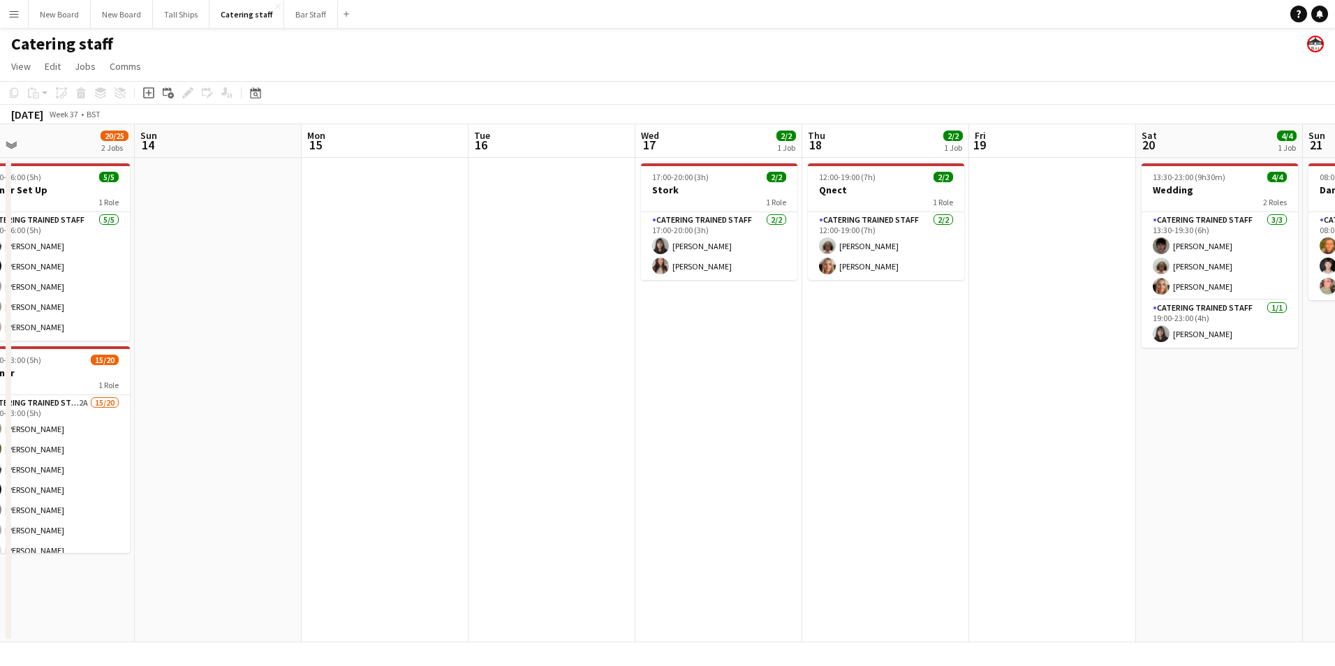
drag, startPoint x: 853, startPoint y: 477, endPoint x: 851, endPoint y: 507, distance: 30.1
click at [853, 477] on app-calendar-viewport "Thu 11 4/4 1 Job Fri 12 11/11 1 Job Sat 13 20/25 2 Jobs Sun 14 Mon 15 Tue 16 We…" at bounding box center [667, 383] width 1335 height 518
